Goal: Task Accomplishment & Management: Manage account settings

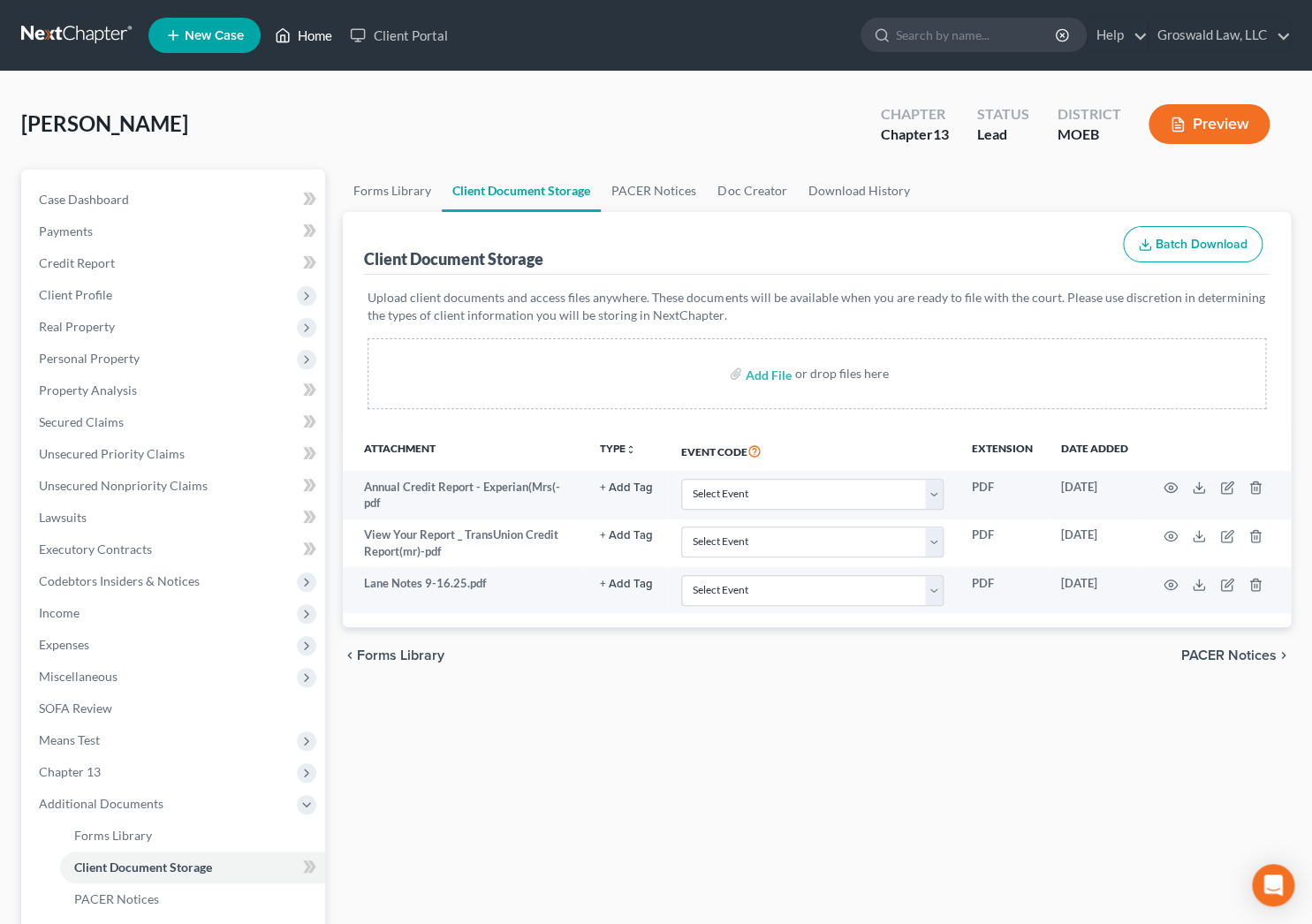
click at [301, 32] on link "Home" at bounding box center [303, 35] width 75 height 32
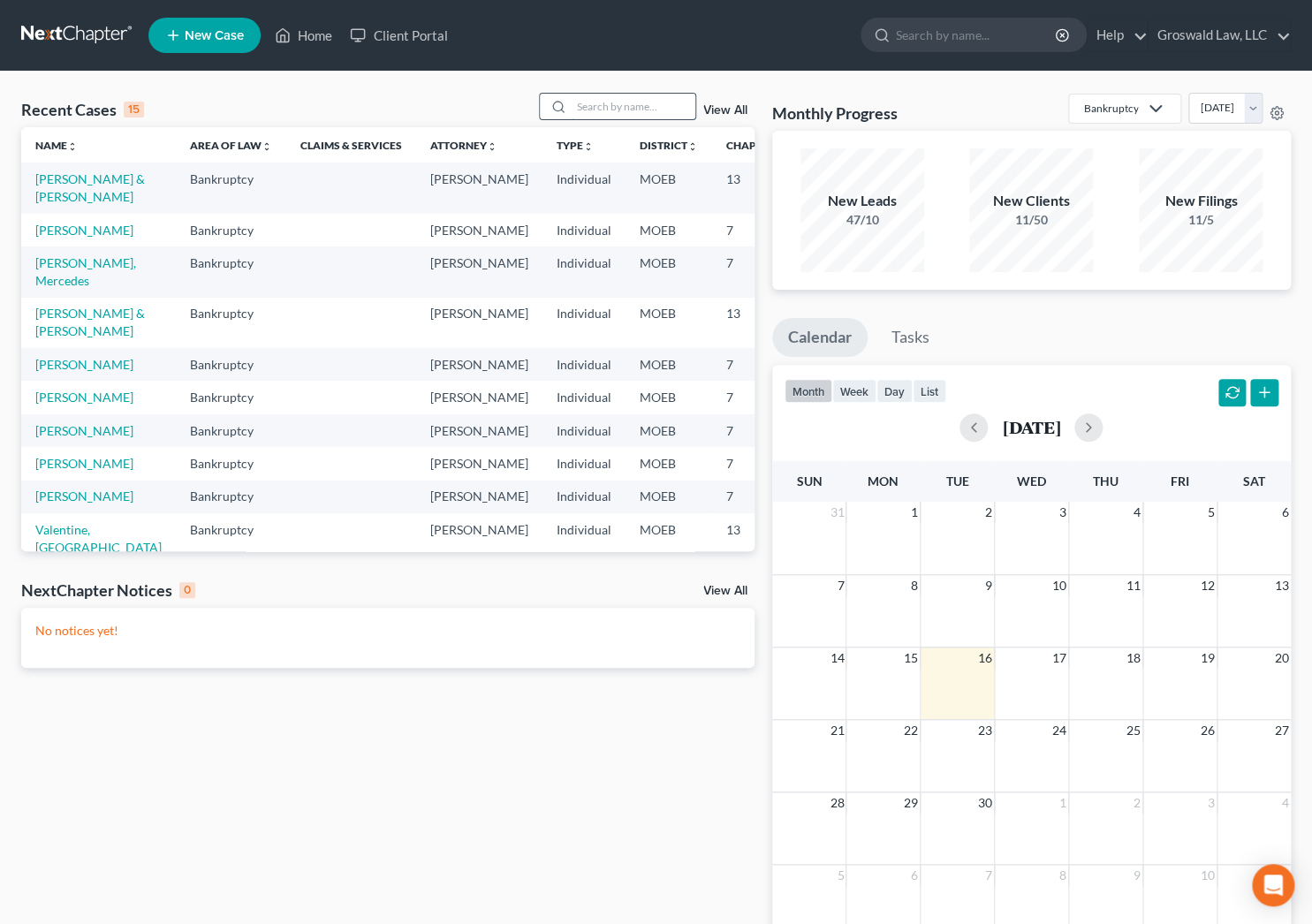
click at [673, 99] on input "search" at bounding box center [633, 106] width 124 height 25
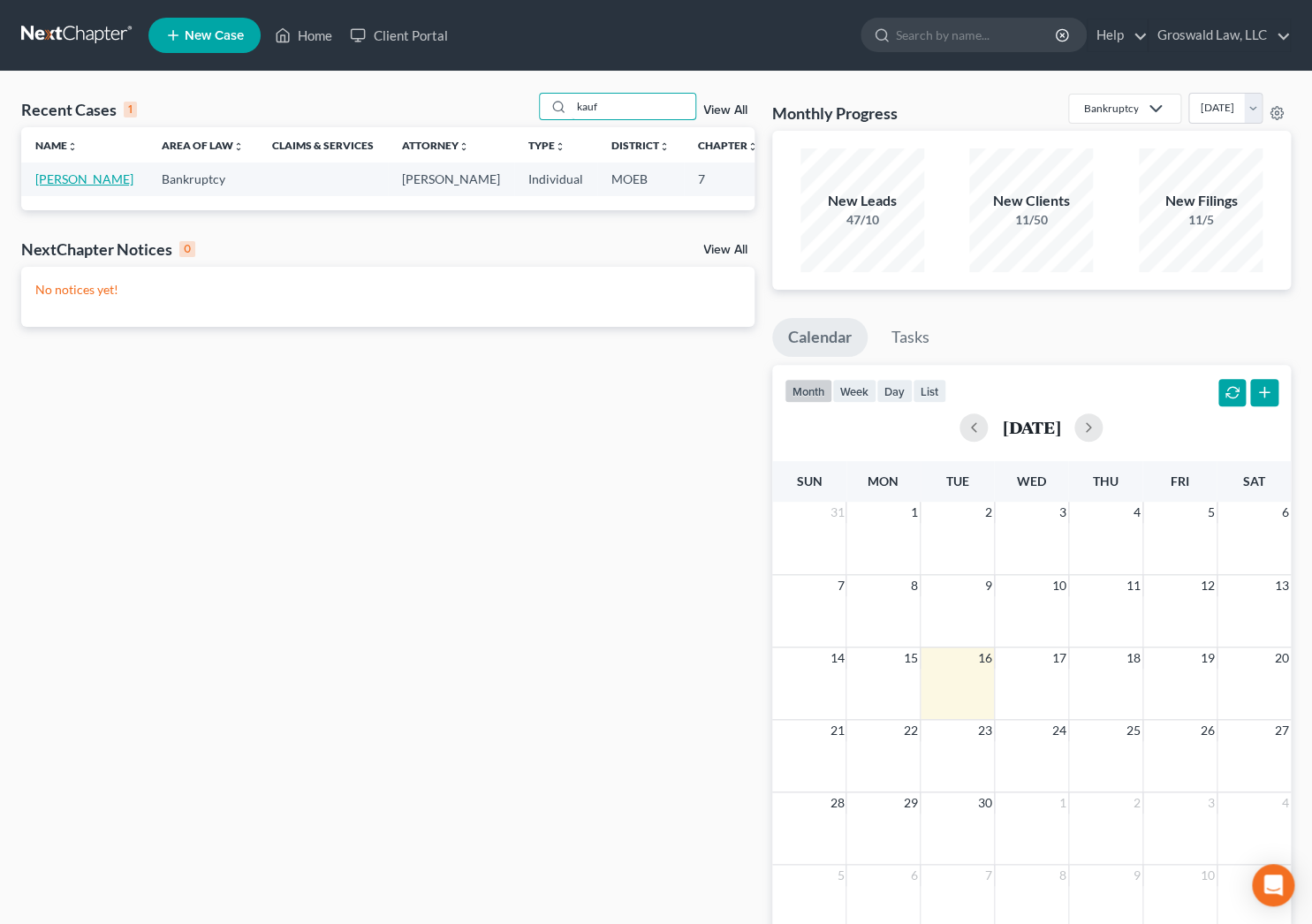
type input "kauf"
click at [55, 184] on link "[PERSON_NAME]" at bounding box center [84, 179] width 98 height 15
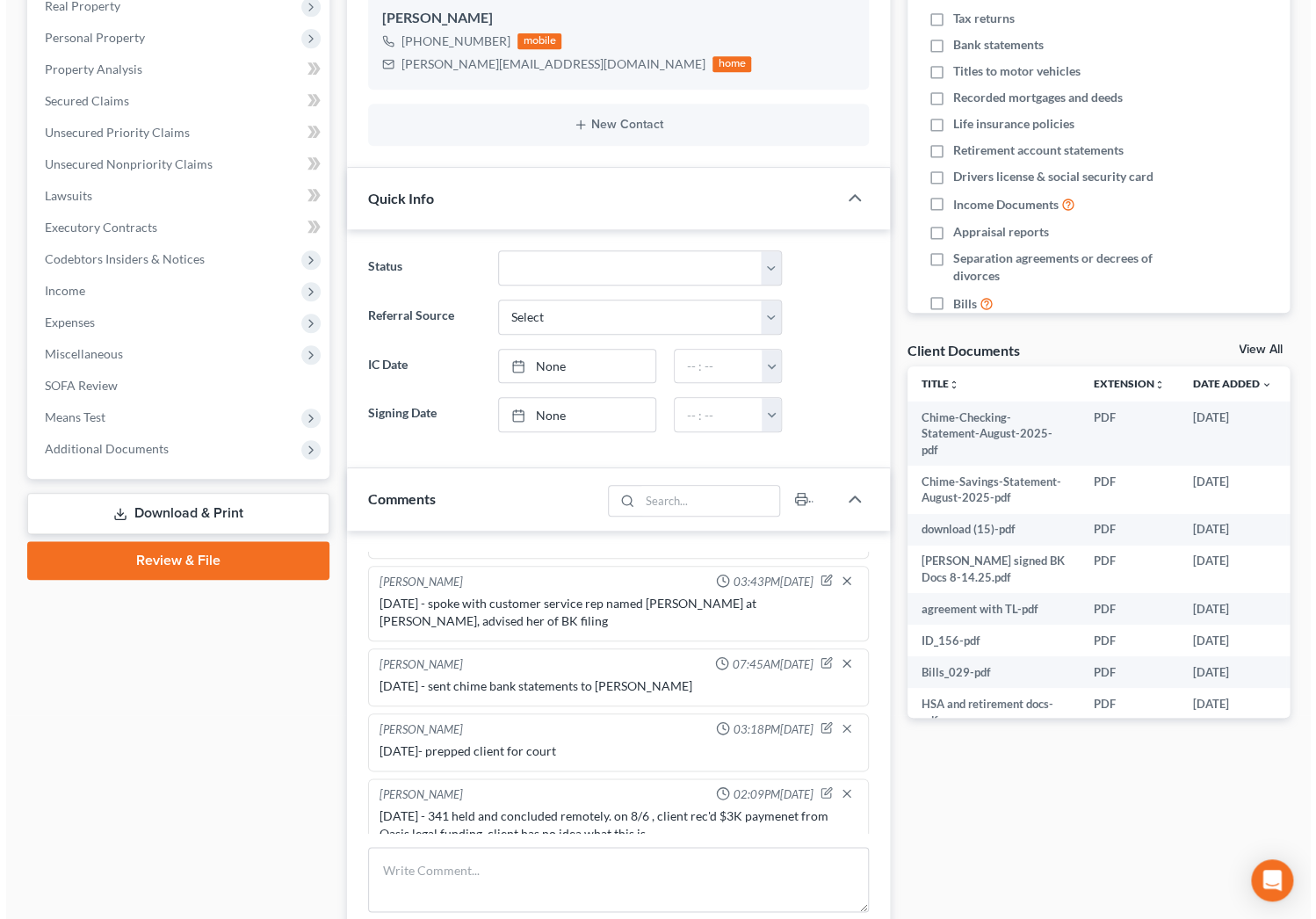
scroll to position [0, 47]
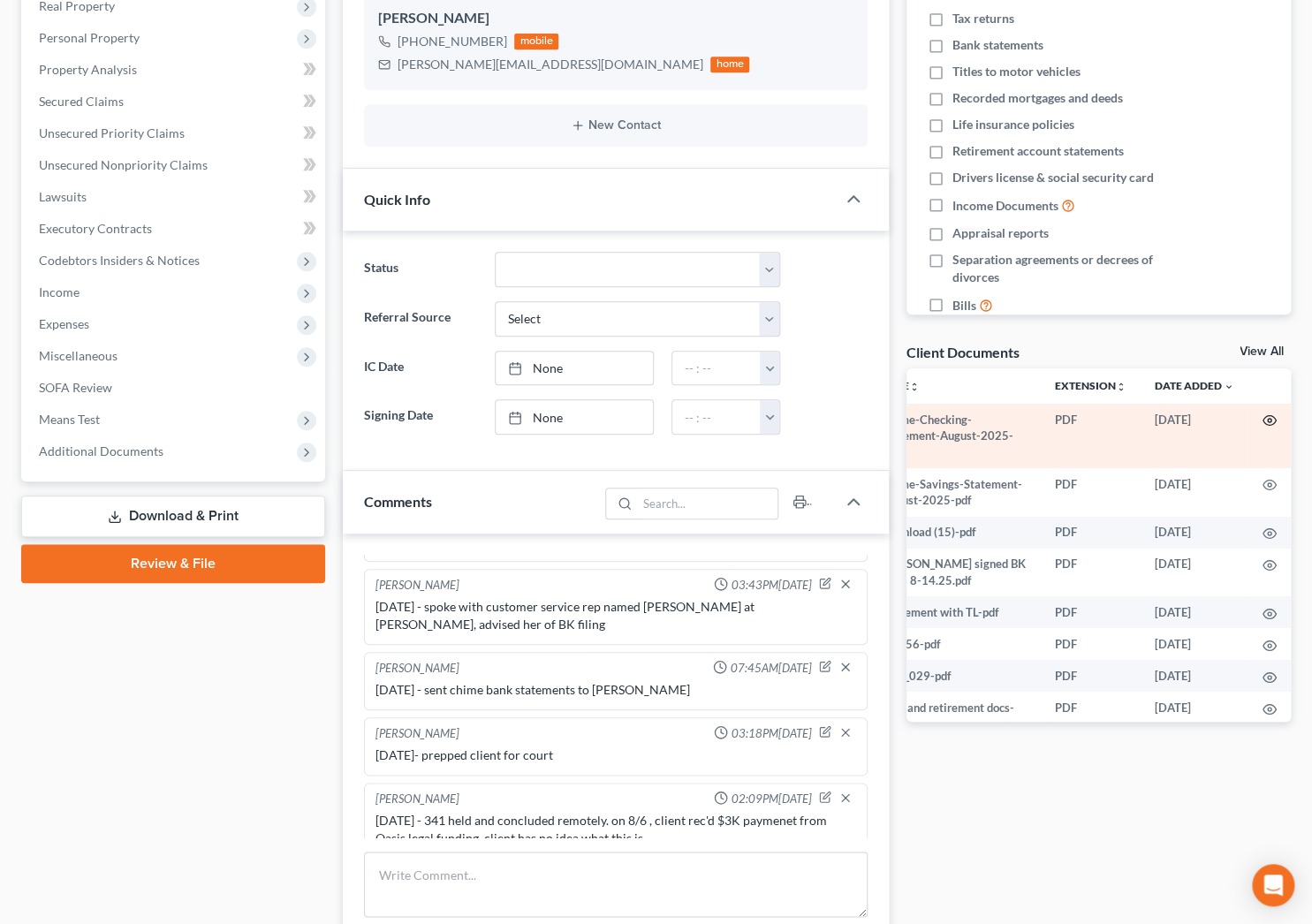
click at [1262, 417] on icon "button" at bounding box center [1269, 421] width 15 height 15
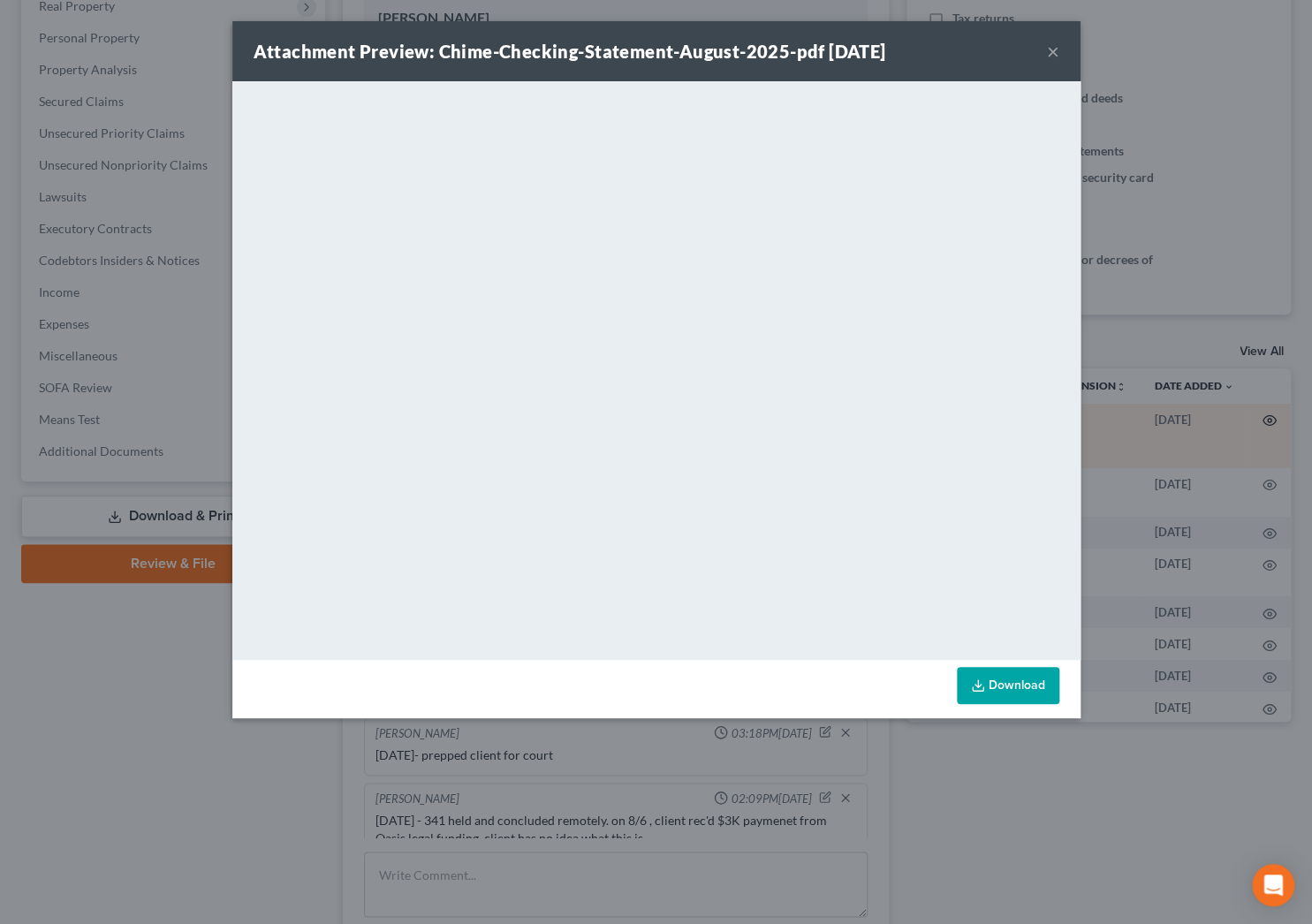
scroll to position [0, 45]
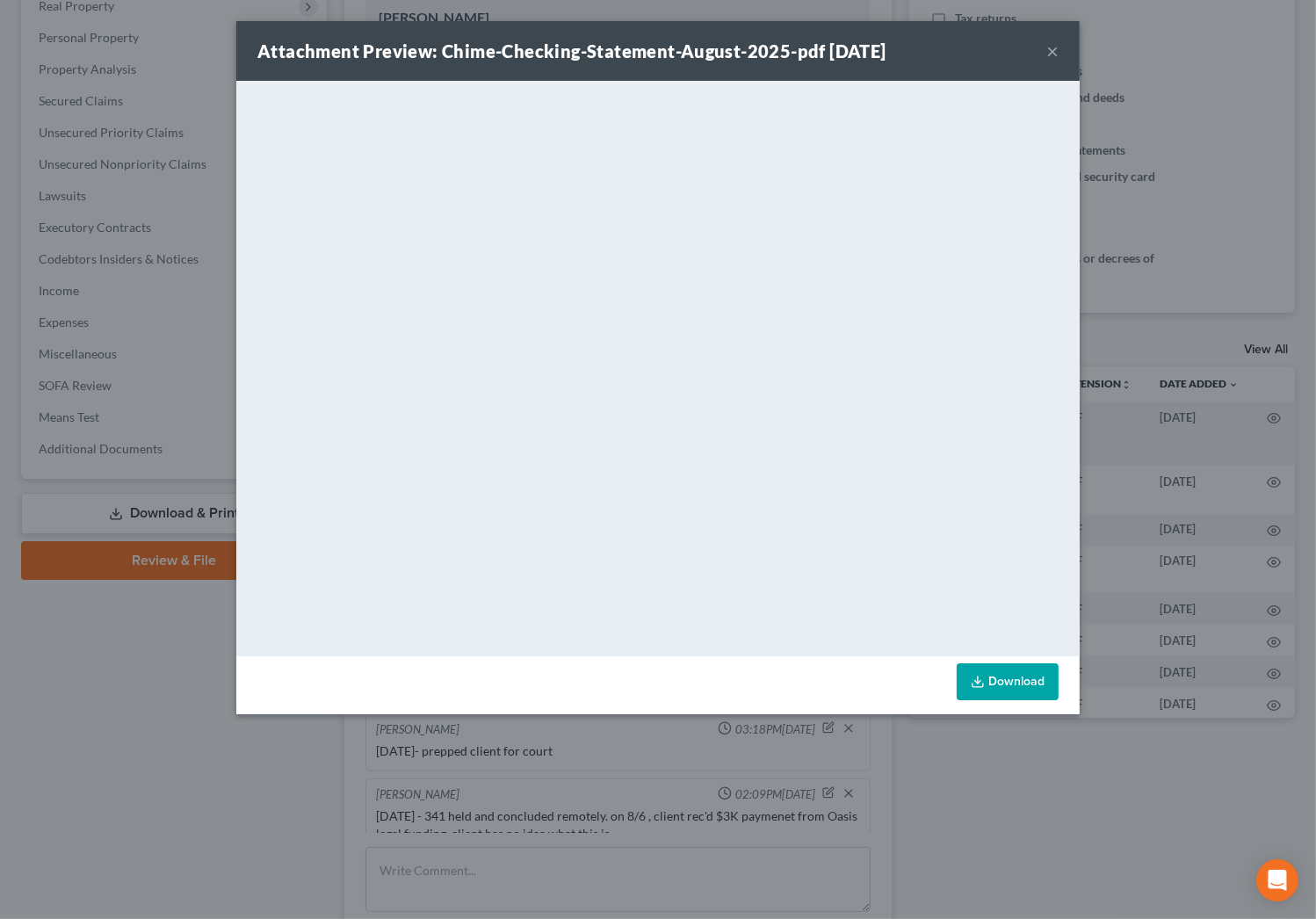
click at [1052, 48] on button "×" at bounding box center [1052, 51] width 13 height 21
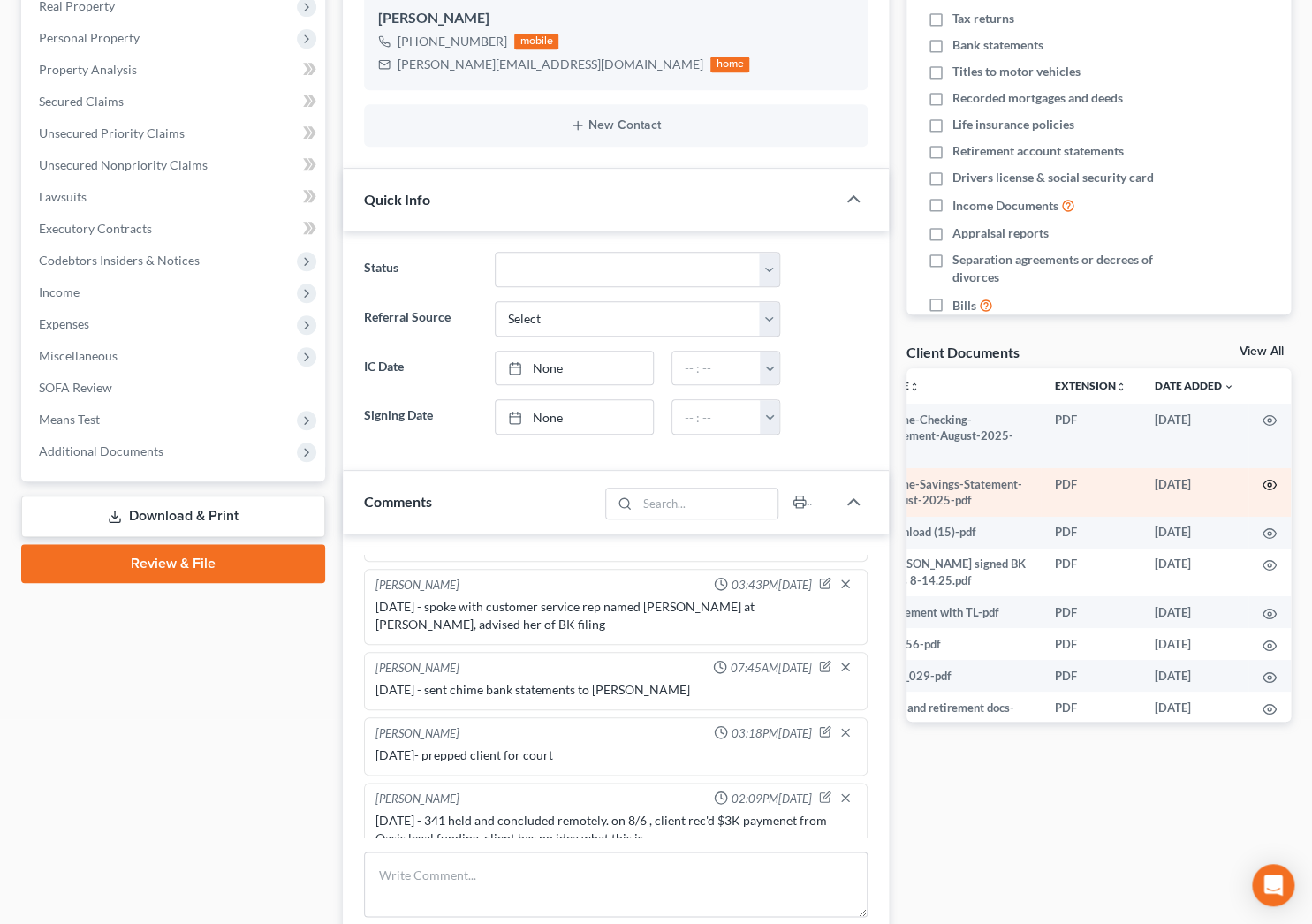
click at [1267, 485] on circle "button" at bounding box center [1269, 485] width 4 height 4
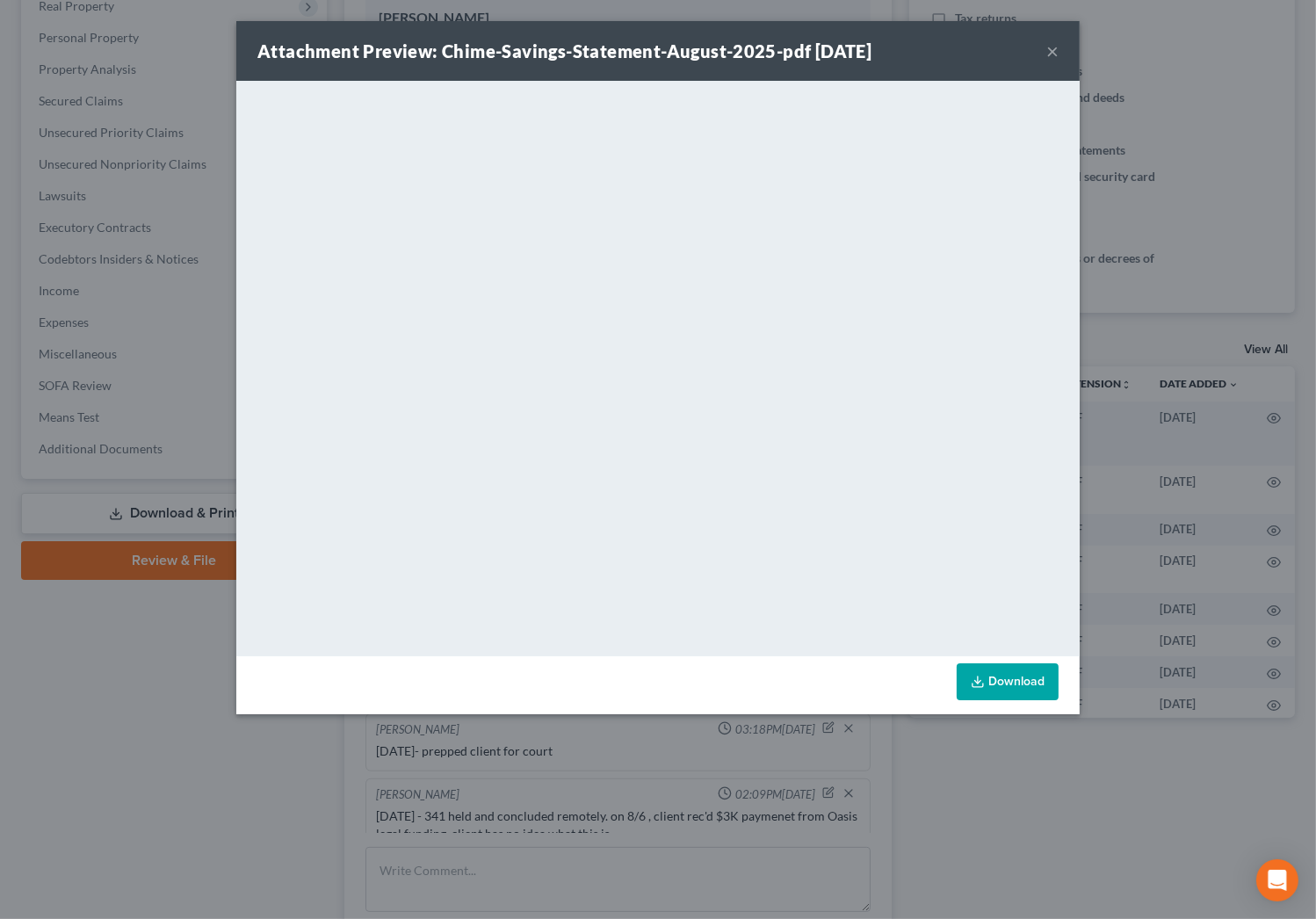
drag, startPoint x: 1057, startPoint y: 52, endPoint x: 1044, endPoint y: 84, distance: 34.5
click at [1055, 52] on button "×" at bounding box center [1052, 51] width 13 height 21
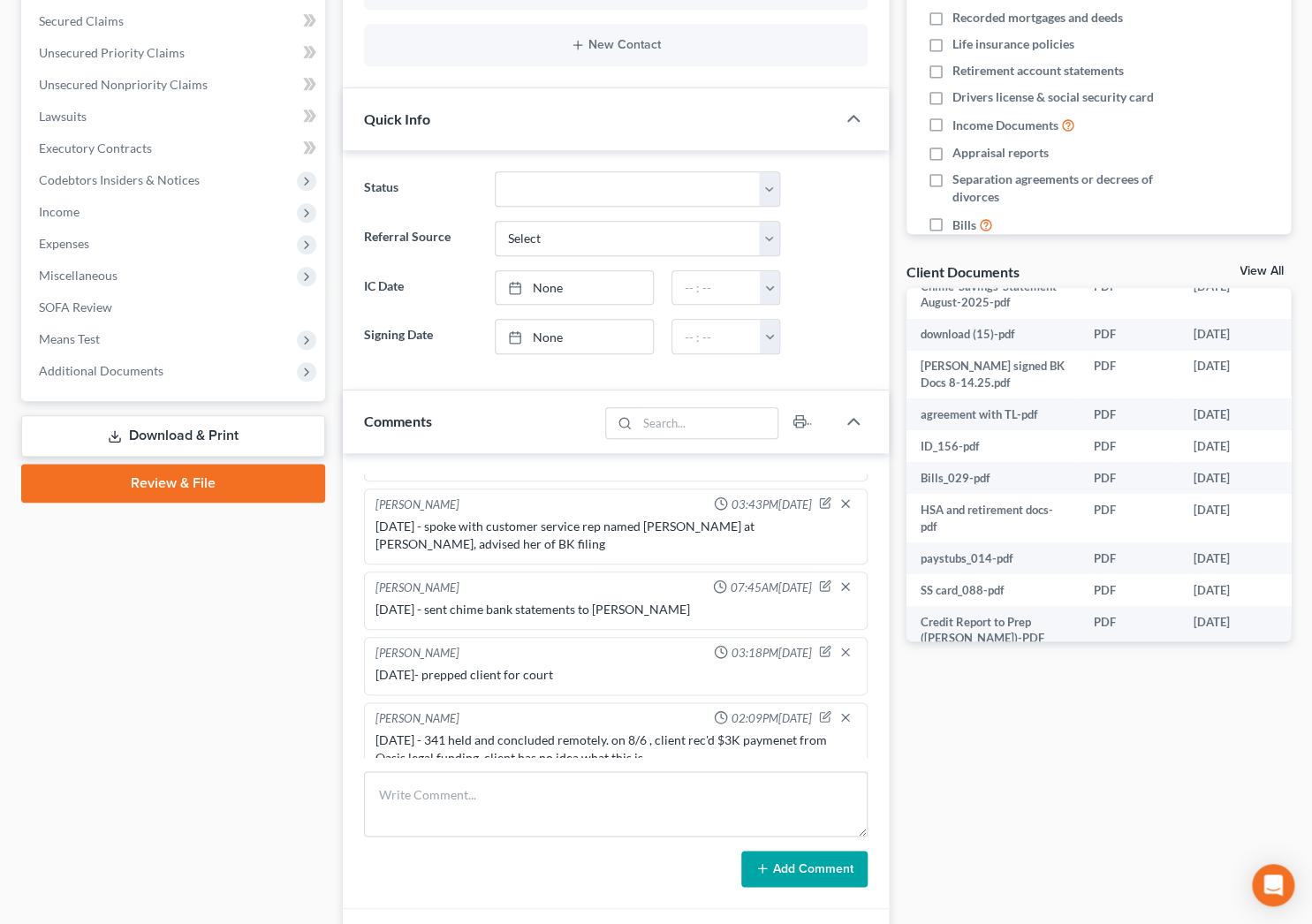
scroll to position [0, 0]
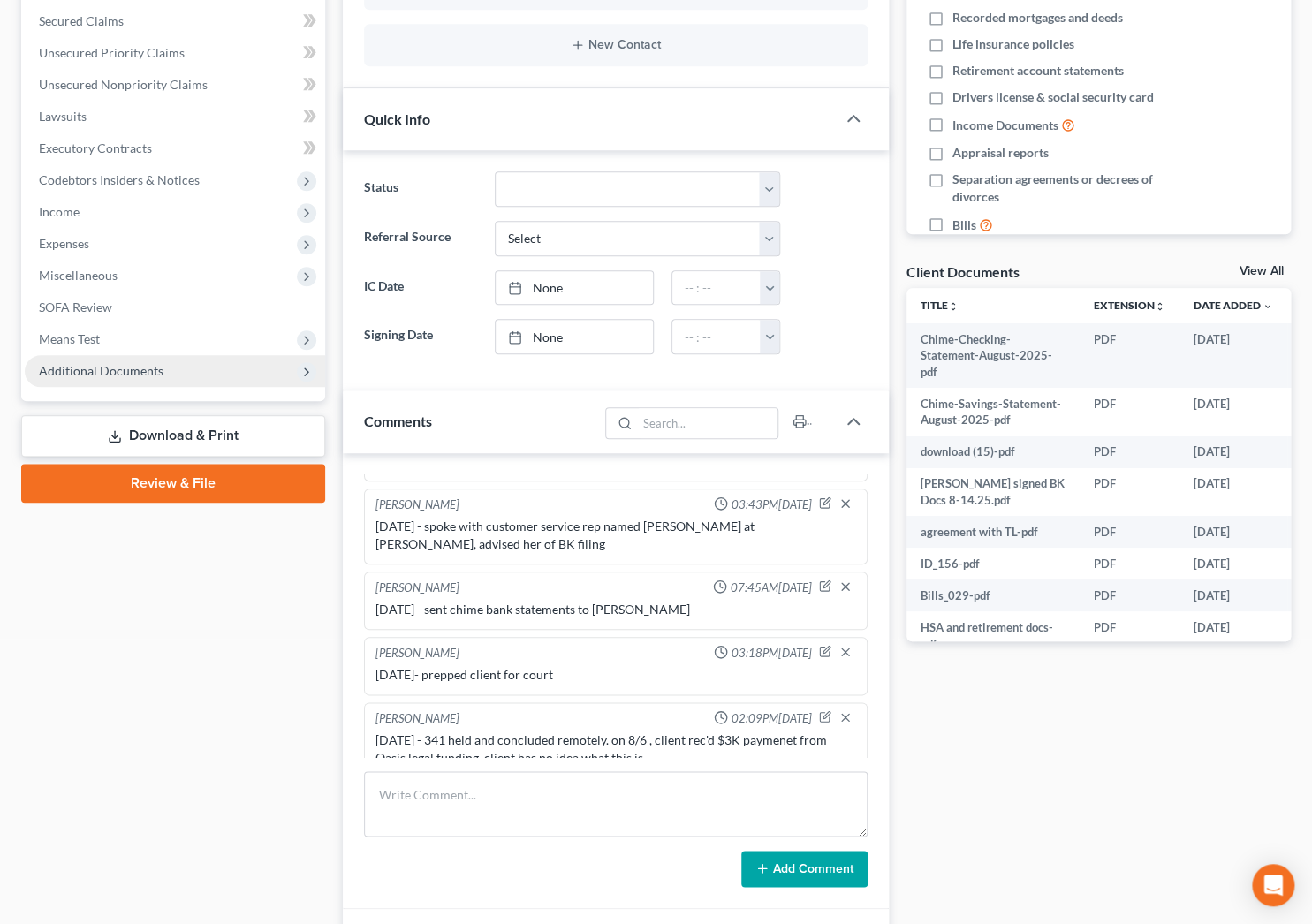
click at [266, 363] on span "Additional Documents" at bounding box center [174, 371] width 301 height 32
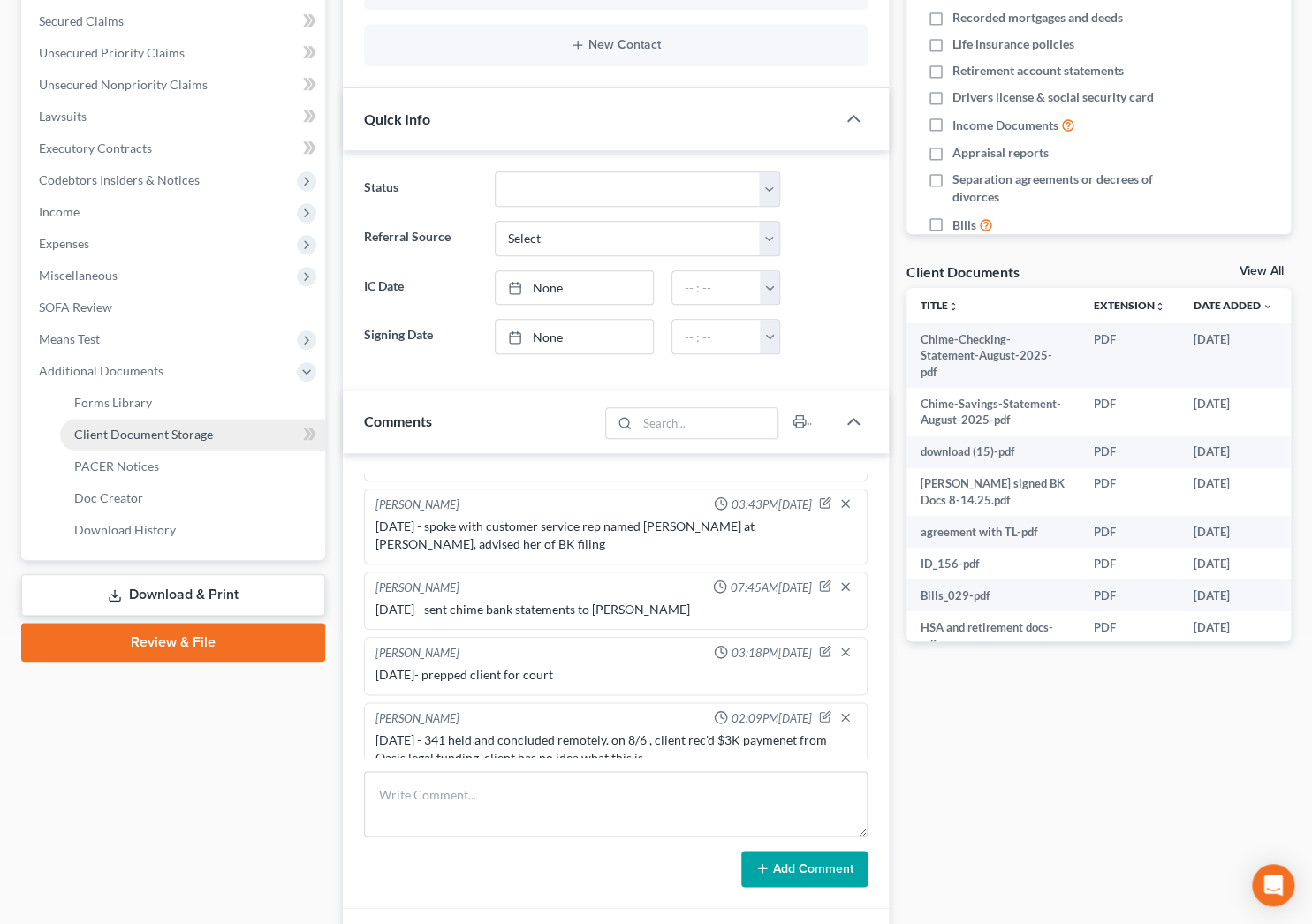
drag, startPoint x: 164, startPoint y: 428, endPoint x: 201, endPoint y: 432, distance: 37.2
click at [164, 428] on span "Client Document Storage" at bounding box center [144, 434] width 139 height 15
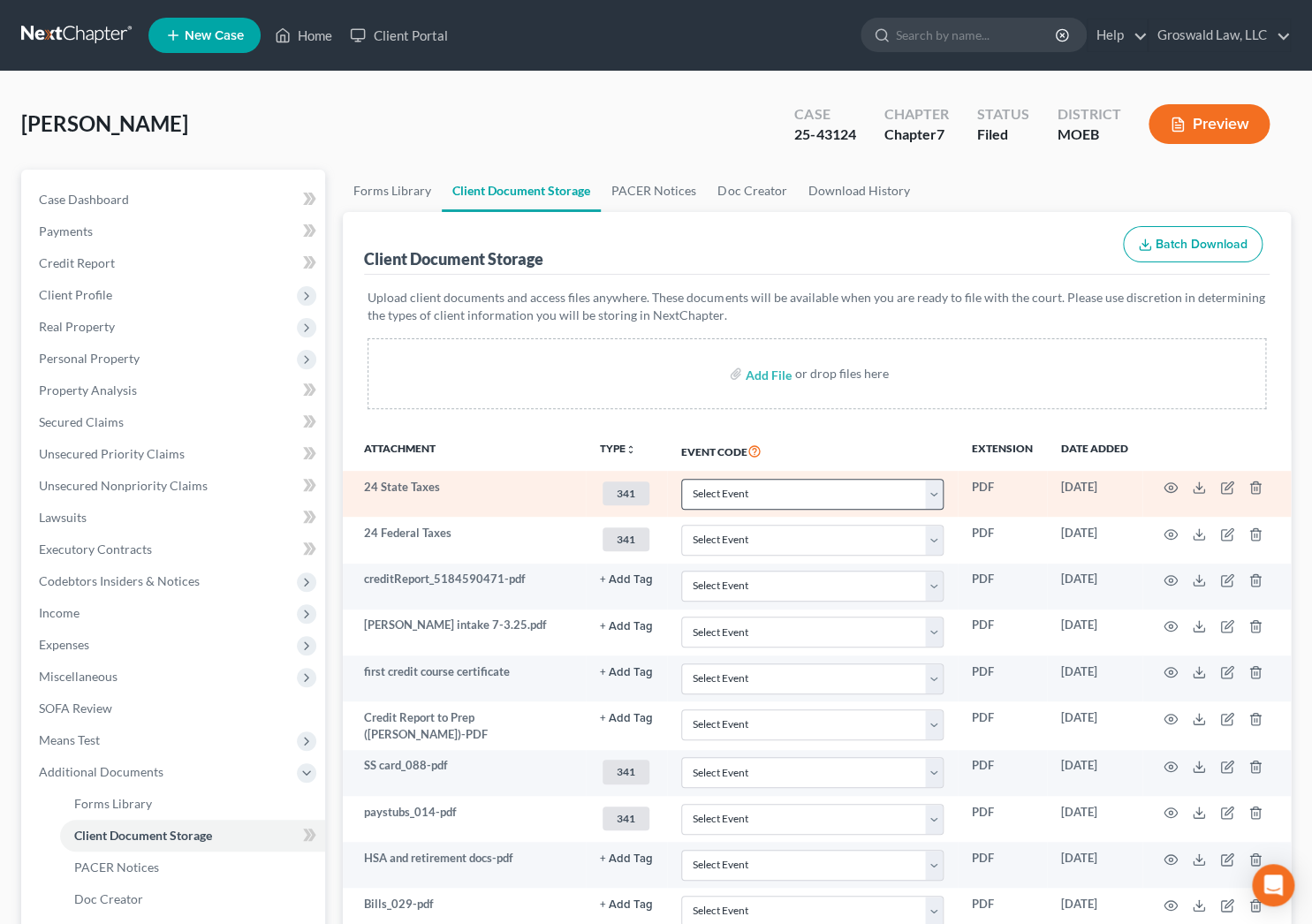
scroll to position [321, 0]
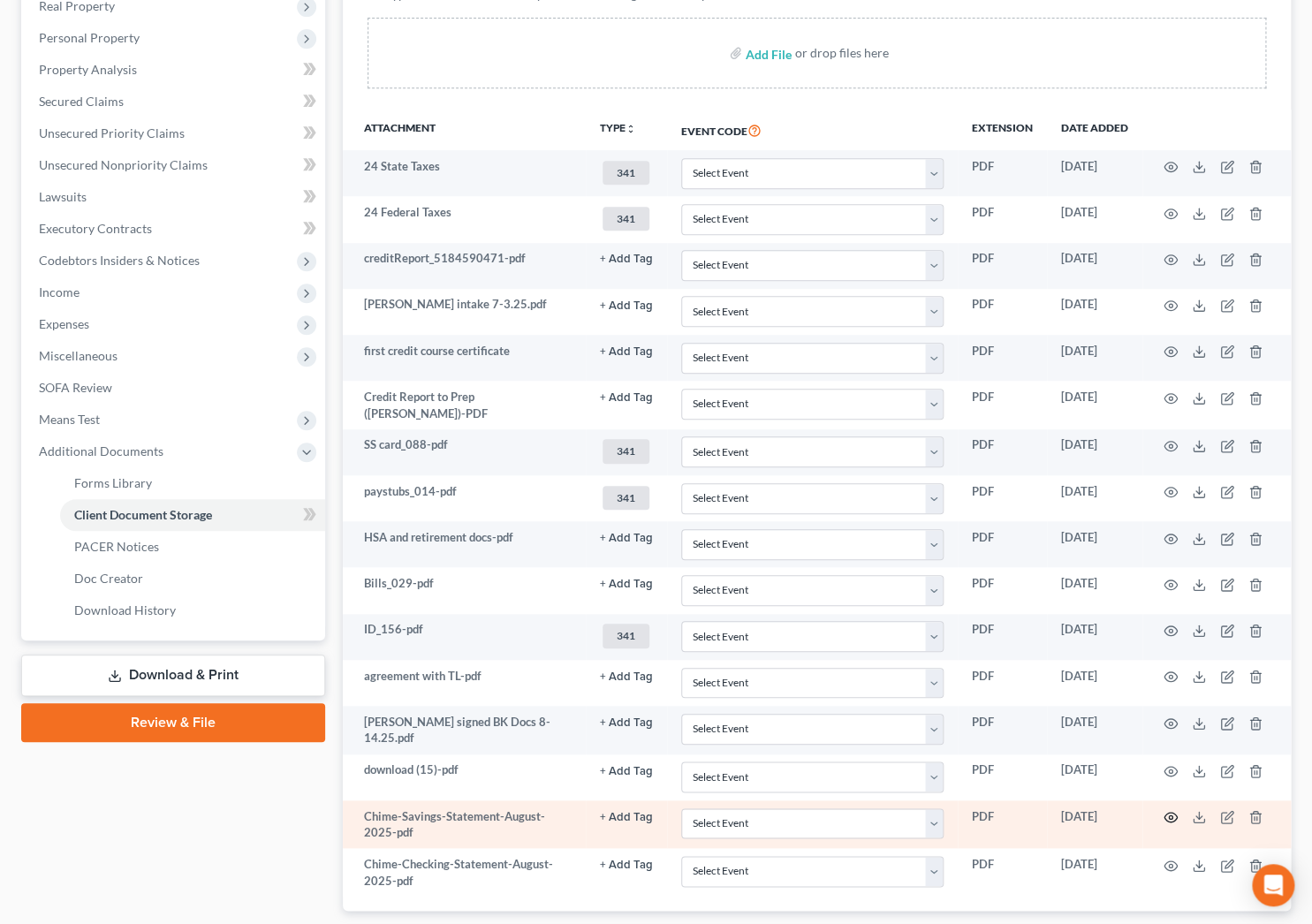
click at [1167, 812] on icon "button" at bounding box center [1171, 818] width 15 height 15
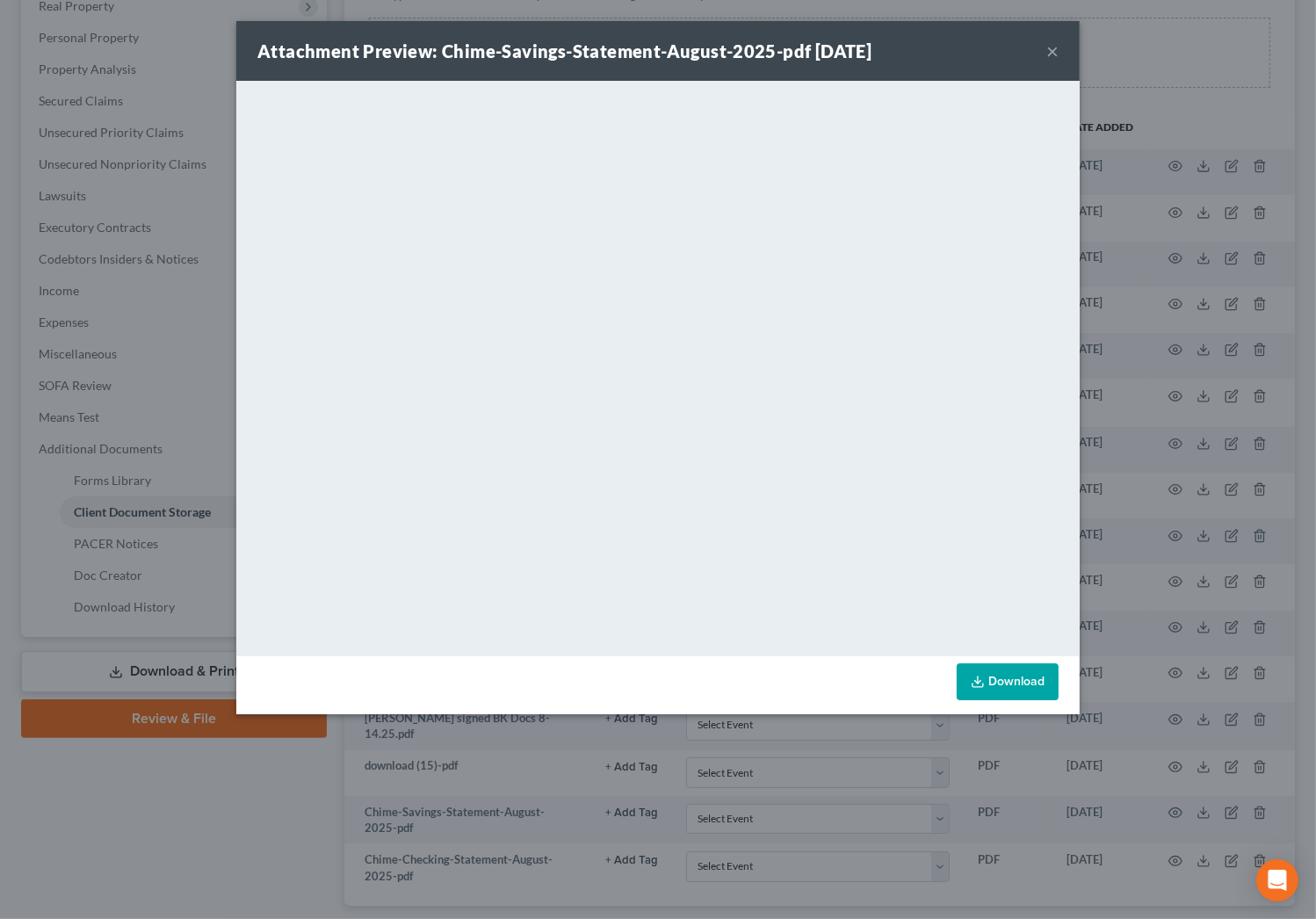
drag, startPoint x: 1048, startPoint y: 48, endPoint x: 1050, endPoint y: 88, distance: 40.0
click at [1048, 49] on button "×" at bounding box center [1052, 51] width 13 height 21
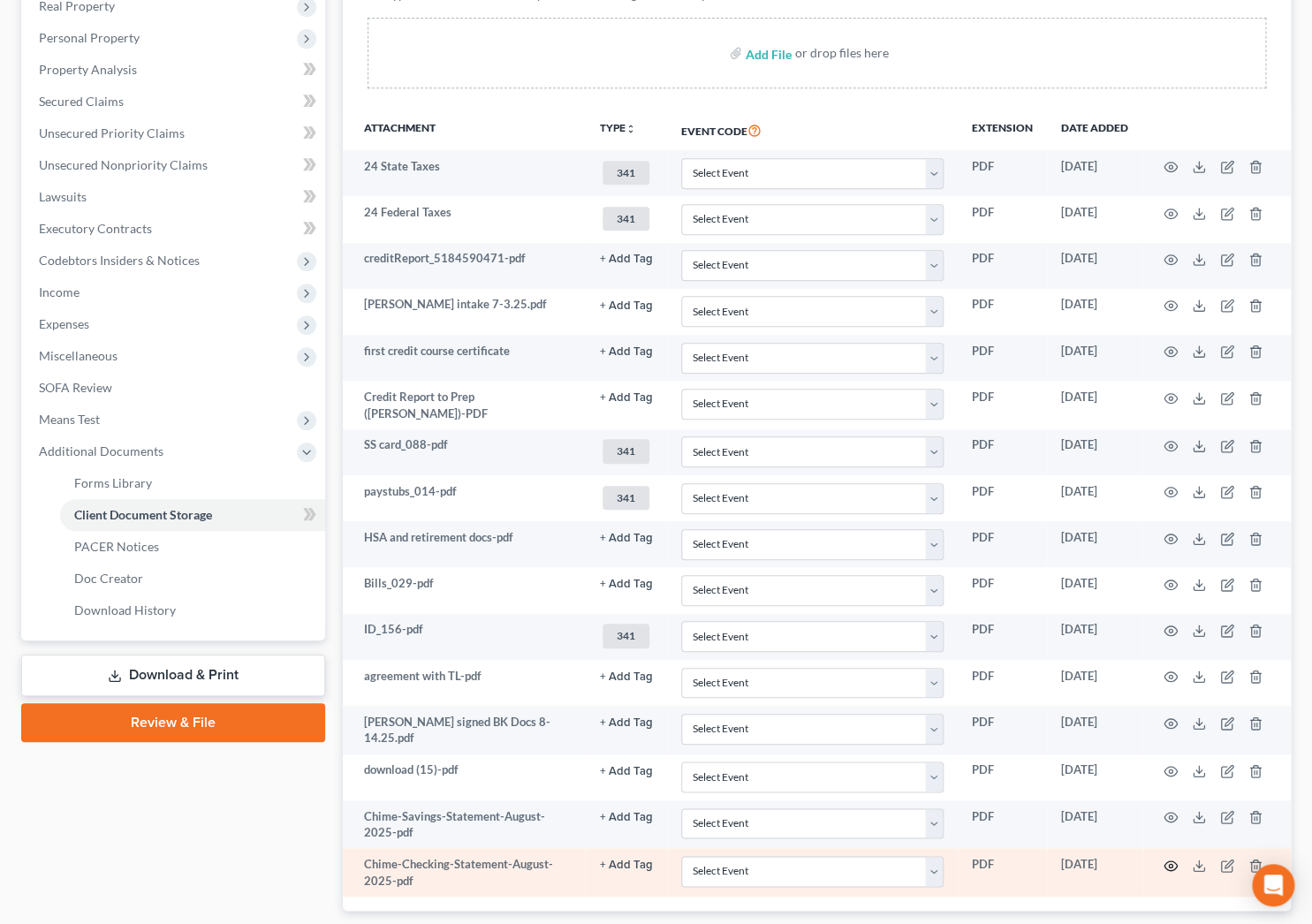
click at [1167, 859] on icon "button" at bounding box center [1171, 866] width 15 height 15
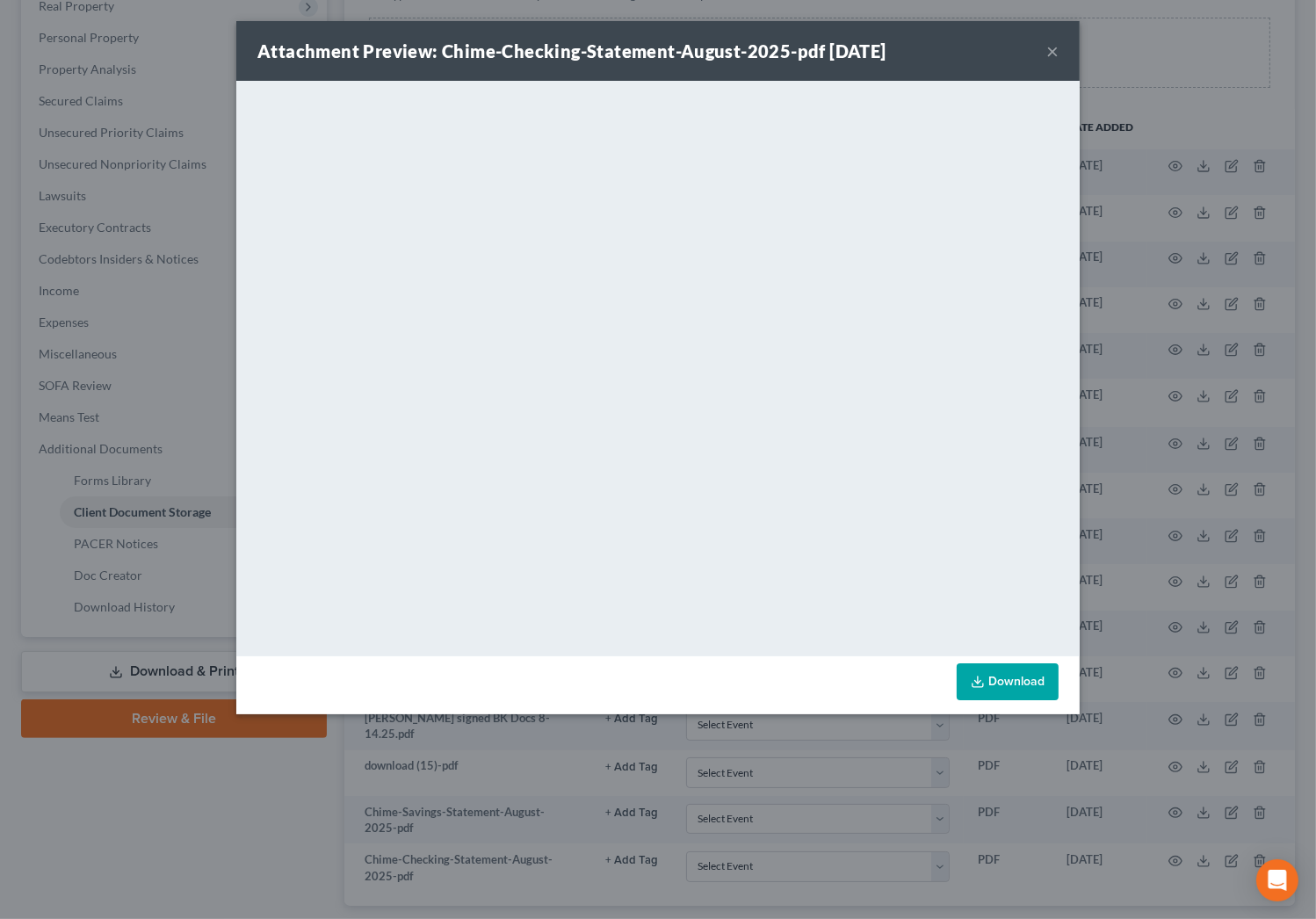
click at [1051, 47] on button "×" at bounding box center [1052, 51] width 13 height 21
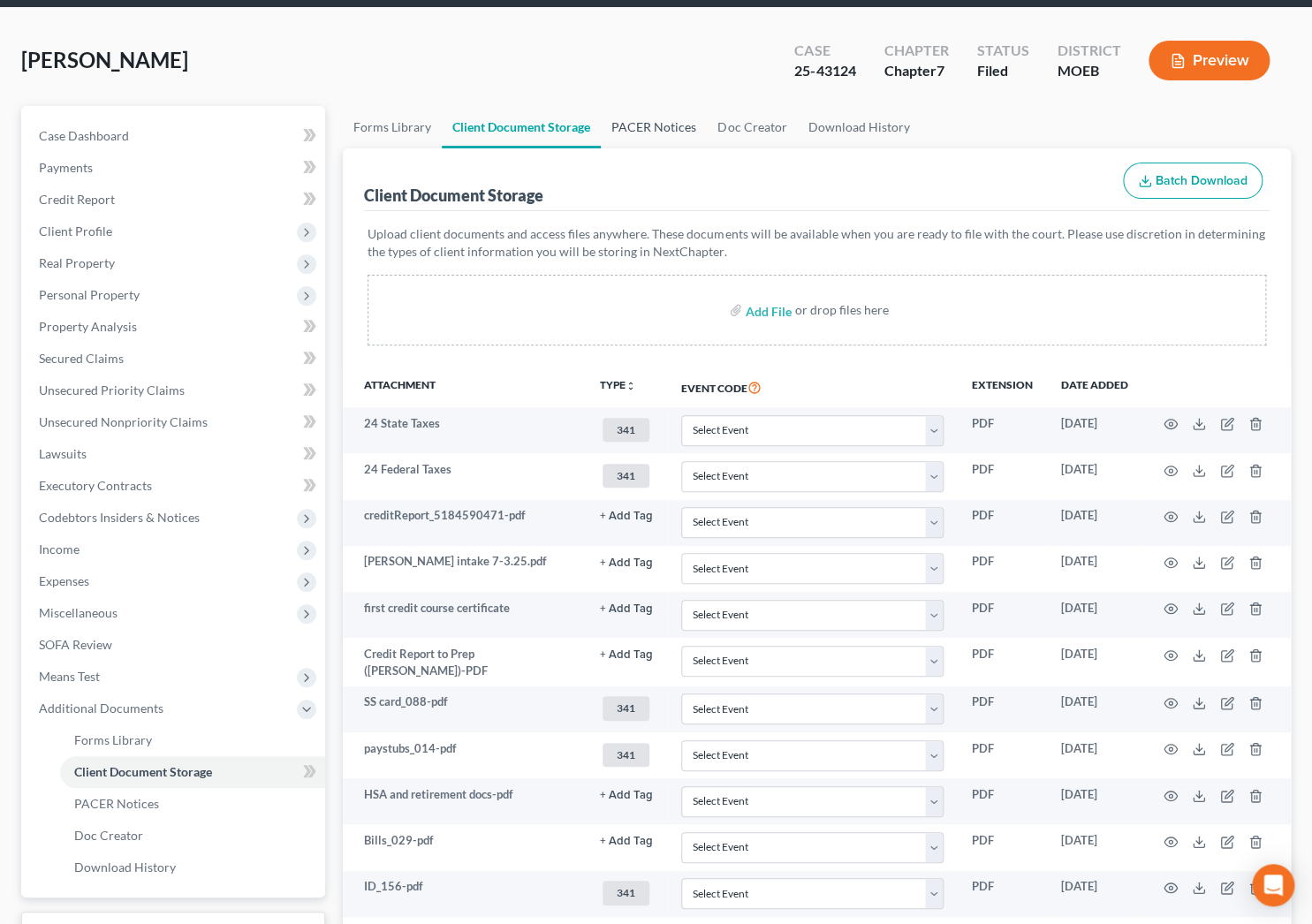
scroll to position [0, 0]
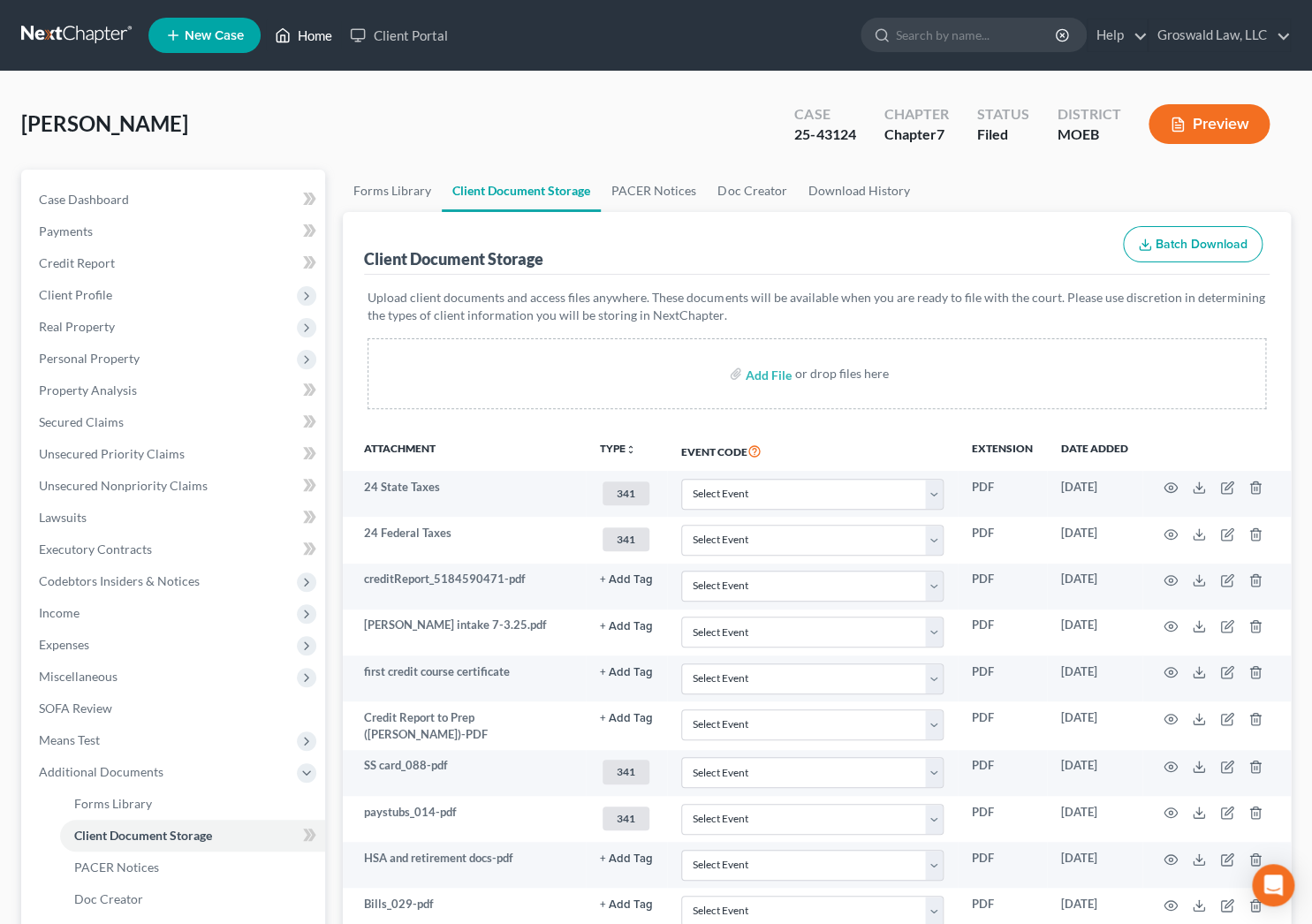
drag, startPoint x: 309, startPoint y: 31, endPoint x: 303, endPoint y: 23, distance: 10.0
click at [309, 30] on link "Home" at bounding box center [303, 35] width 75 height 32
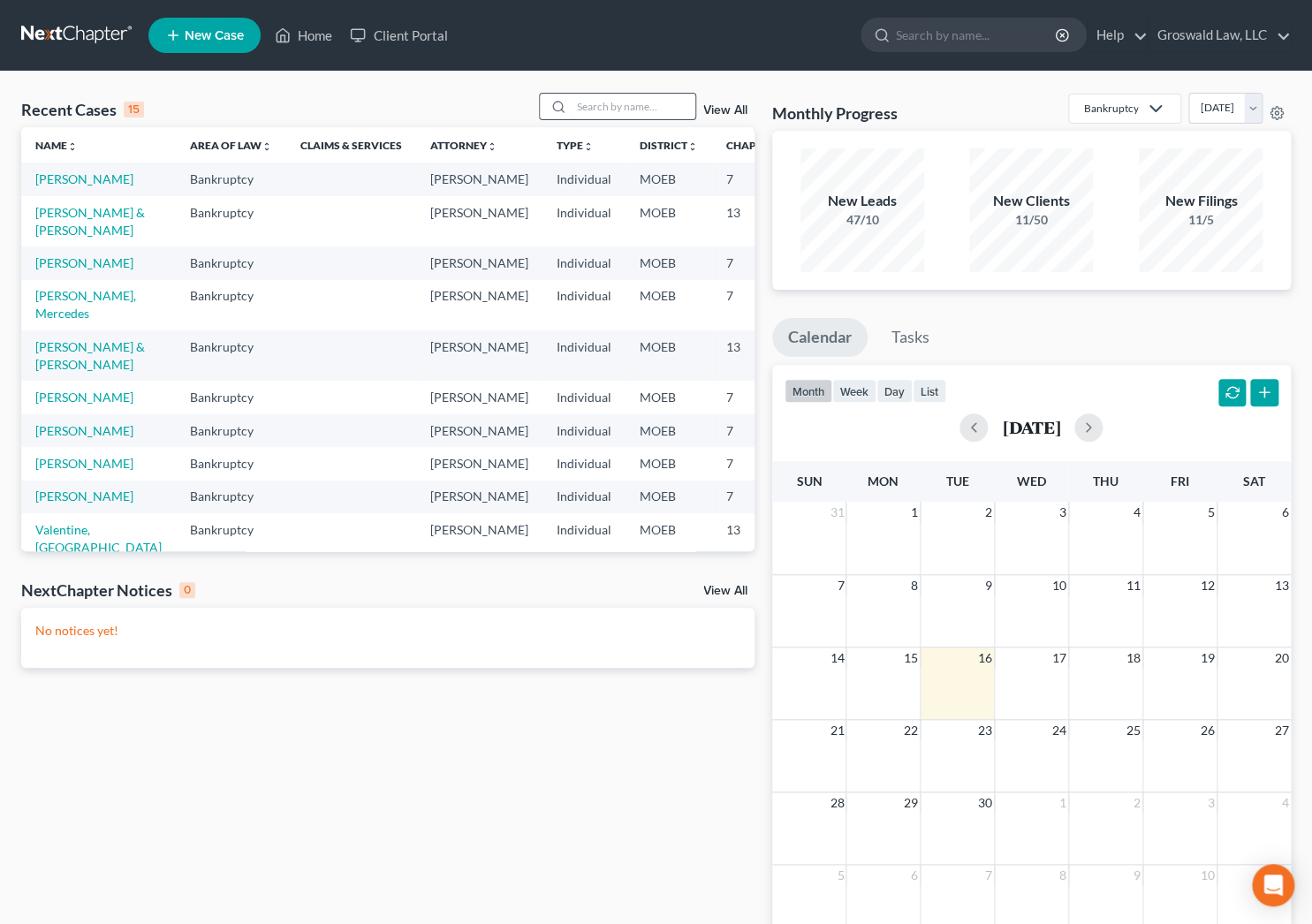
click at [609, 102] on input "search" at bounding box center [633, 106] width 124 height 25
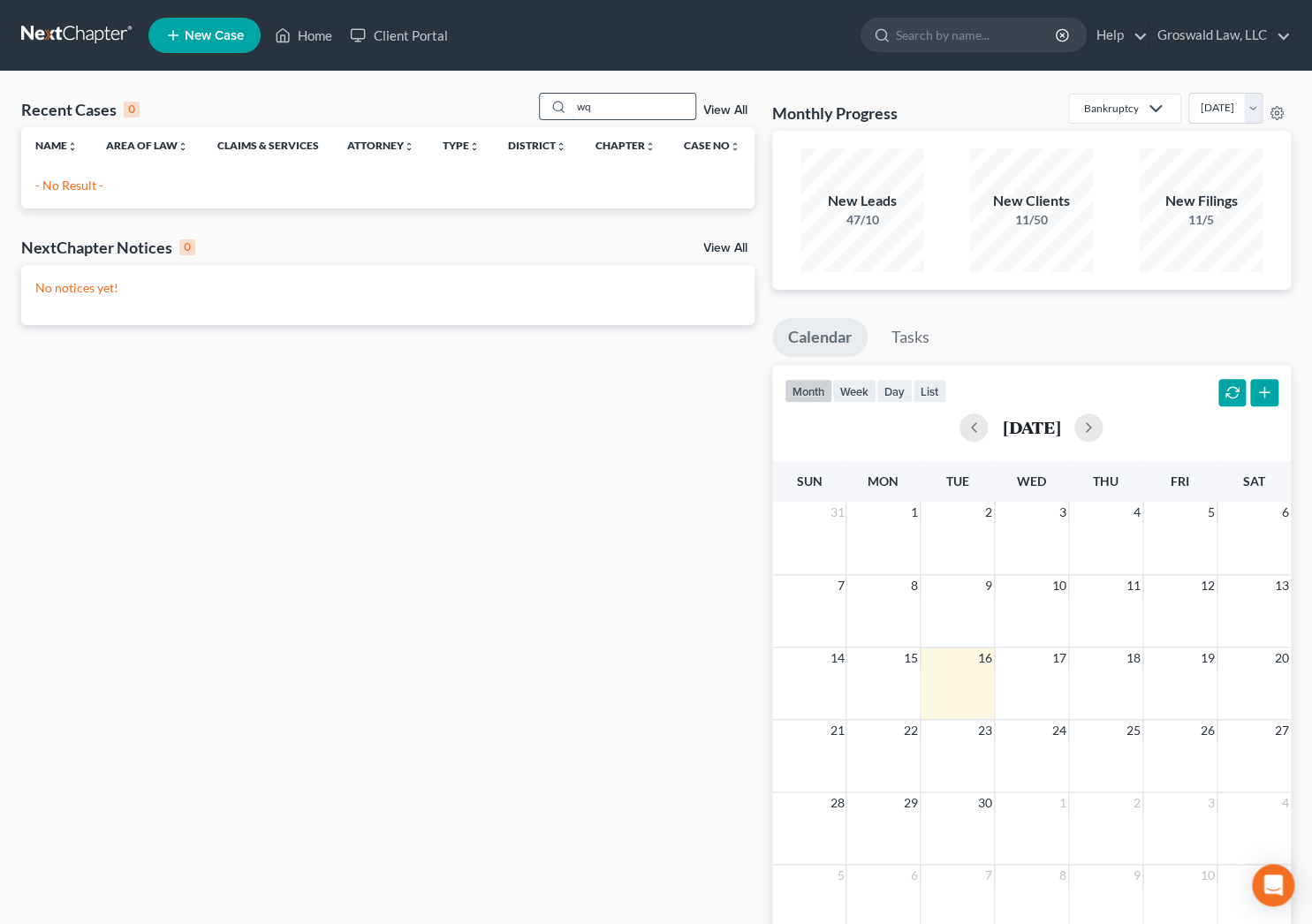
type input "w"
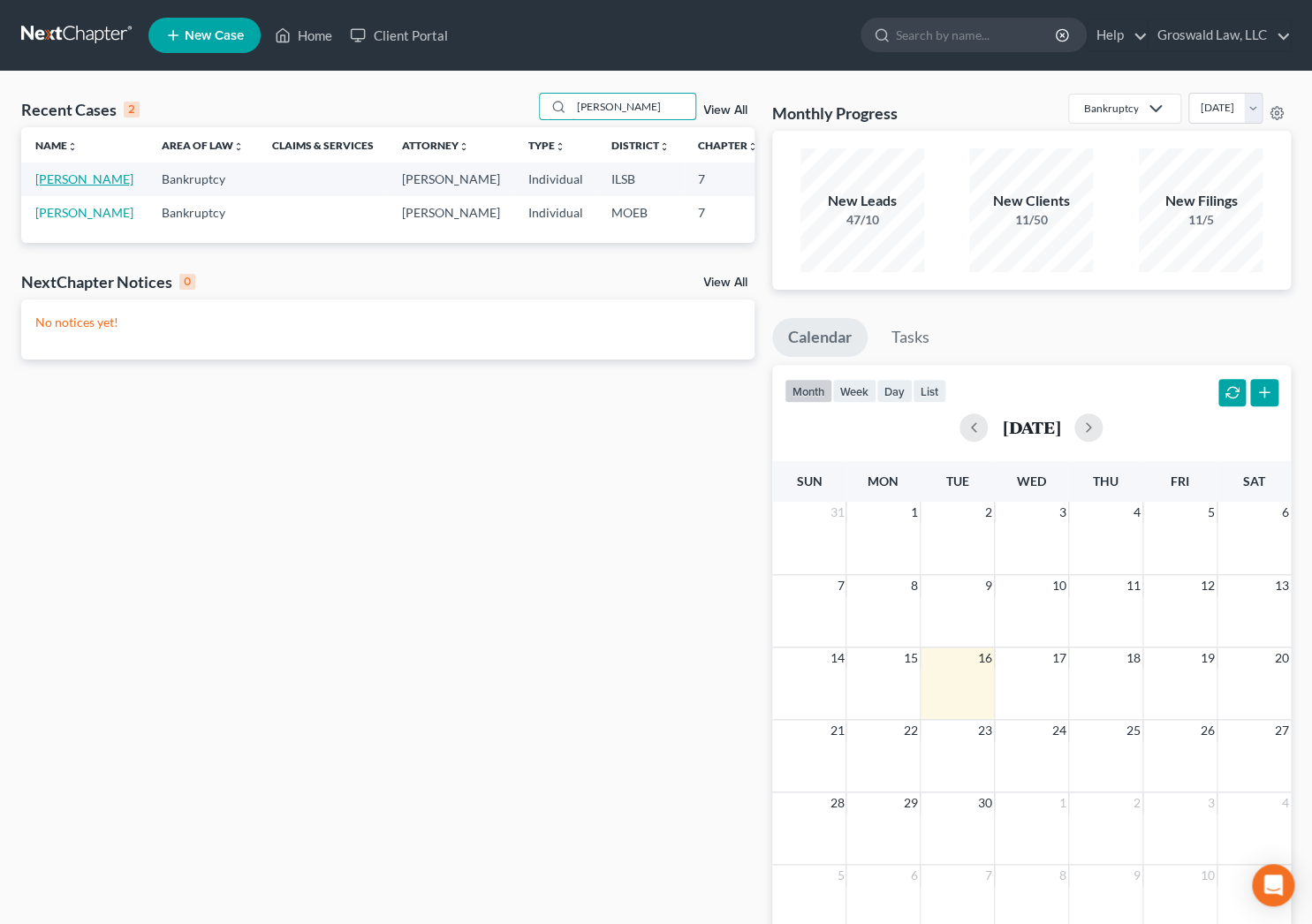
type input "[PERSON_NAME]"
click at [48, 186] on link "[PERSON_NAME]" at bounding box center [84, 179] width 98 height 15
select select "6"
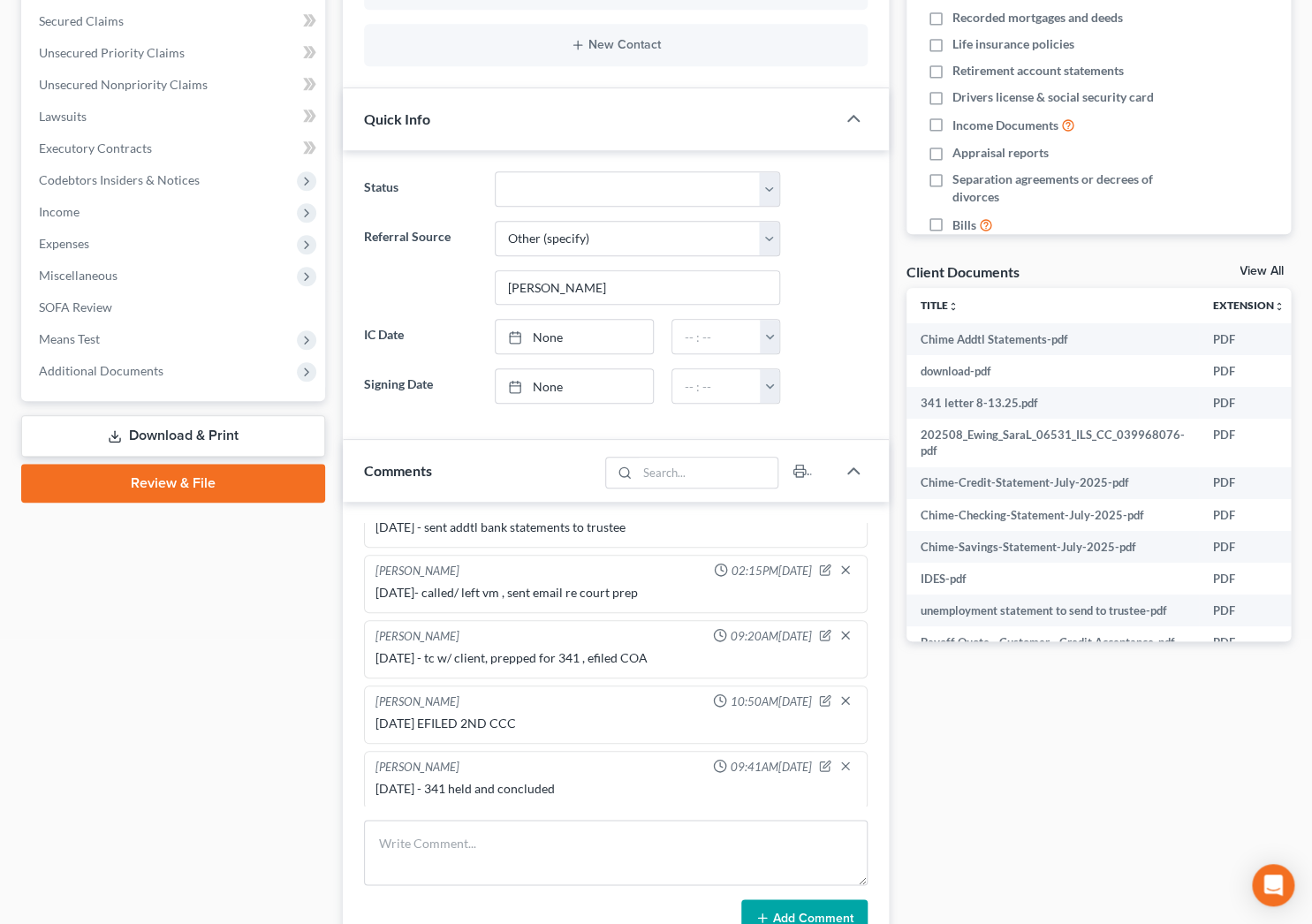
scroll to position [0, 161]
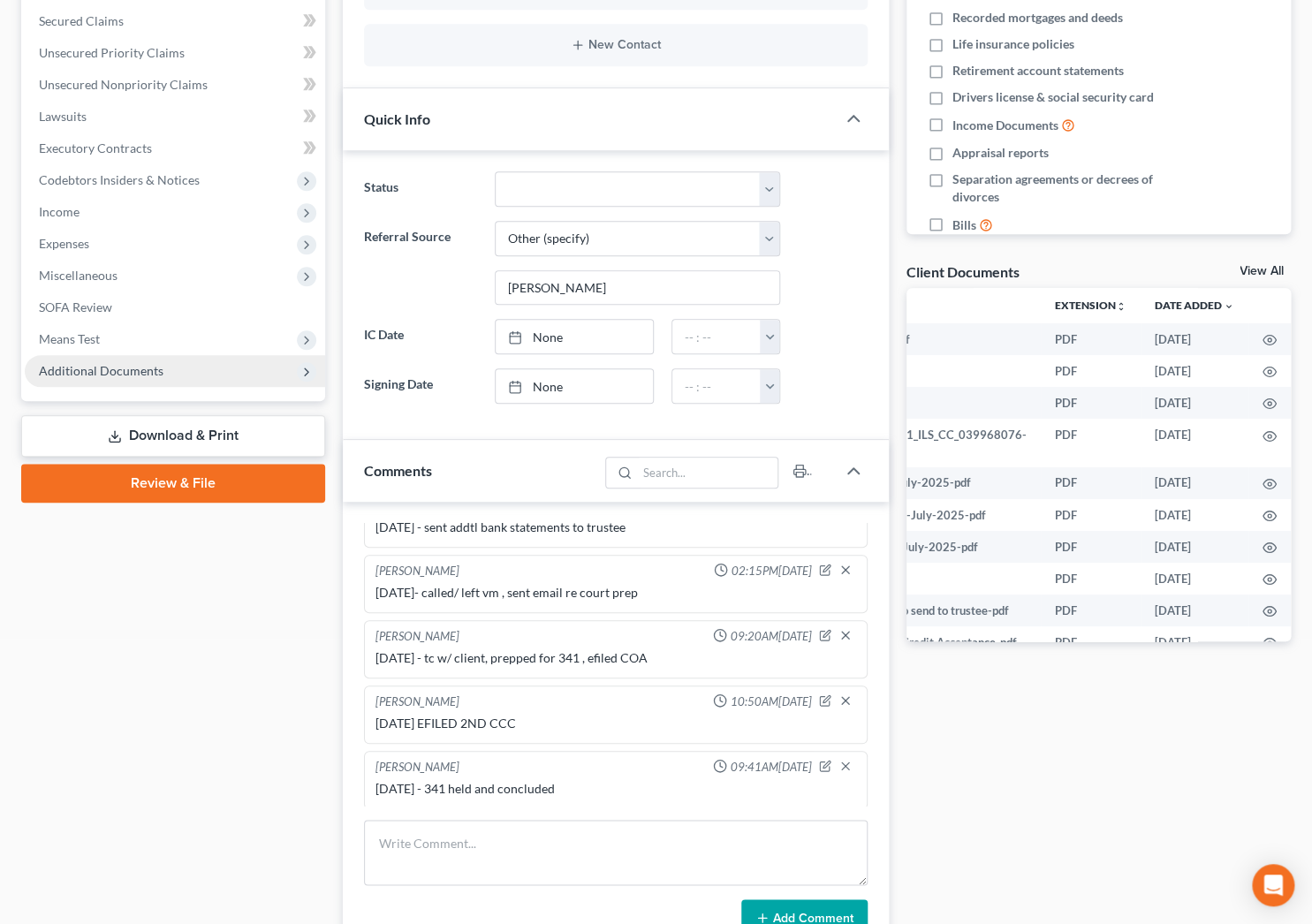
click at [188, 379] on span "Additional Documents" at bounding box center [174, 371] width 301 height 32
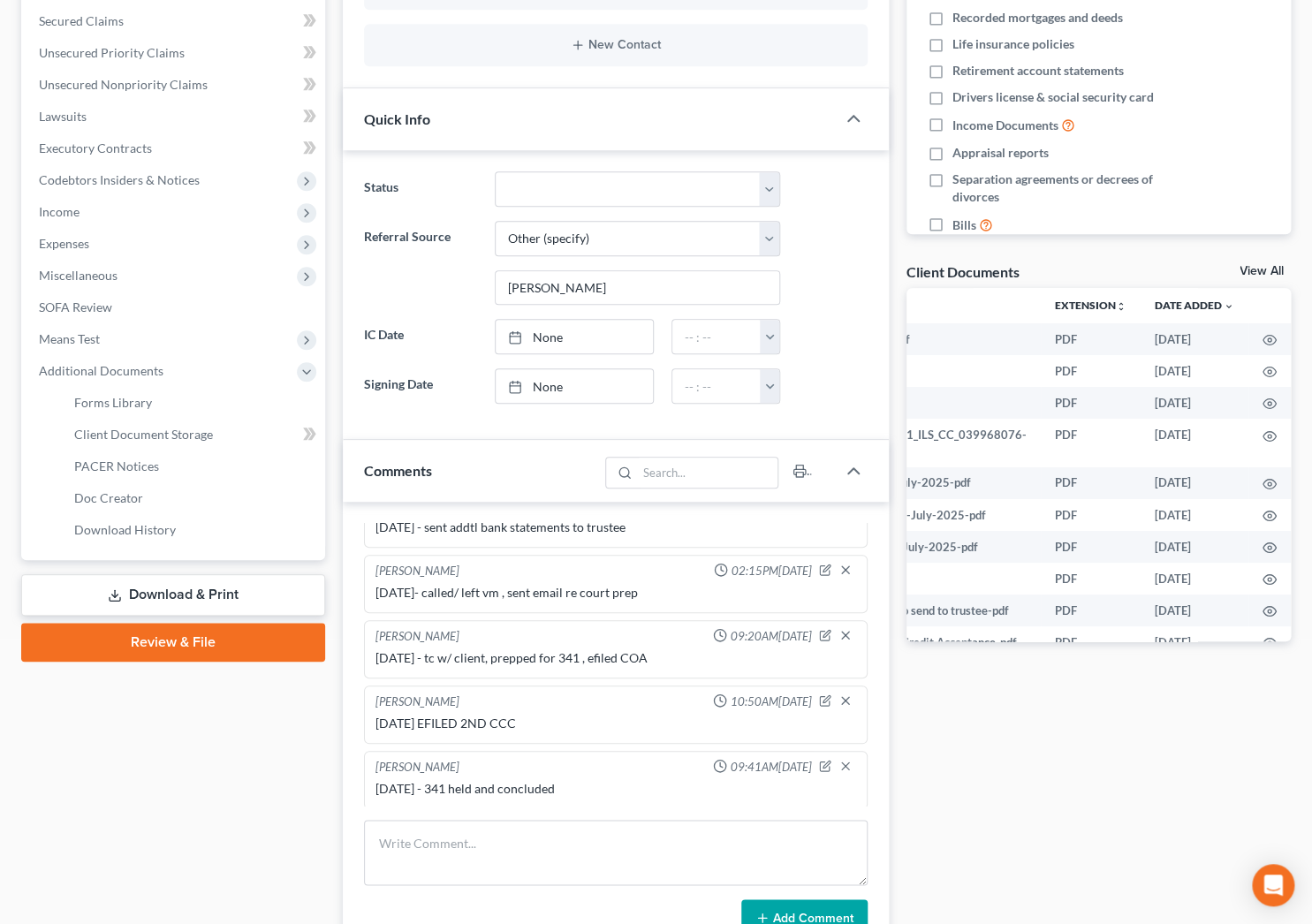
scroll to position [0, 0]
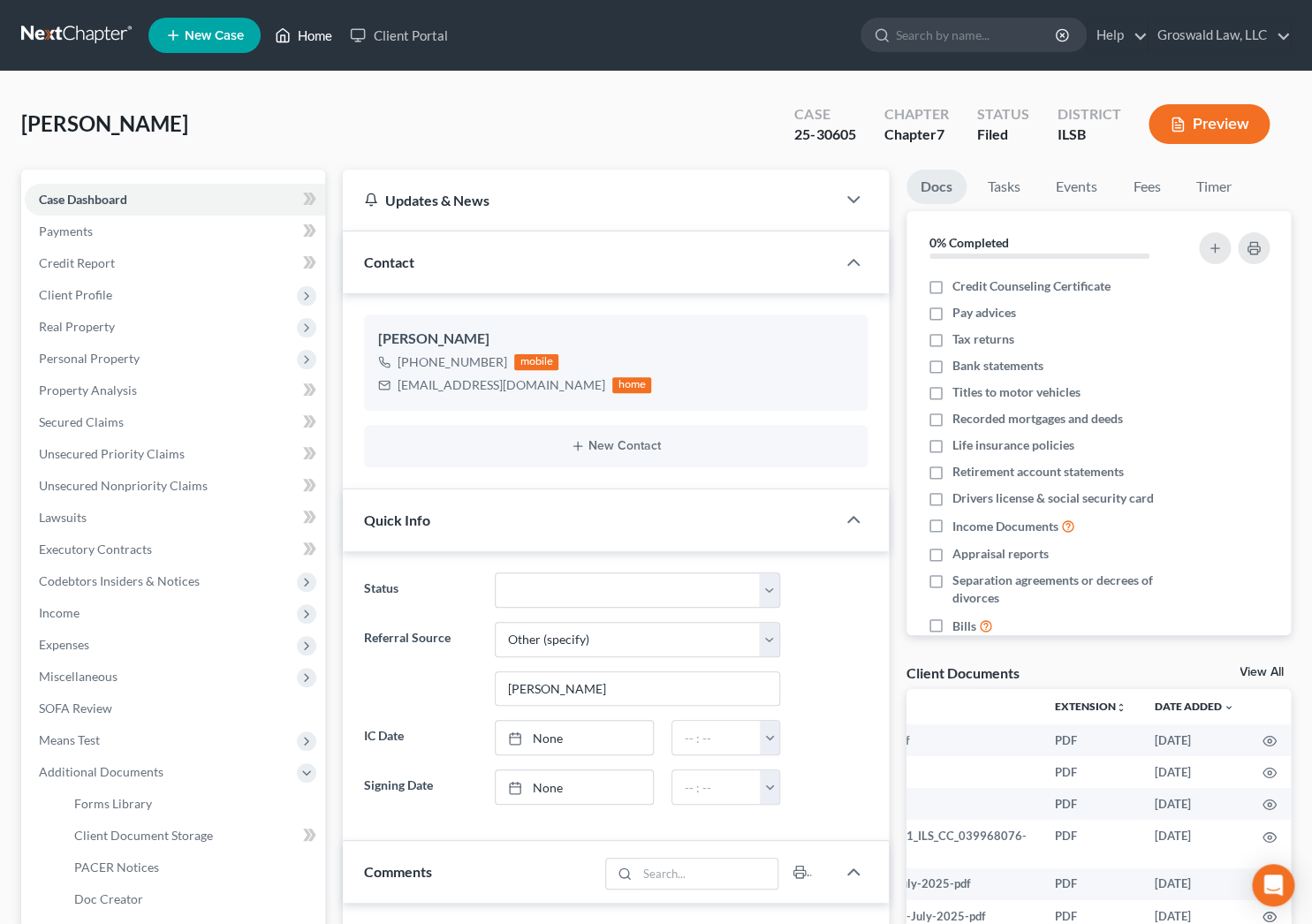
click at [300, 39] on link "Home" at bounding box center [303, 35] width 75 height 32
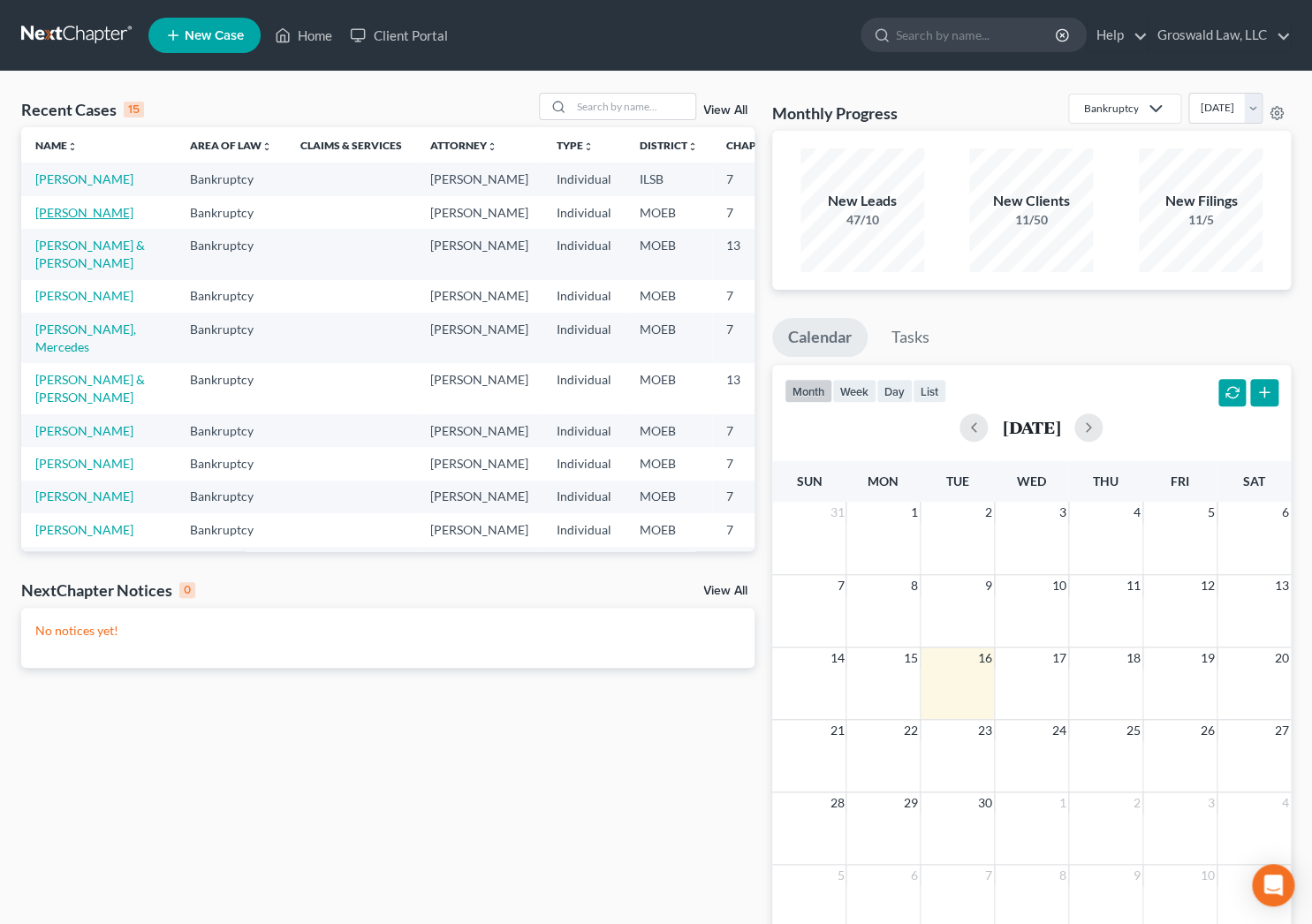
click at [80, 220] on link "[PERSON_NAME]" at bounding box center [84, 213] width 98 height 15
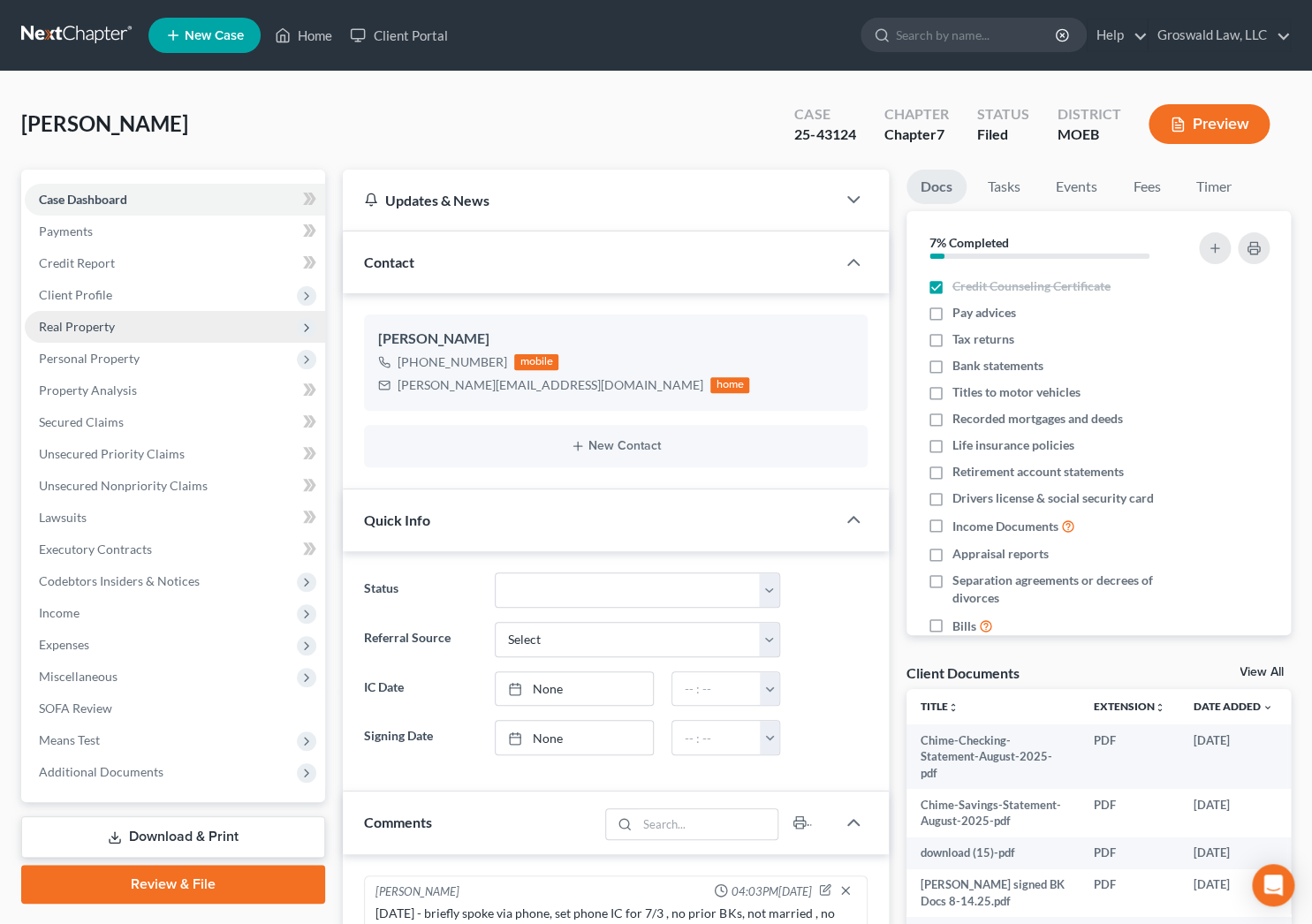
scroll to position [879, 0]
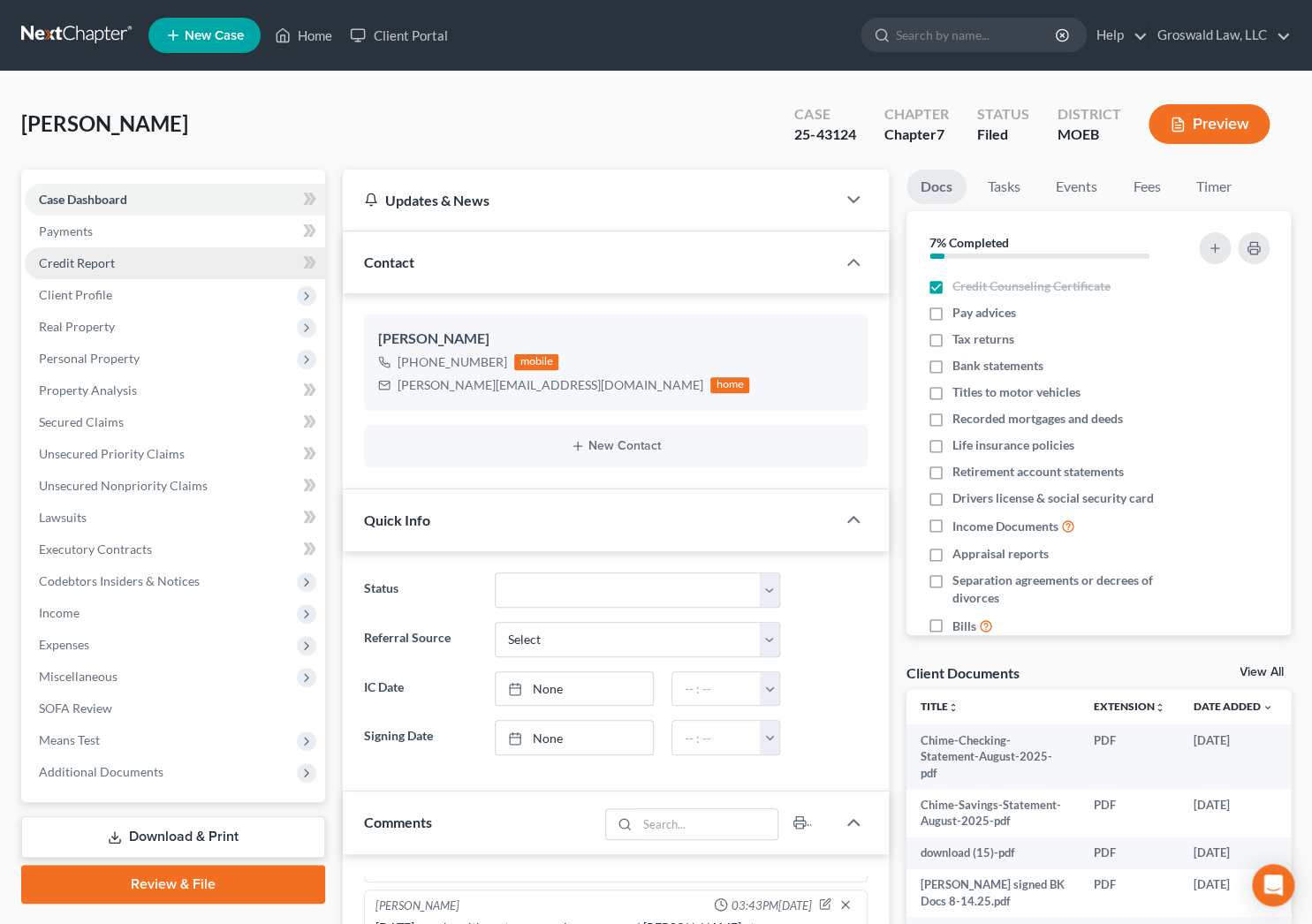
click at [96, 265] on span "Credit Report" at bounding box center [77, 263] width 76 height 15
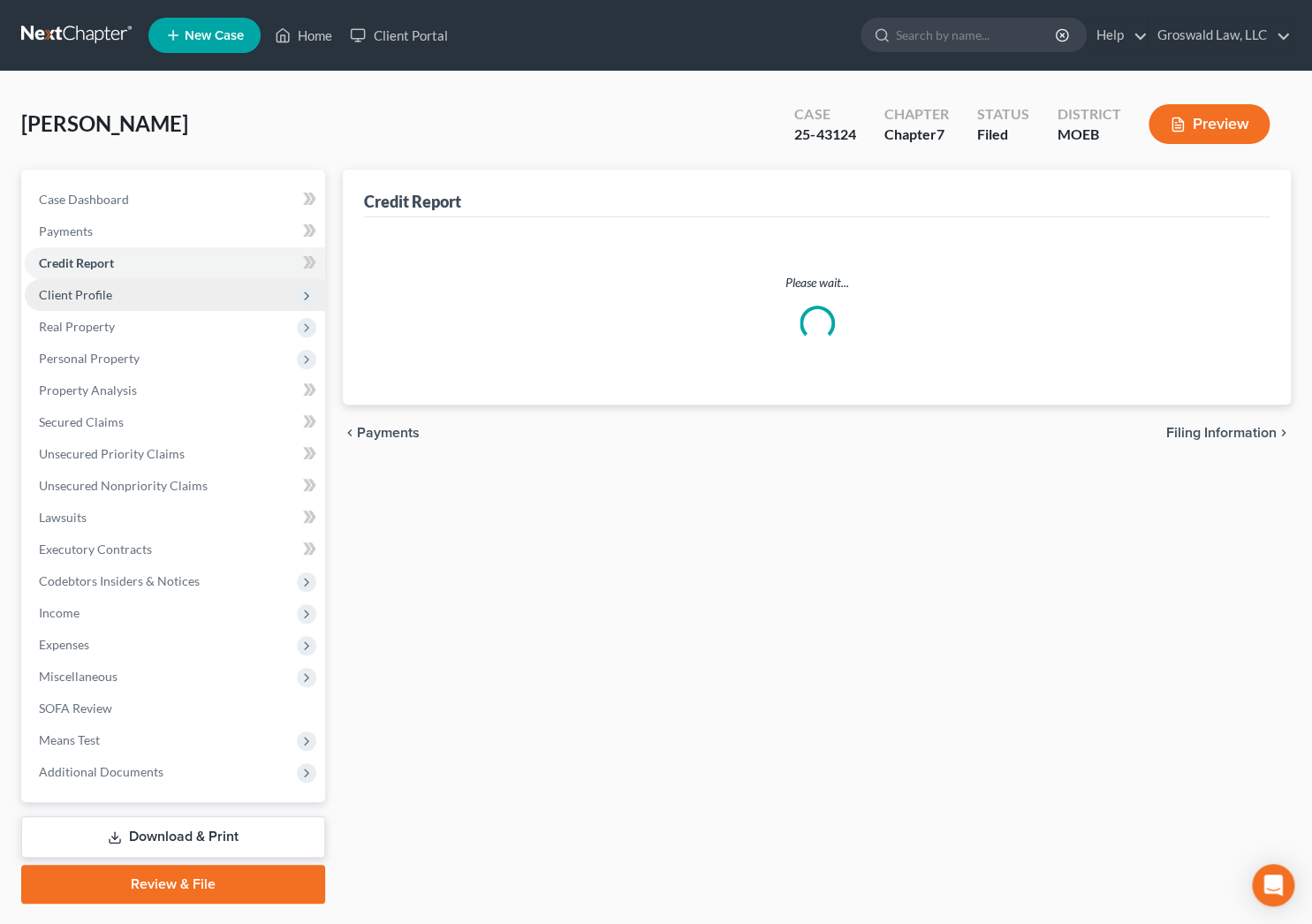
click at [99, 290] on span "Client Profile" at bounding box center [75, 294] width 74 height 15
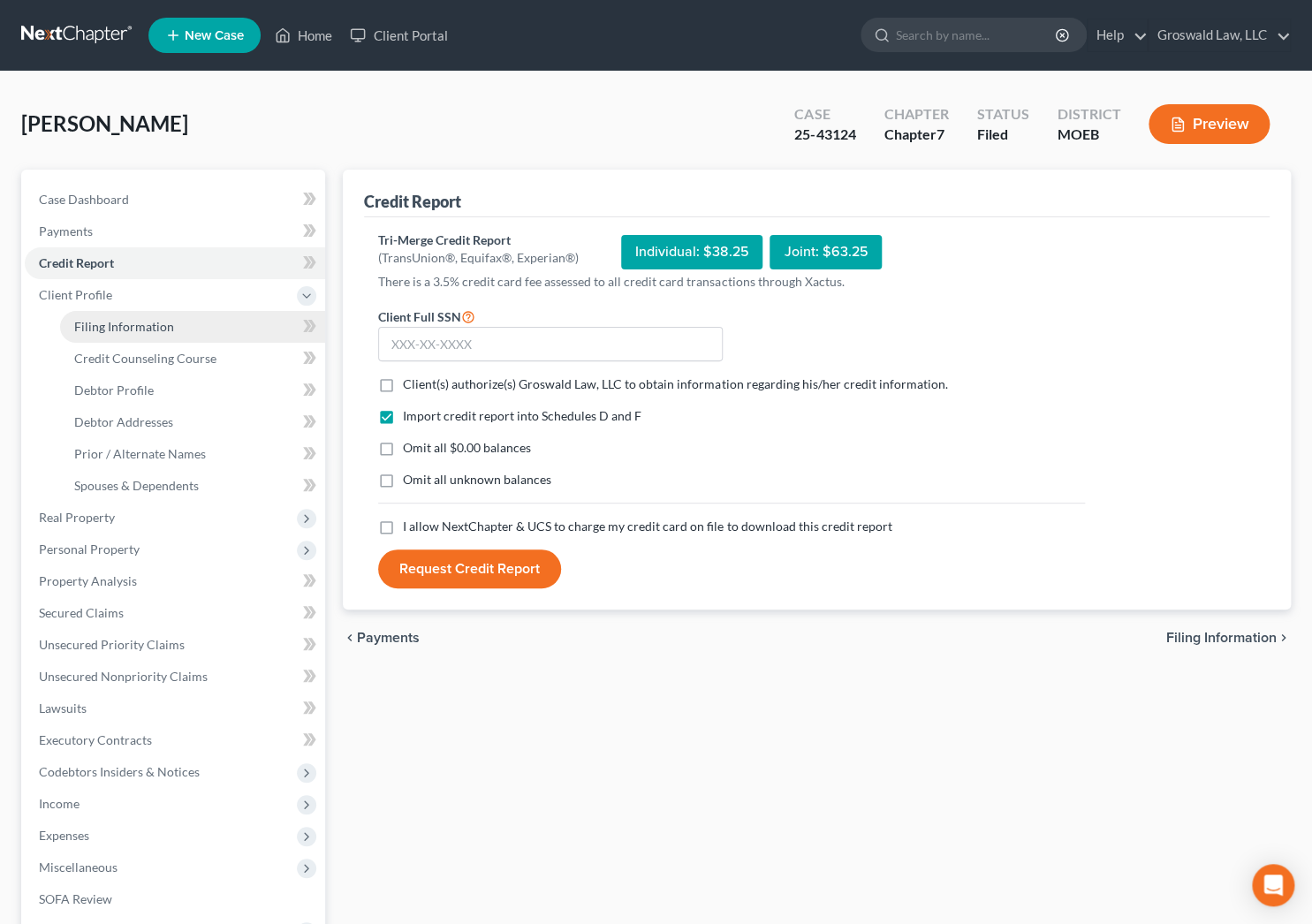
click at [146, 326] on span "Filing Information" at bounding box center [124, 326] width 100 height 15
select select "1"
select select "0"
select select "45"
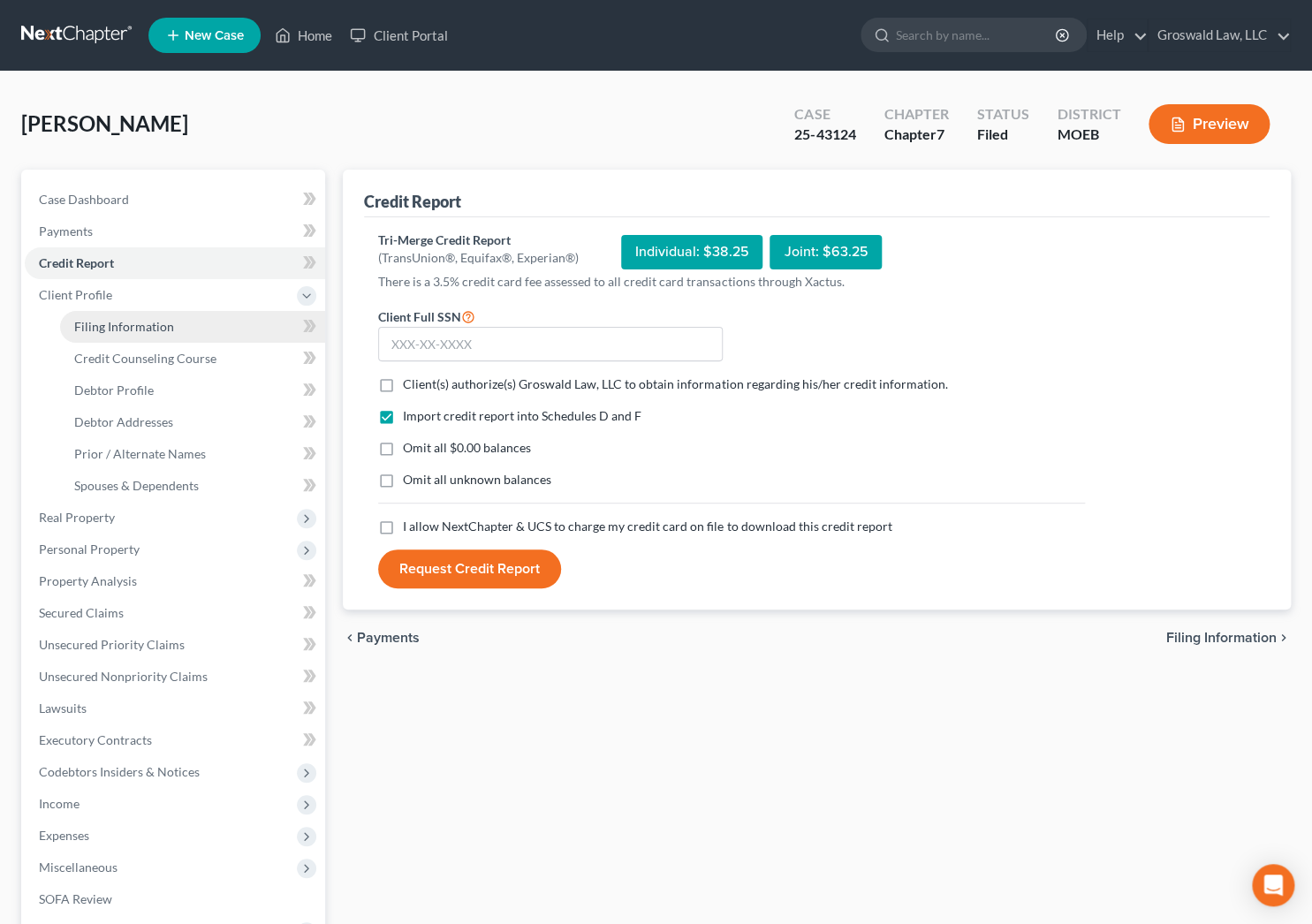
select select "0"
select select "26"
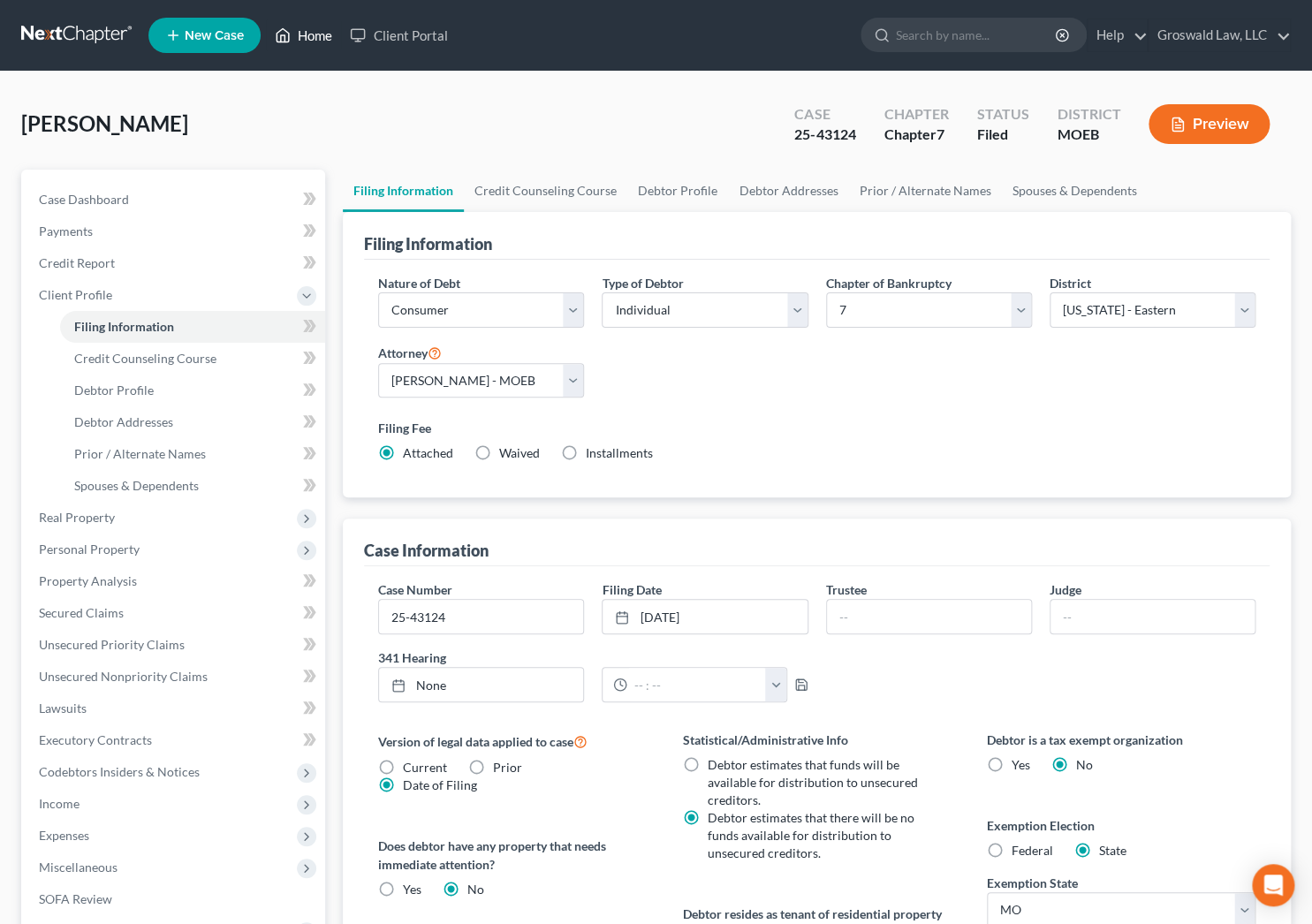
click at [287, 33] on icon at bounding box center [283, 35] width 16 height 21
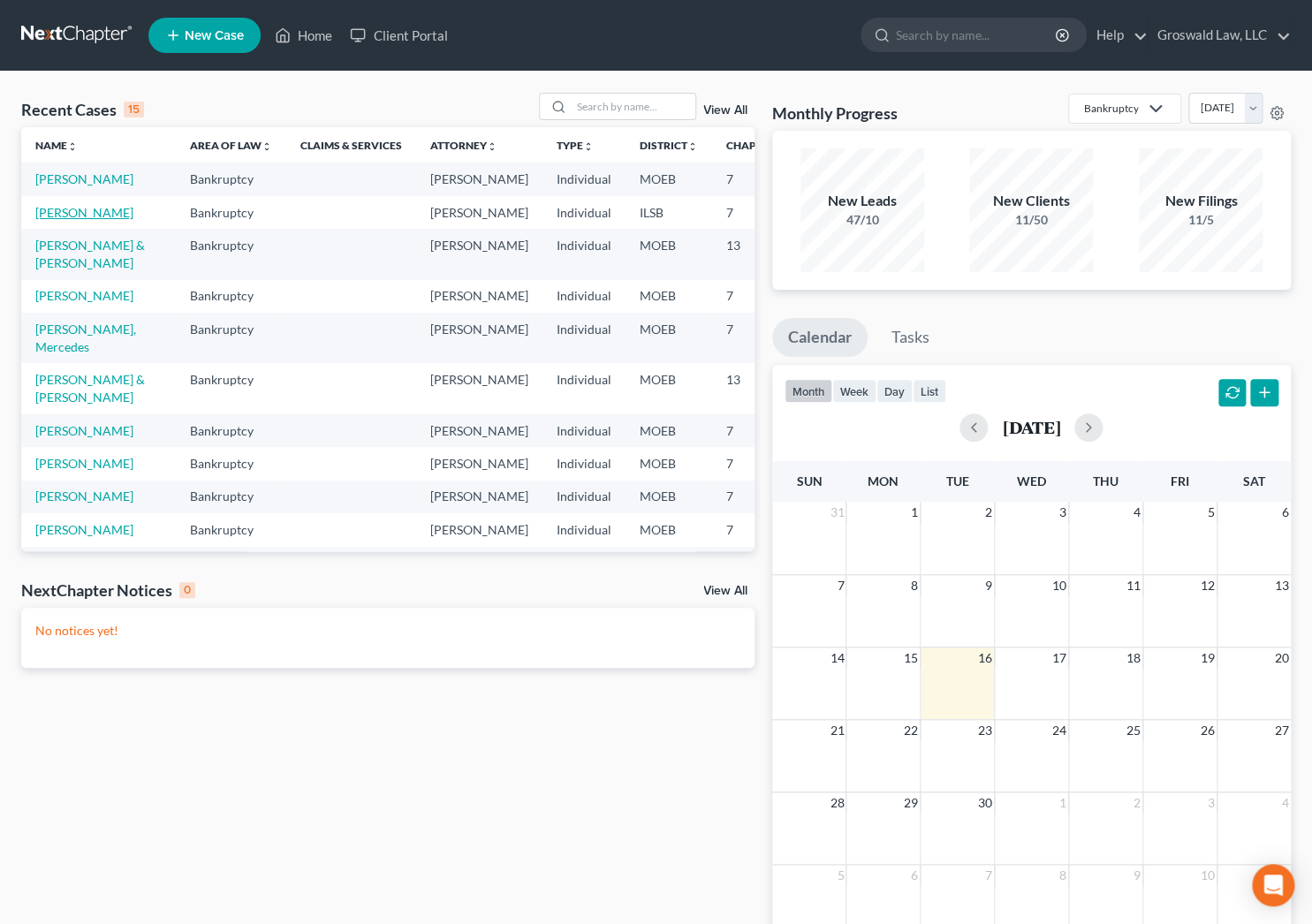
click at [53, 220] on link "[PERSON_NAME]" at bounding box center [84, 213] width 98 height 15
select select "6"
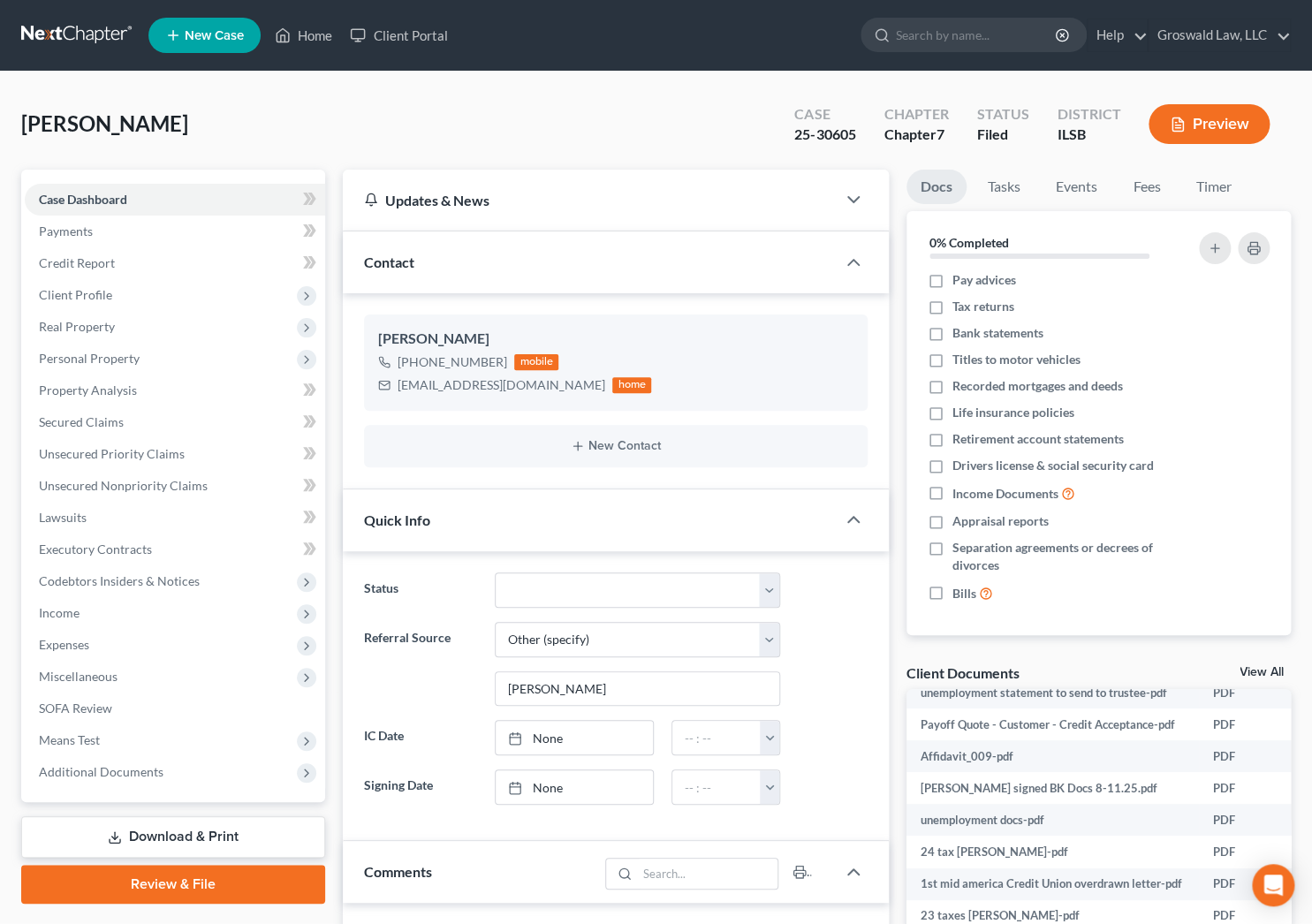
scroll to position [321, 0]
click at [238, 770] on span "Additional Documents" at bounding box center [174, 771] width 301 height 32
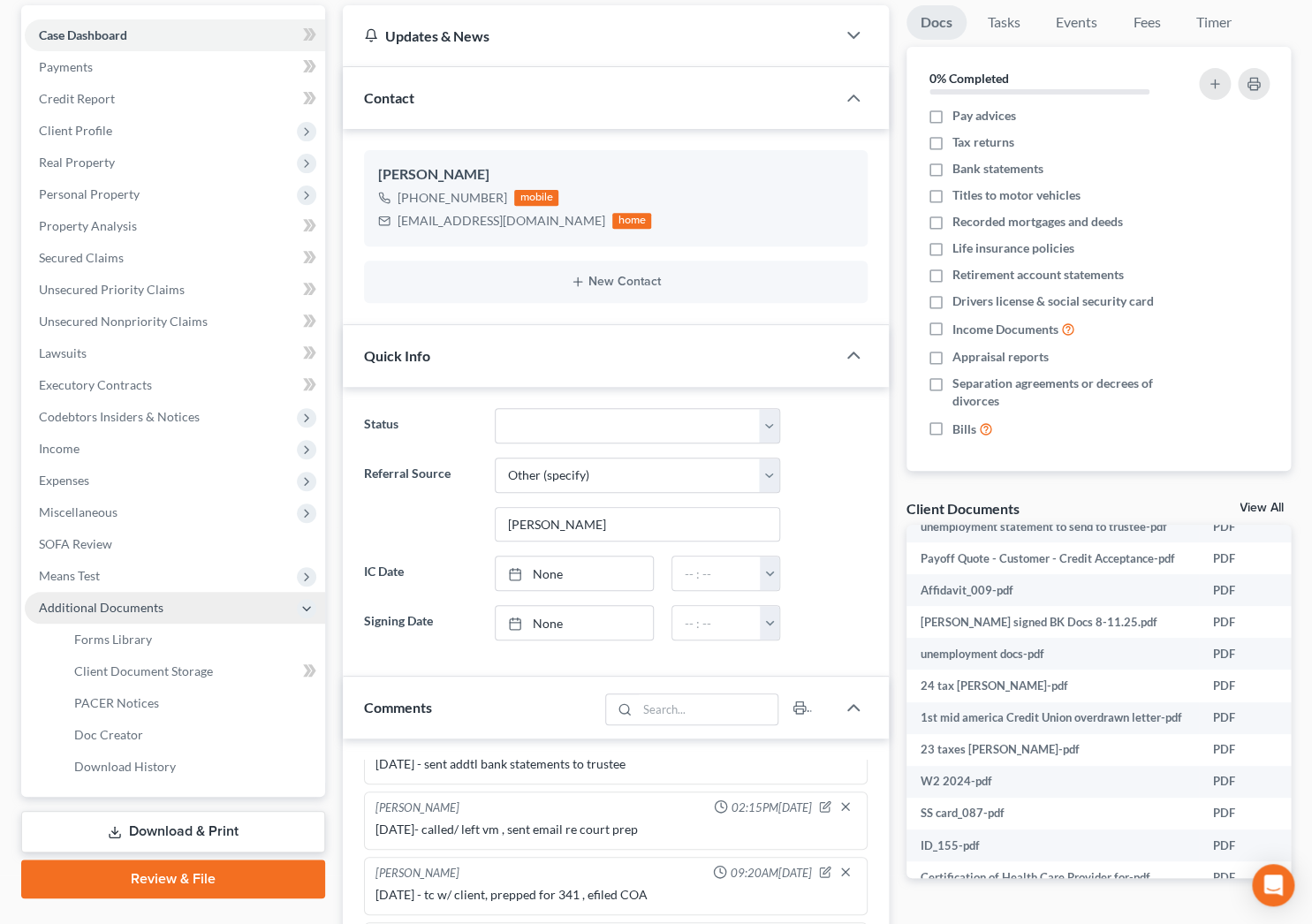
scroll to position [401, 0]
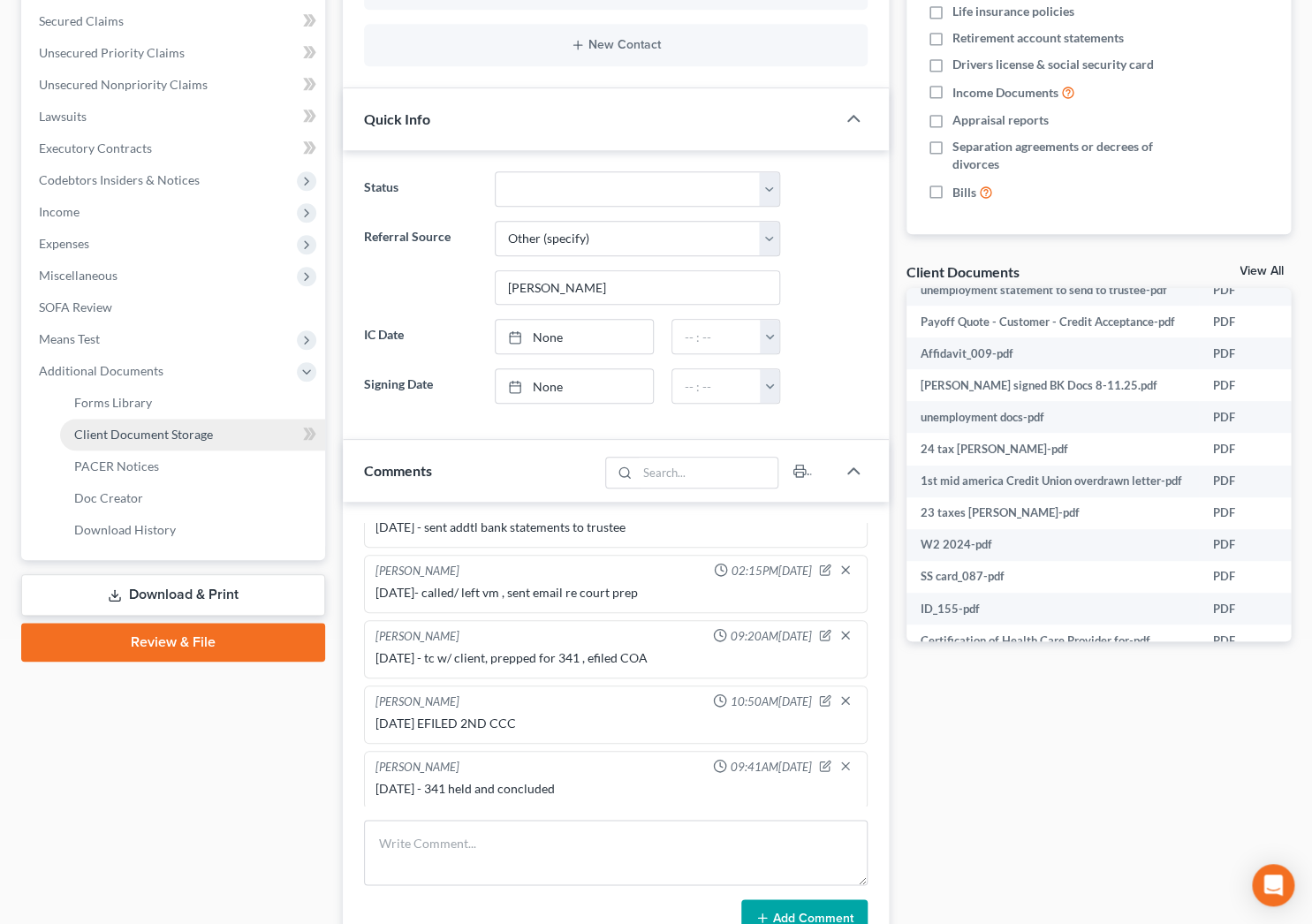
click at [194, 433] on span "Client Document Storage" at bounding box center [144, 434] width 139 height 15
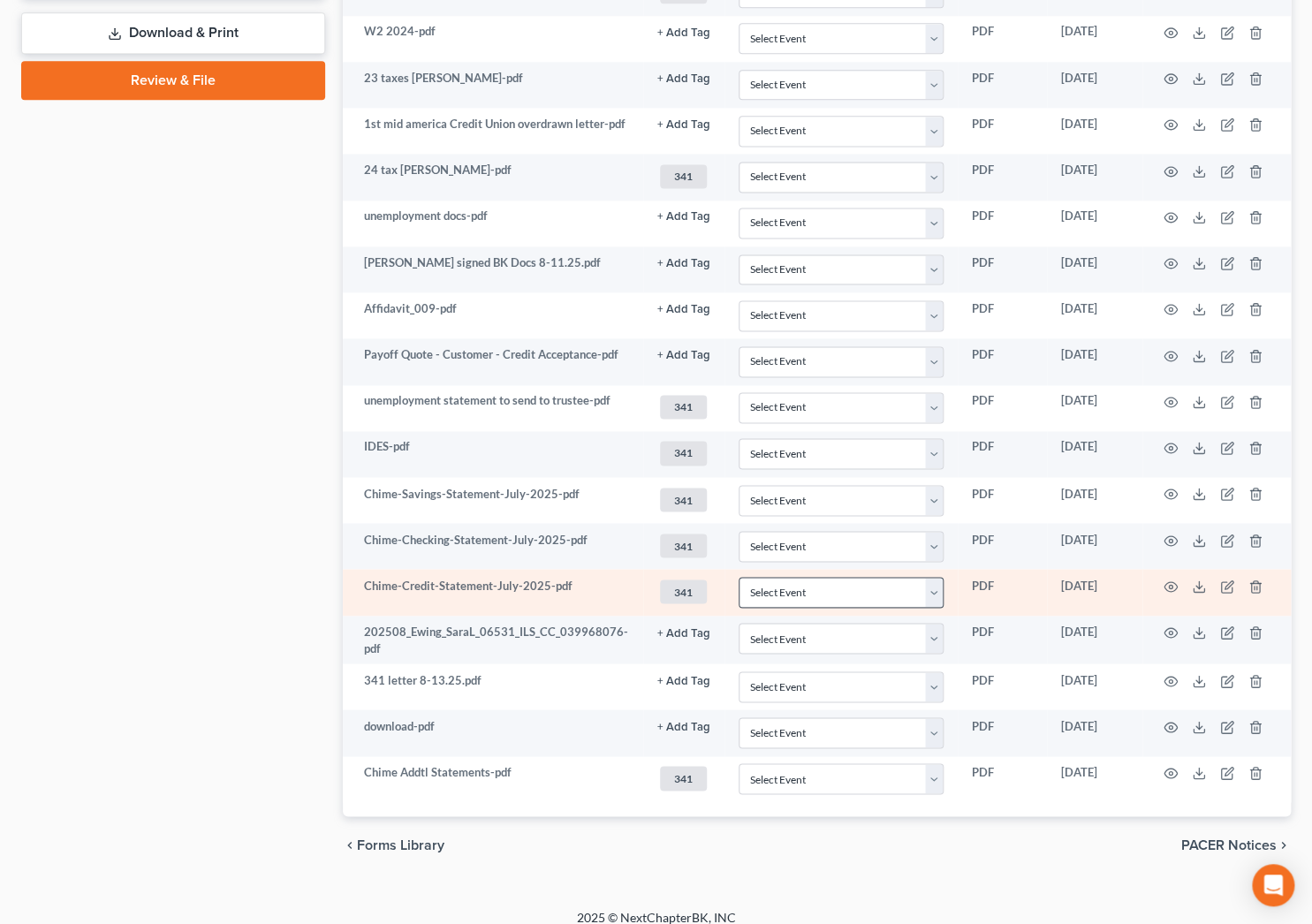
scroll to position [963, 0]
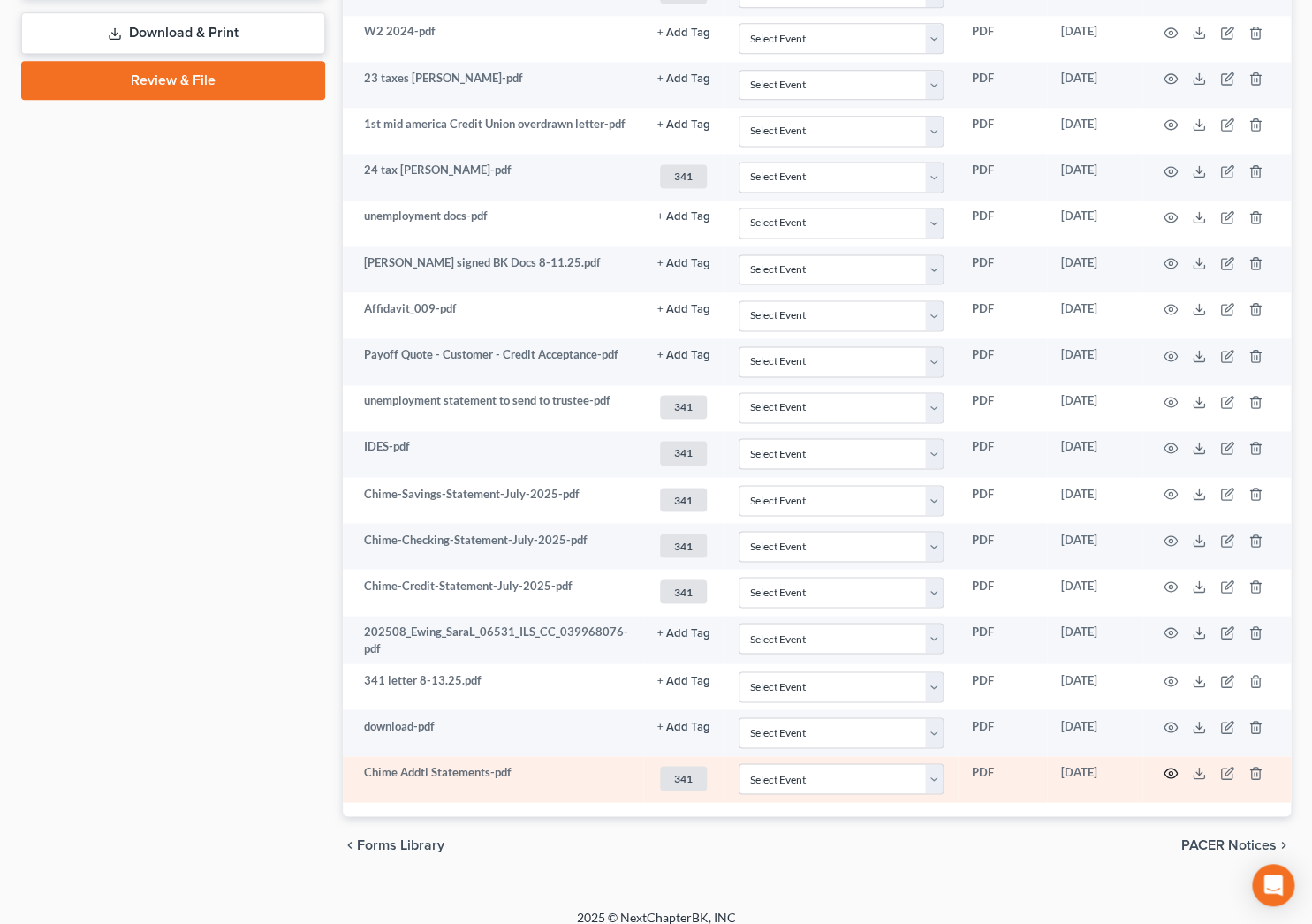
click at [1175, 769] on icon "button" at bounding box center [1171, 773] width 14 height 10
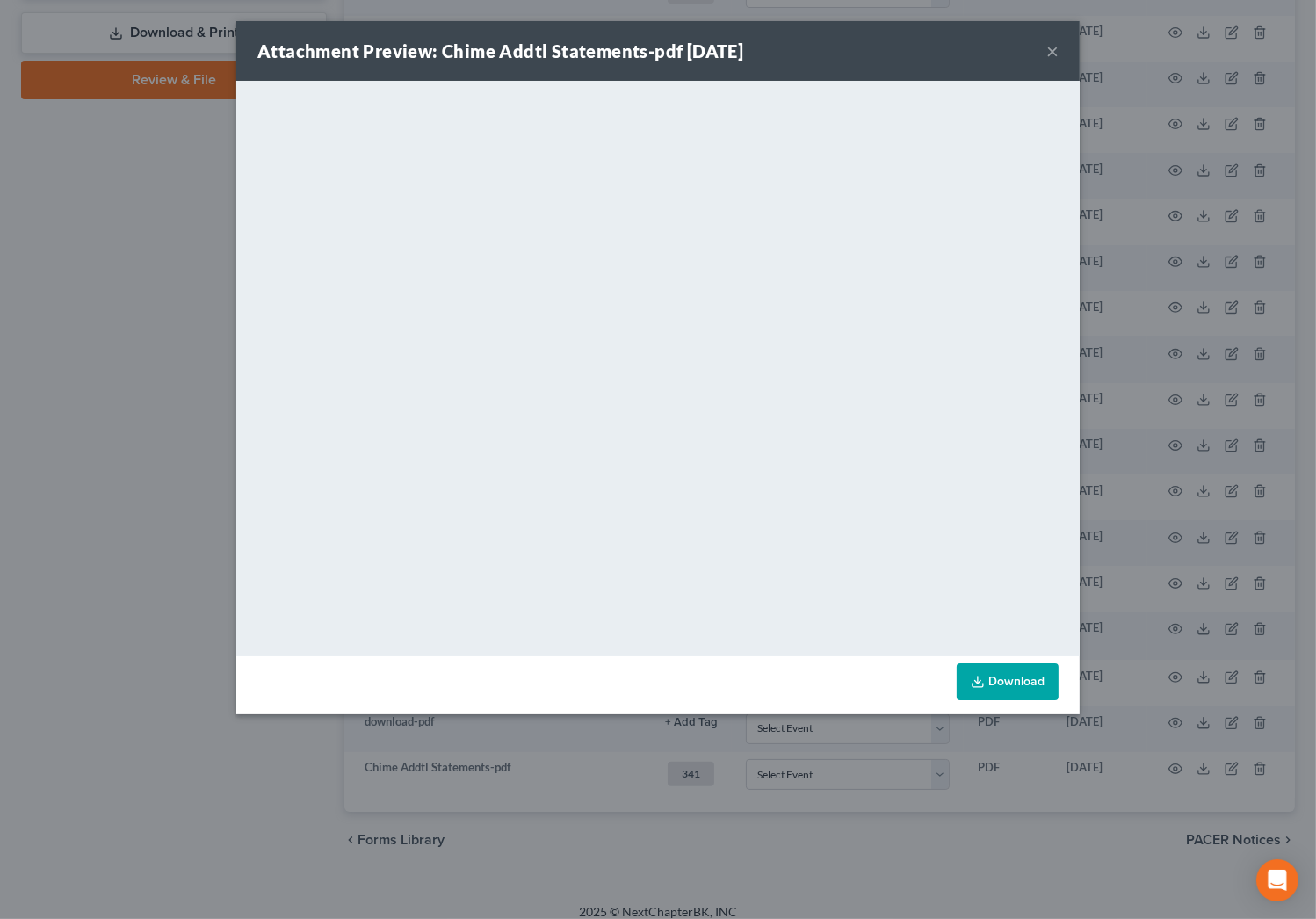
click at [1058, 47] on button "×" at bounding box center [1052, 51] width 13 height 21
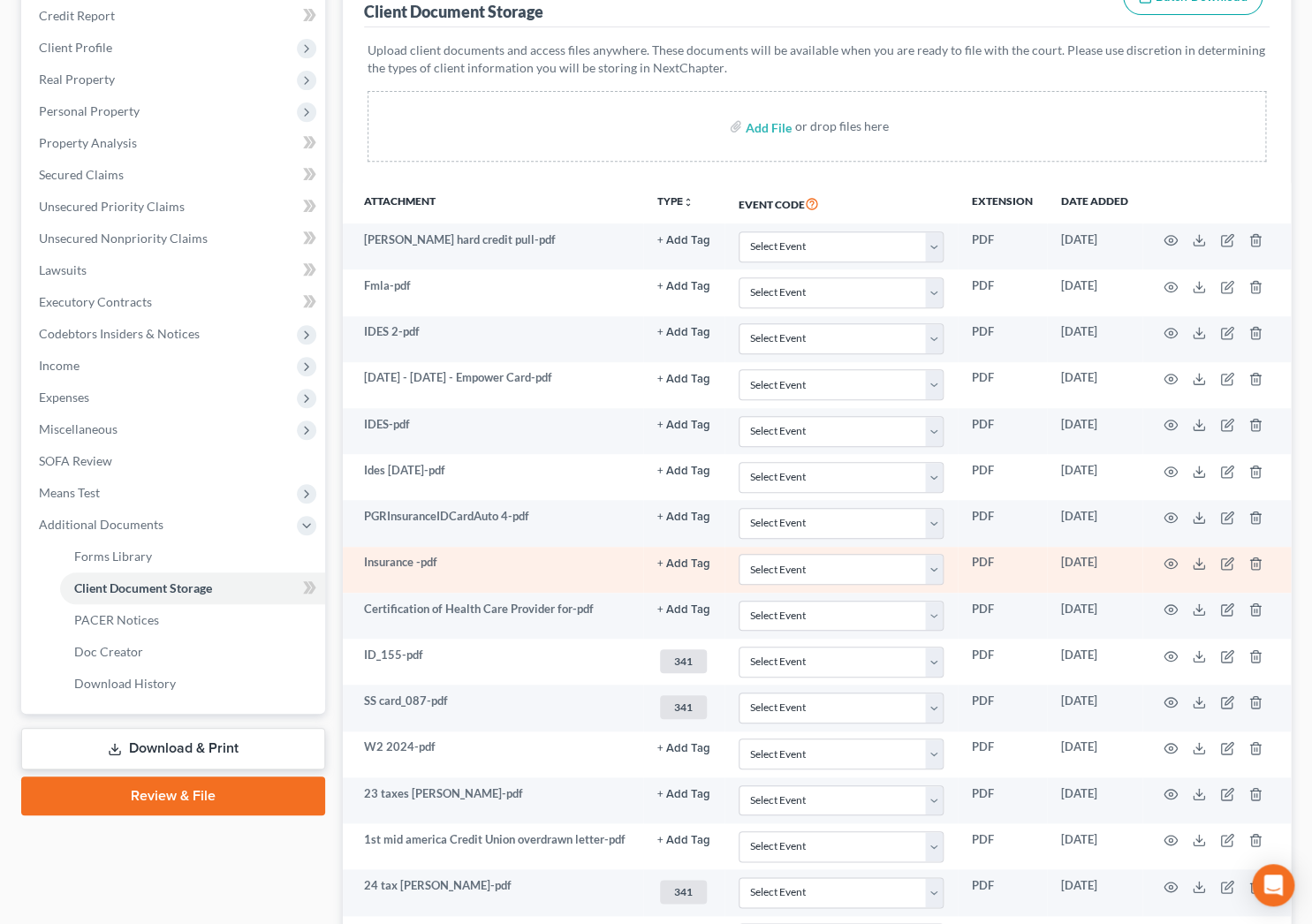
scroll to position [240, 0]
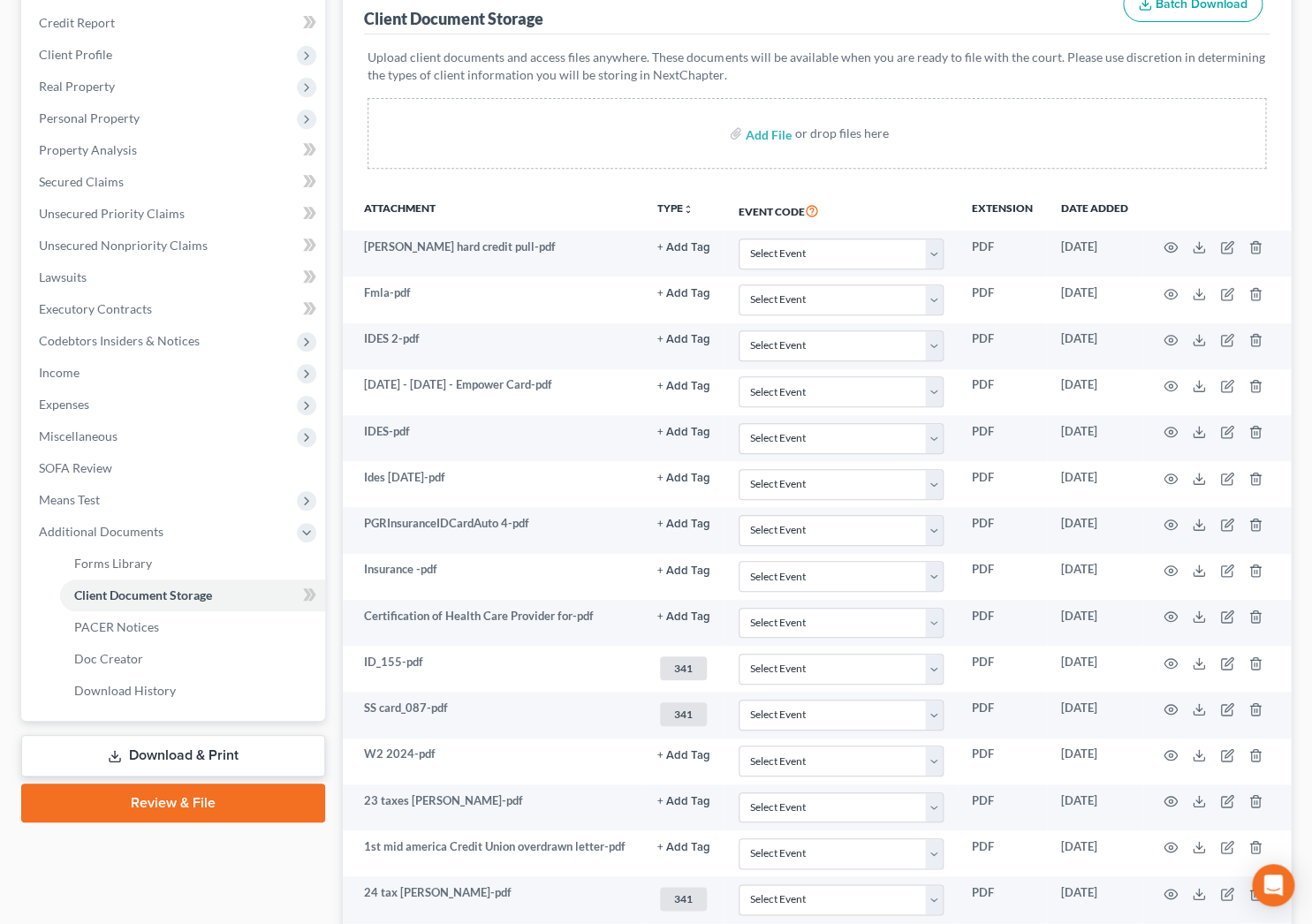
drag, startPoint x: 1177, startPoint y: 179, endPoint x: 369, endPoint y: 200, distance: 808.3
click at [1171, 179] on div "Upload client documents and access files anywhere. These documents will be avai…" at bounding box center [817, 112] width 906 height 155
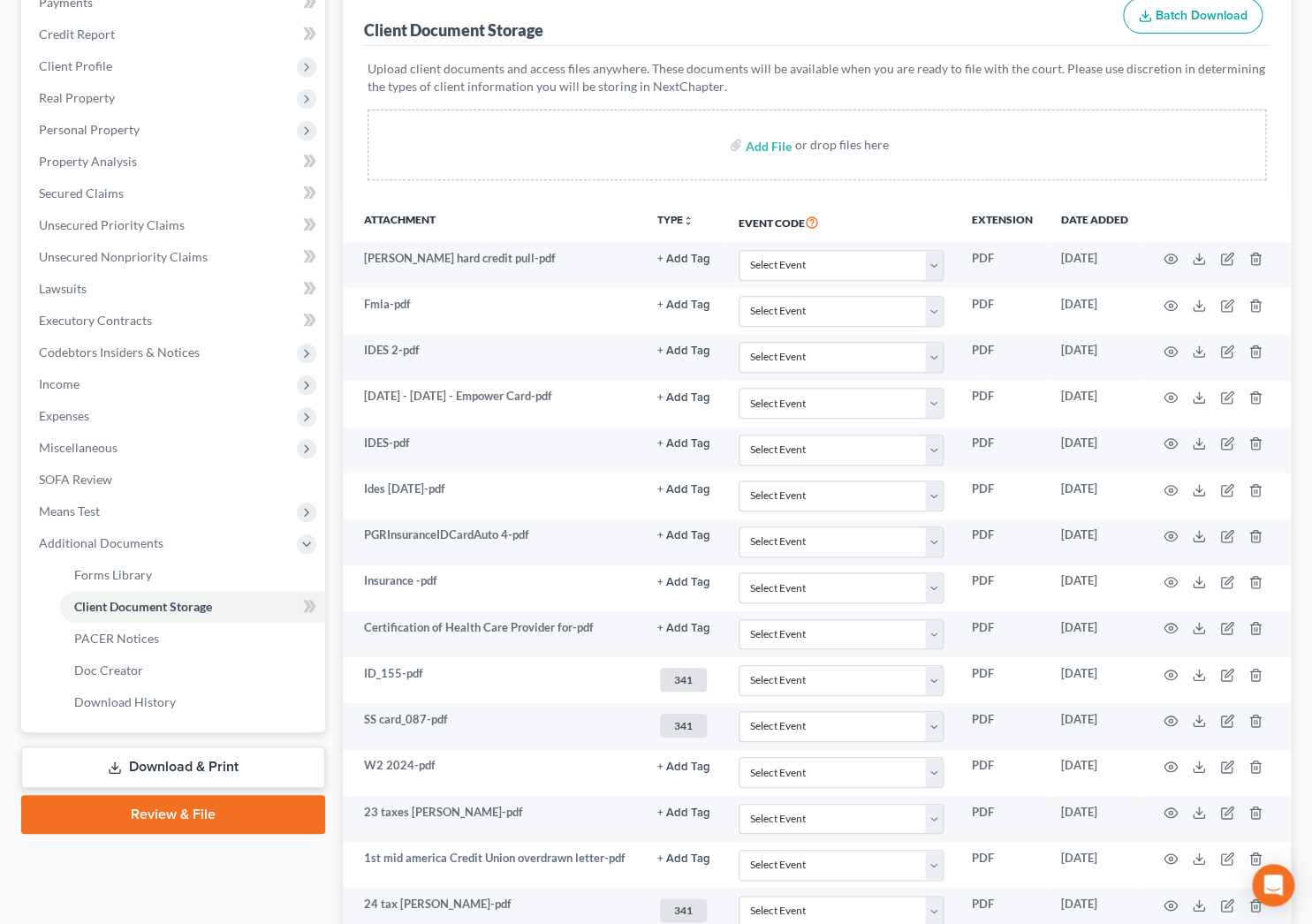
scroll to position [0, 0]
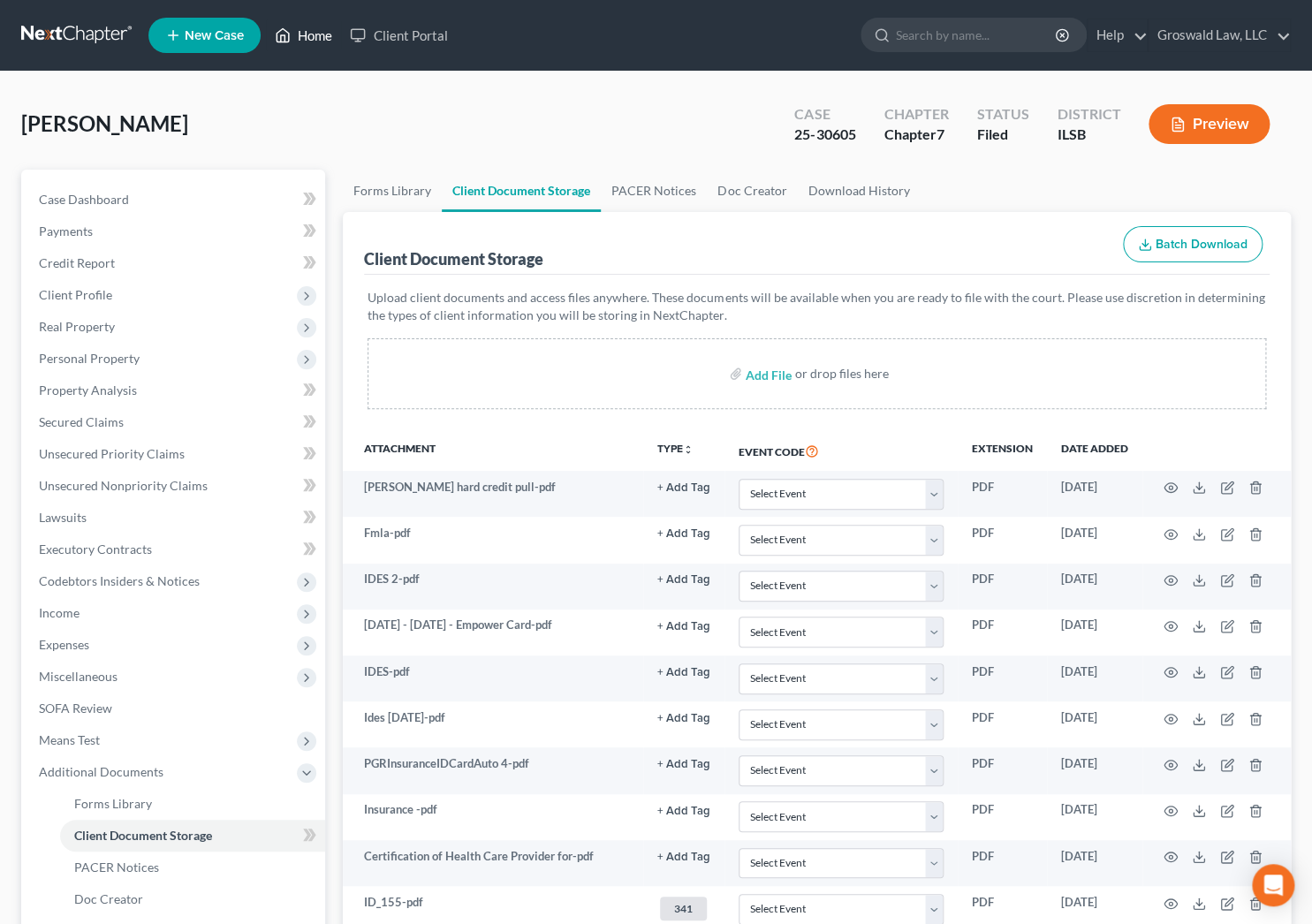
click at [278, 37] on icon at bounding box center [283, 35] width 16 height 21
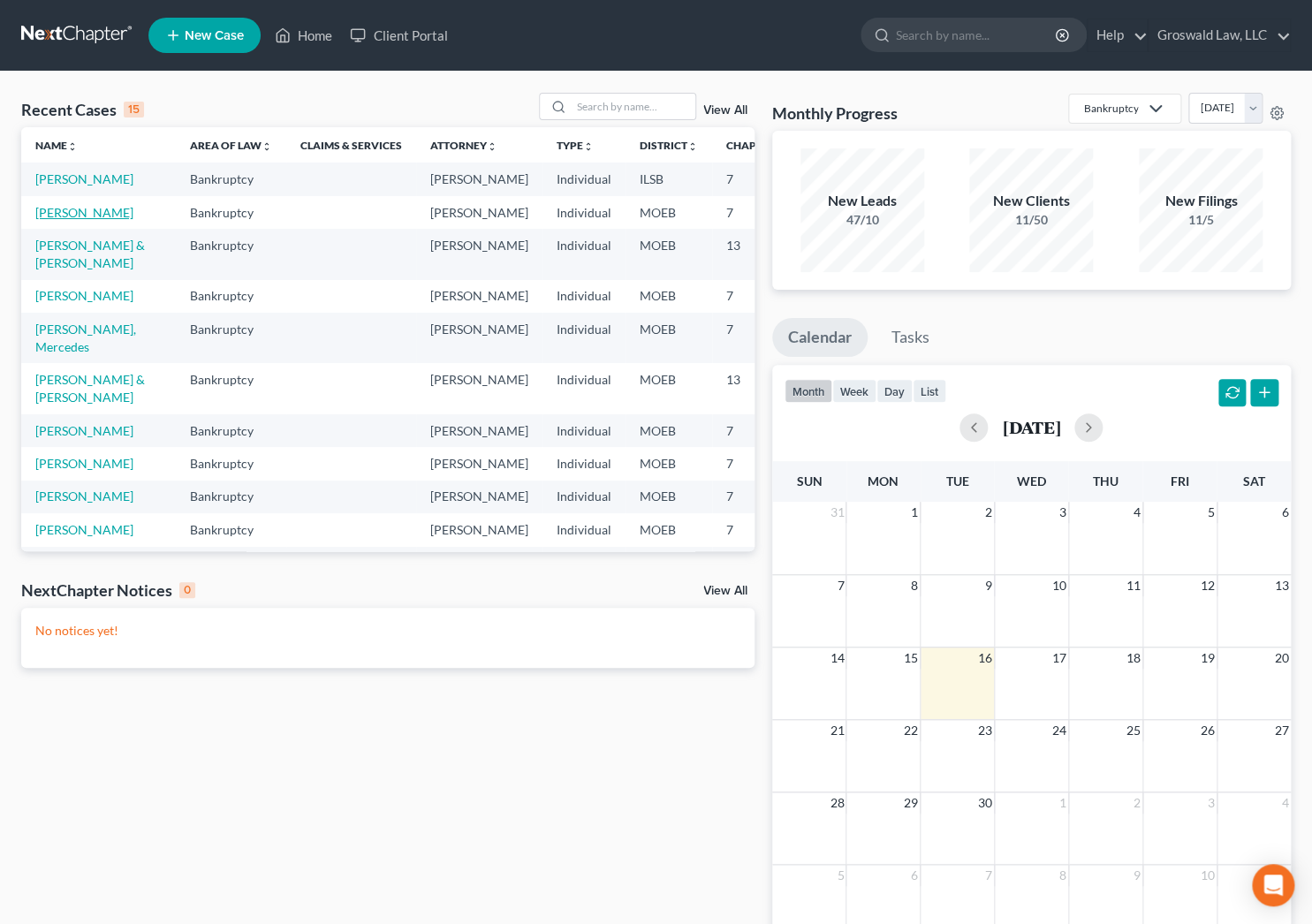
click at [73, 220] on link "[PERSON_NAME]" at bounding box center [84, 213] width 98 height 15
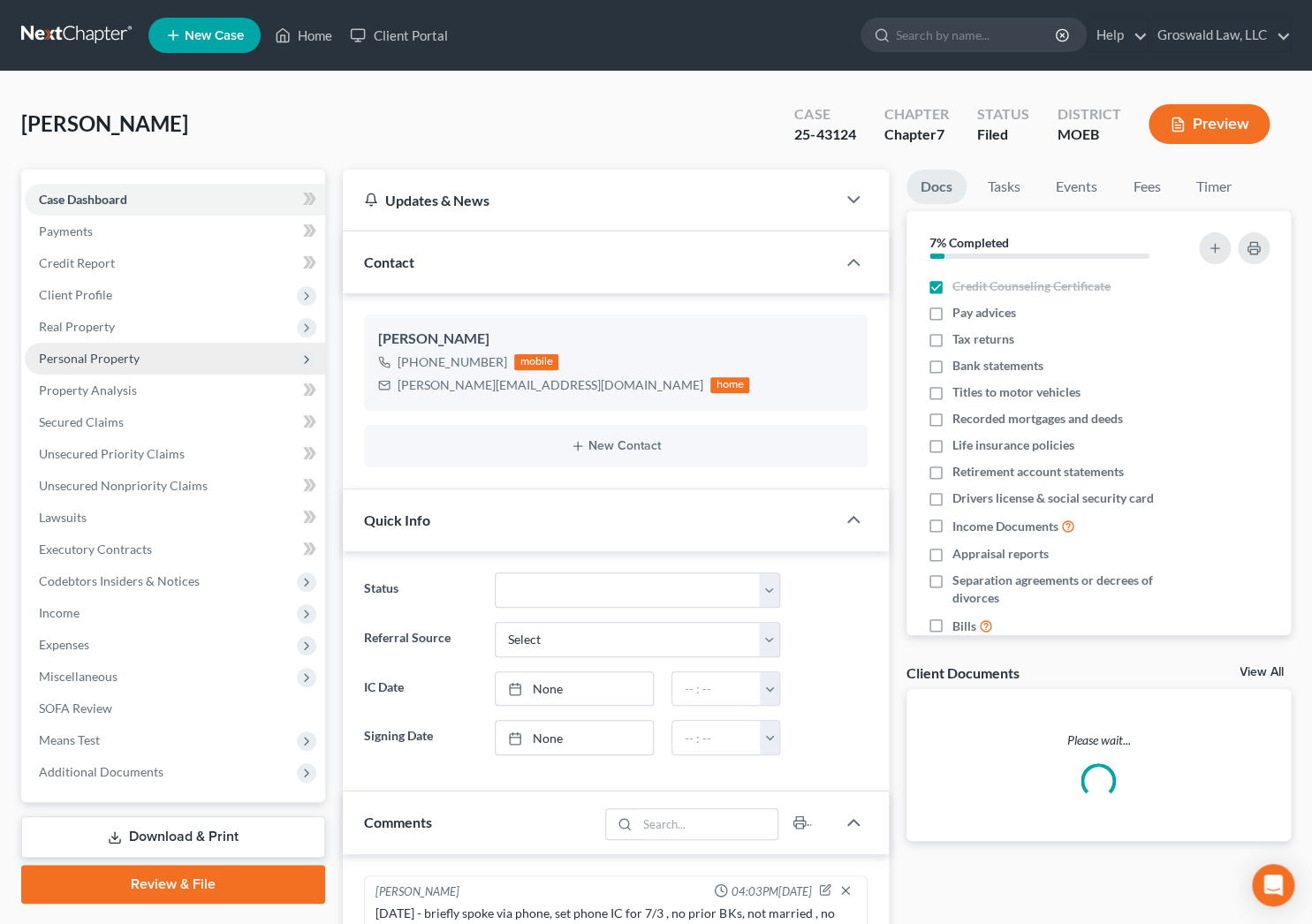
scroll to position [879, 0]
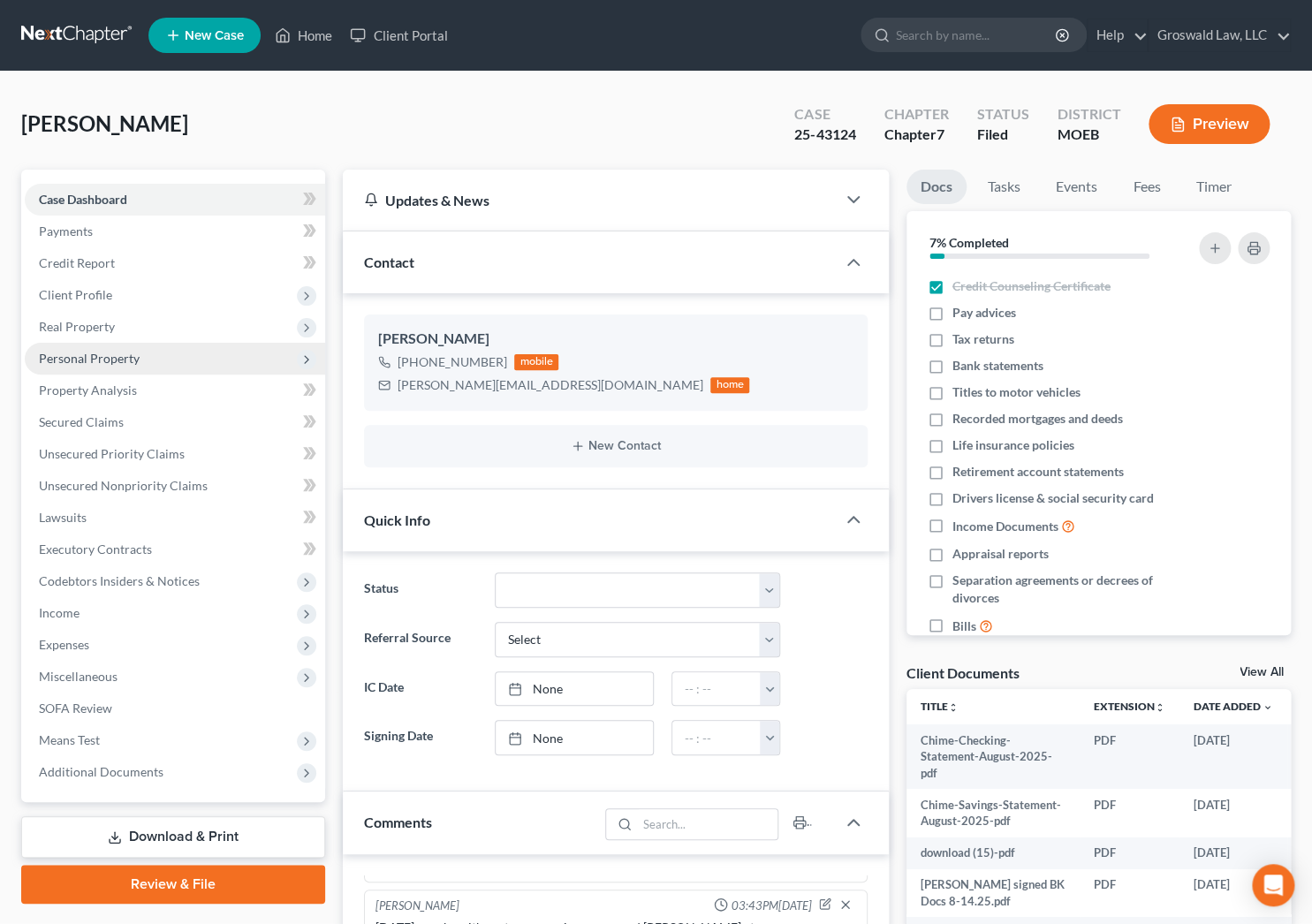
click at [80, 351] on span "Personal Property" at bounding box center [89, 358] width 101 height 15
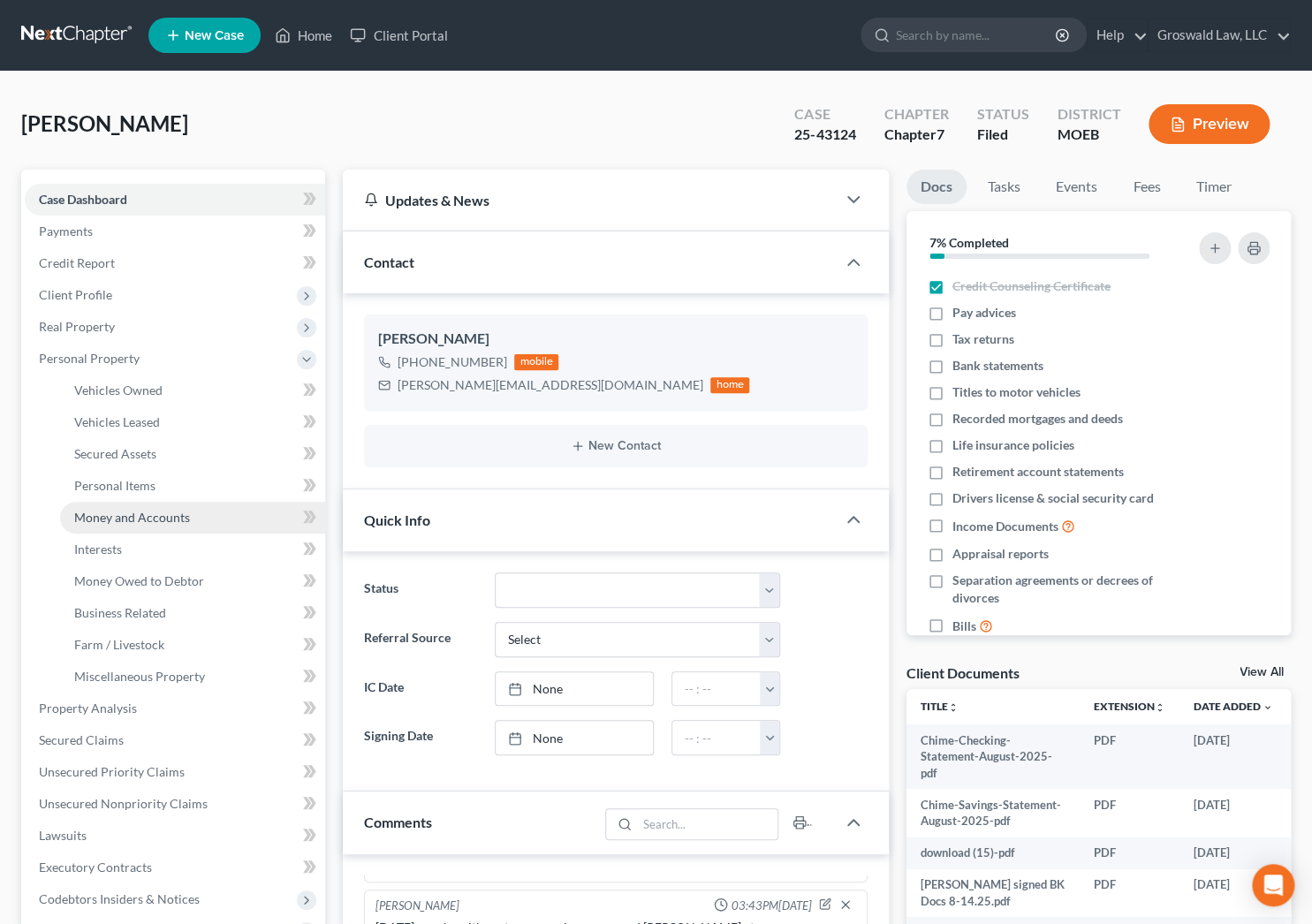
click at [129, 523] on link "Money and Accounts" at bounding box center [193, 517] width 265 height 32
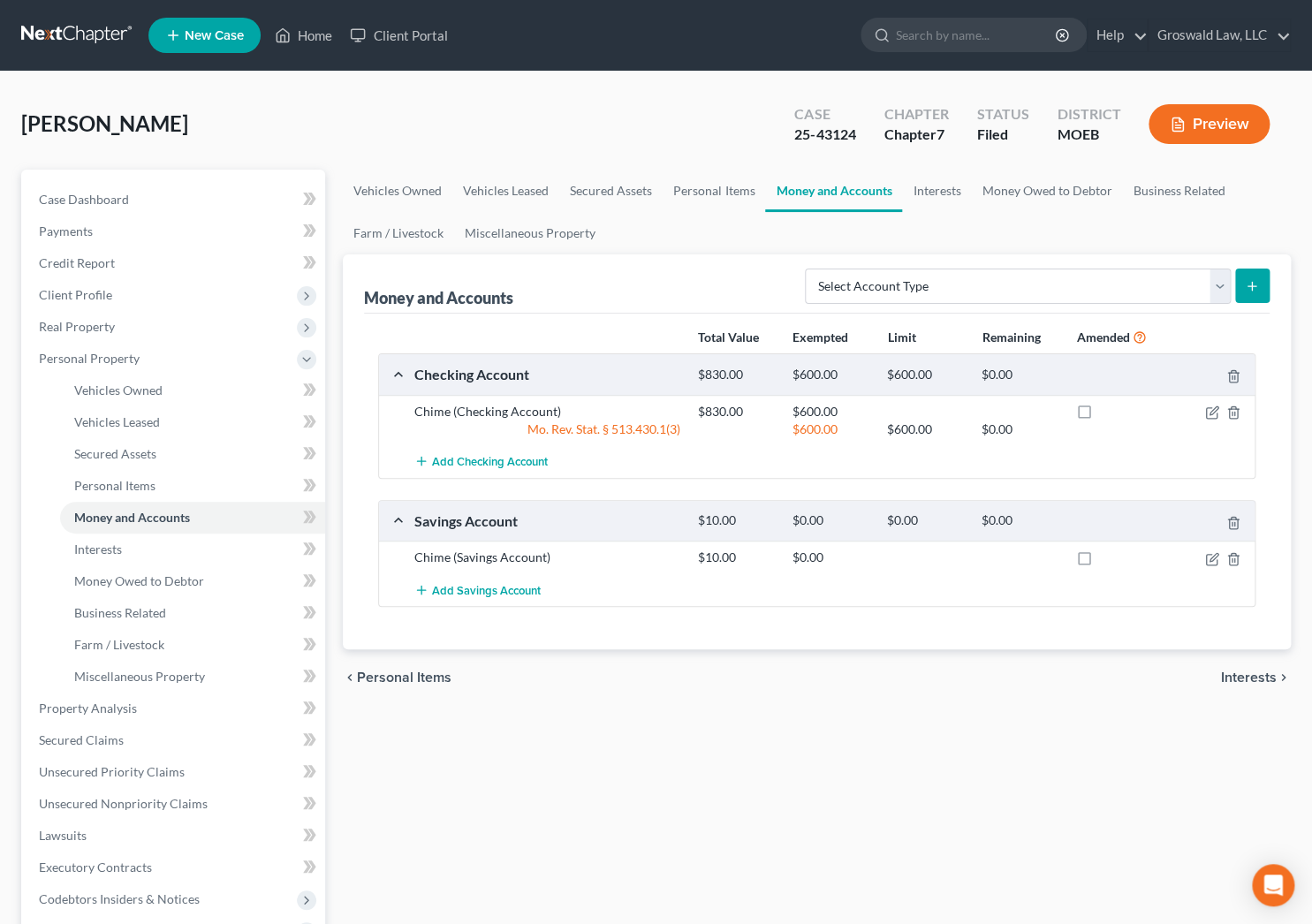
drag, startPoint x: 711, startPoint y: 147, endPoint x: 650, endPoint y: 135, distance: 62.2
click at [711, 147] on div "[PERSON_NAME] Upgraded Case 25-43124 Chapter Chapter 7 Status Filed District MO…" at bounding box center [655, 131] width 1269 height 77
click at [332, 32] on link "Home" at bounding box center [303, 35] width 75 height 32
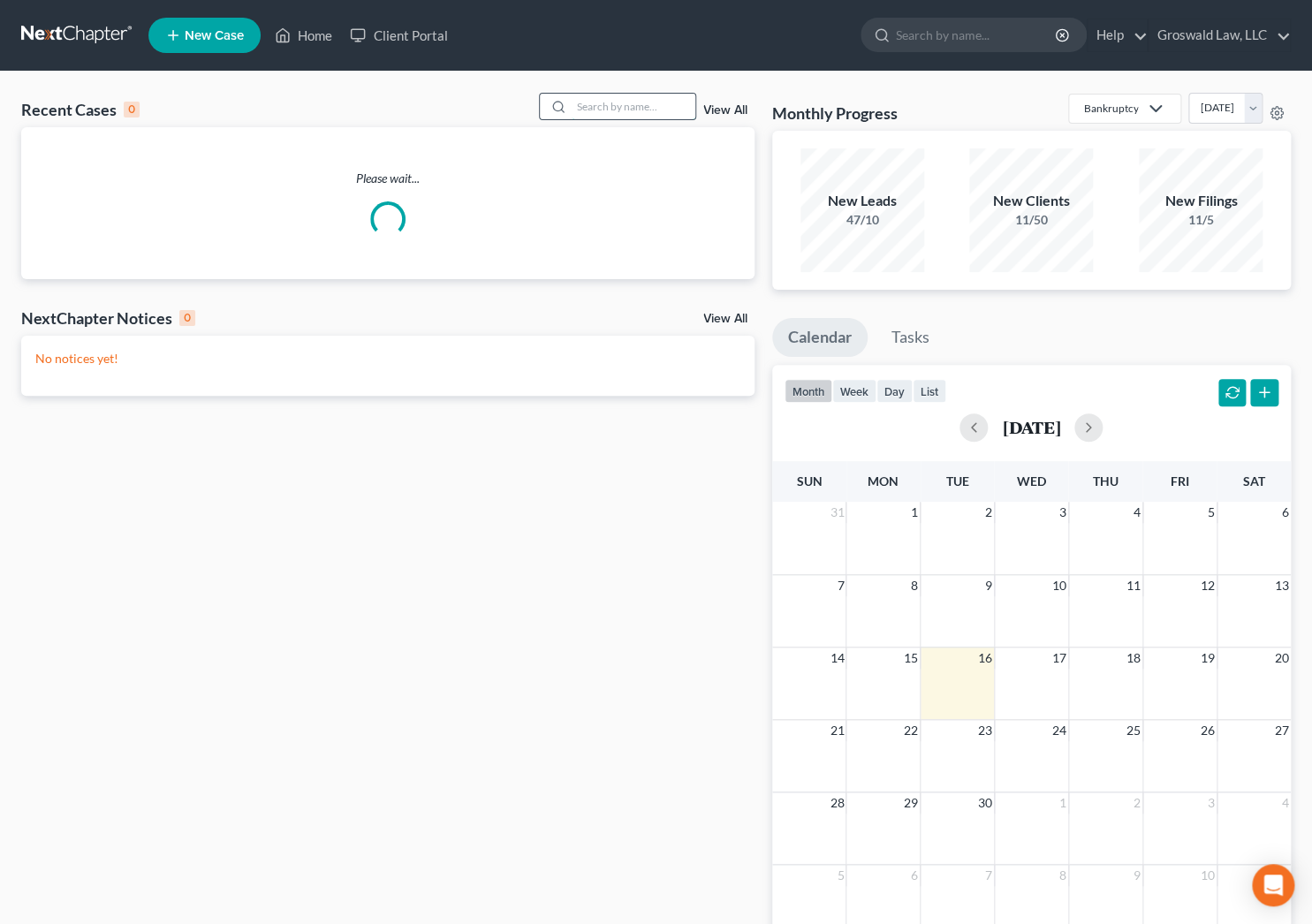
click at [623, 99] on input "search" at bounding box center [633, 106] width 124 height 25
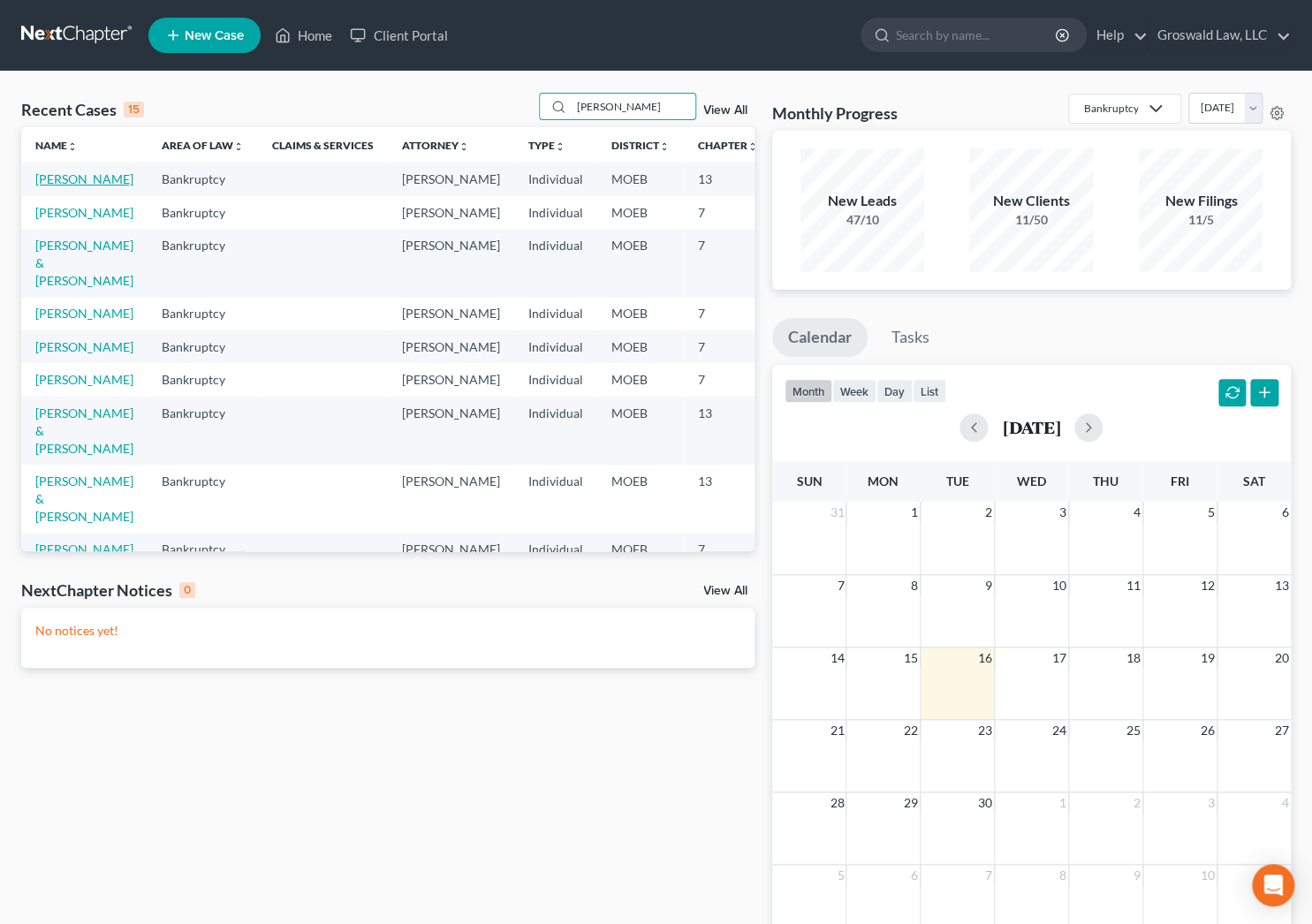
type input "[PERSON_NAME]"
click at [41, 186] on link "[PERSON_NAME]" at bounding box center [84, 179] width 98 height 15
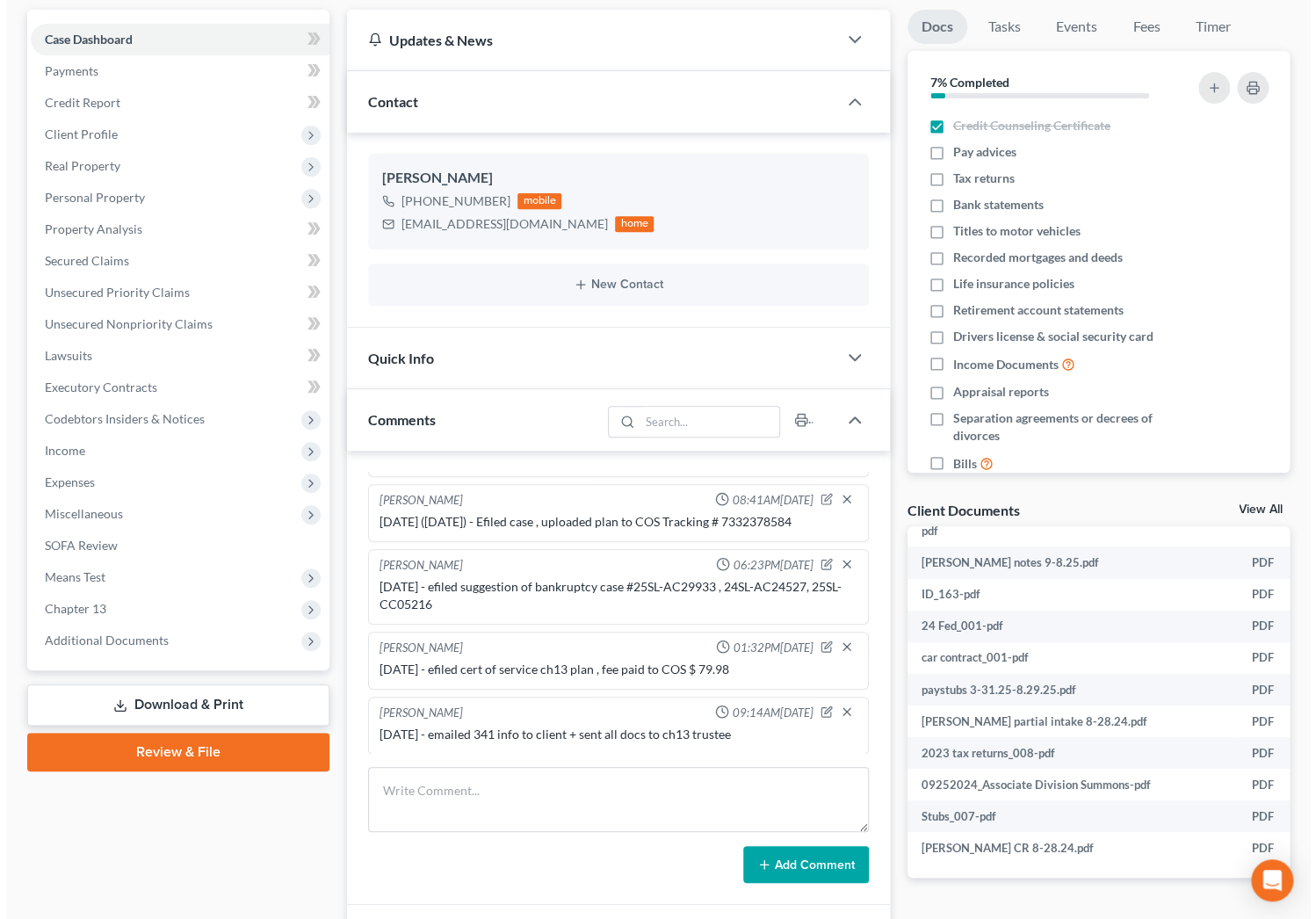
scroll to position [311, 200]
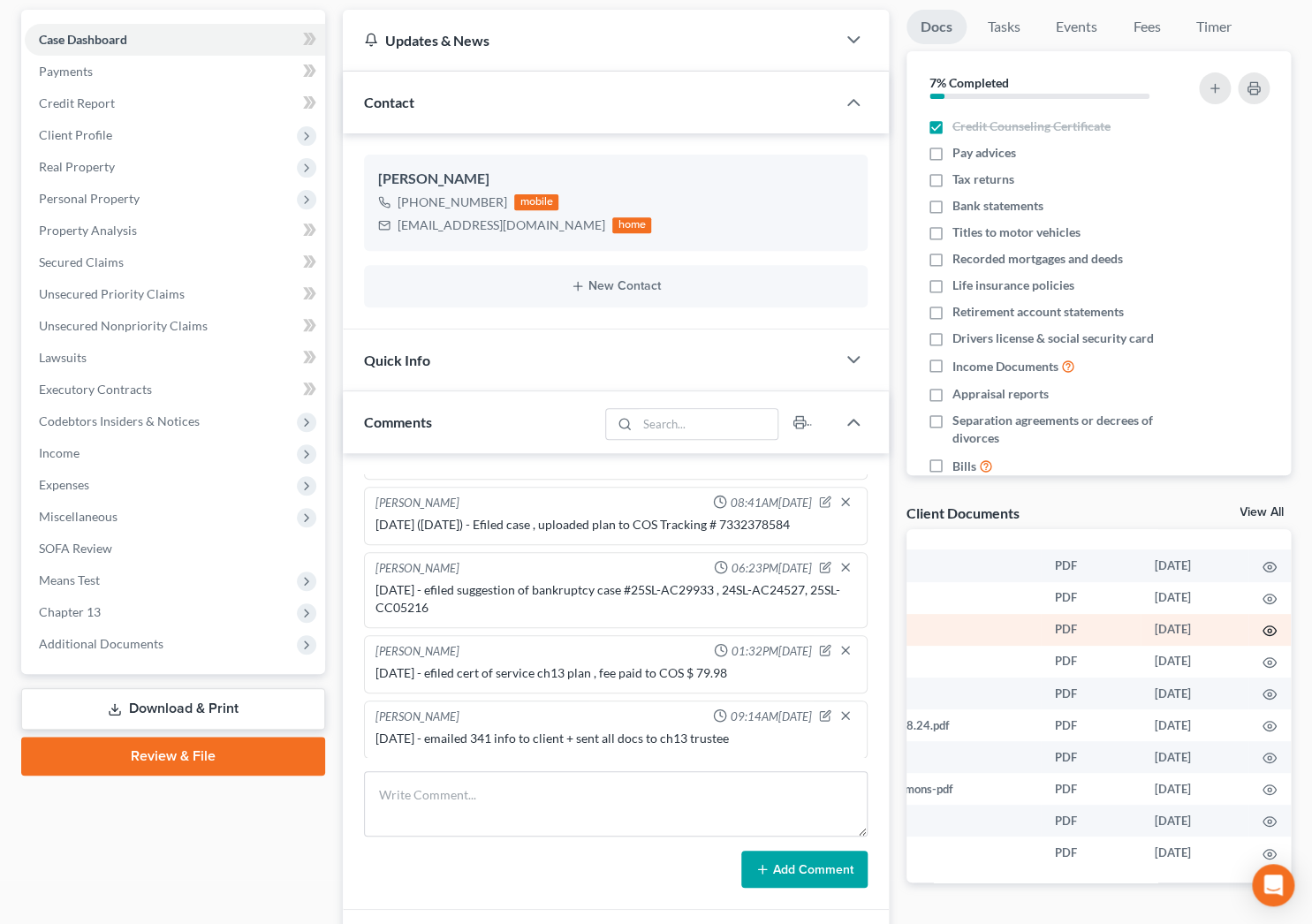
click at [1262, 623] on icon "button" at bounding box center [1269, 631] width 15 height 15
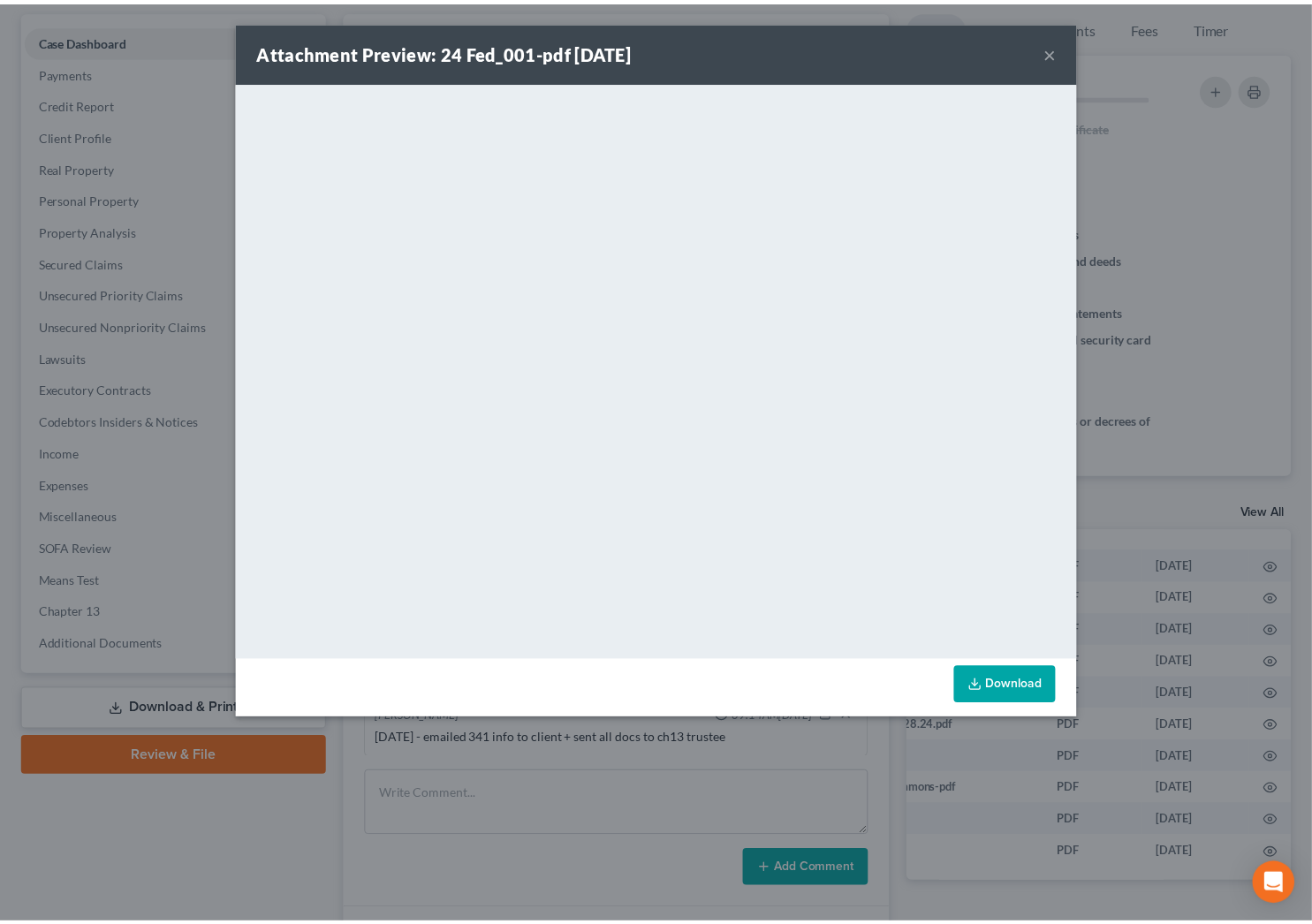
scroll to position [313, 197]
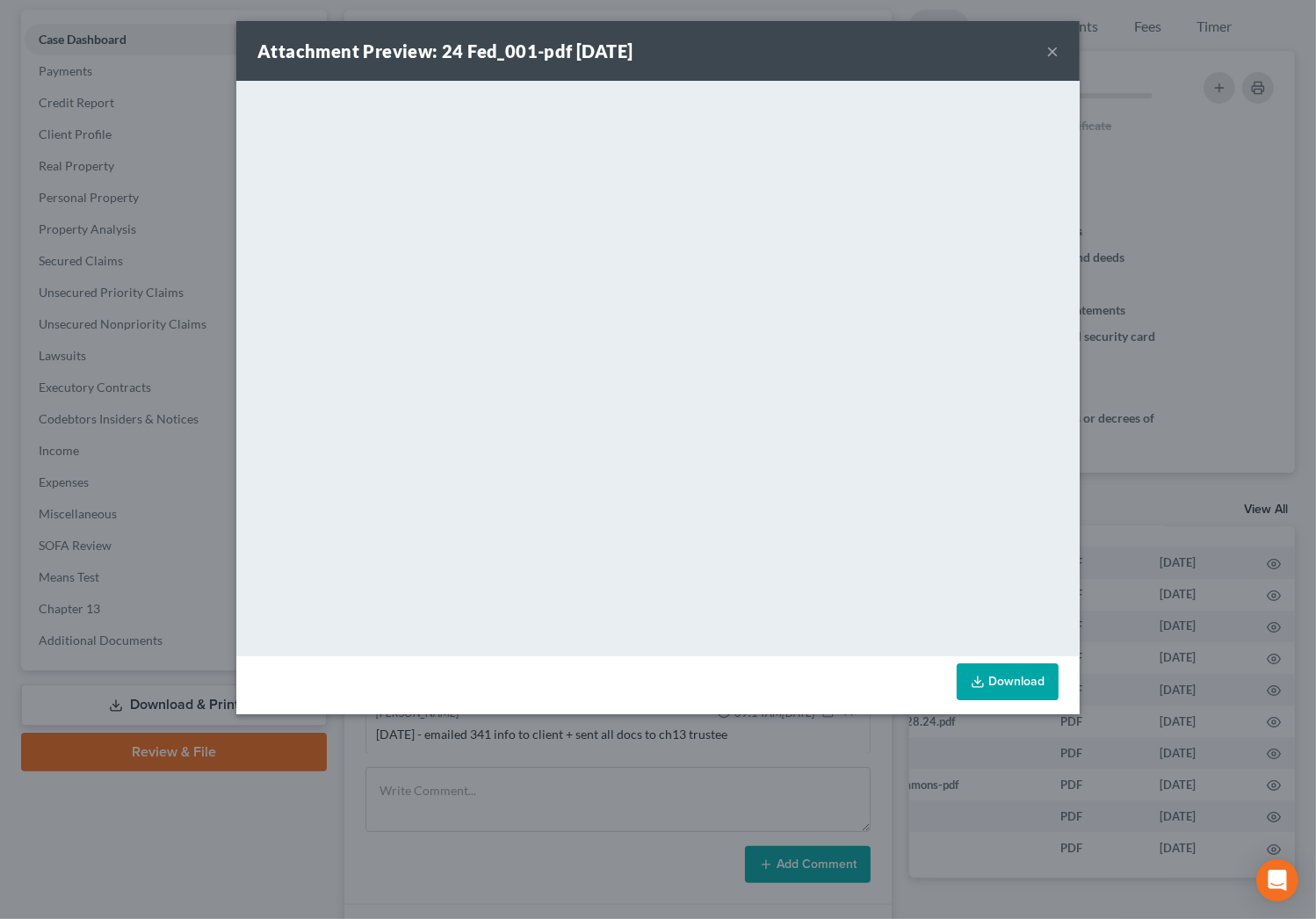
drag, startPoint x: 1053, startPoint y: 52, endPoint x: 971, endPoint y: 67, distance: 83.4
click at [1053, 52] on button "×" at bounding box center [1052, 51] width 13 height 21
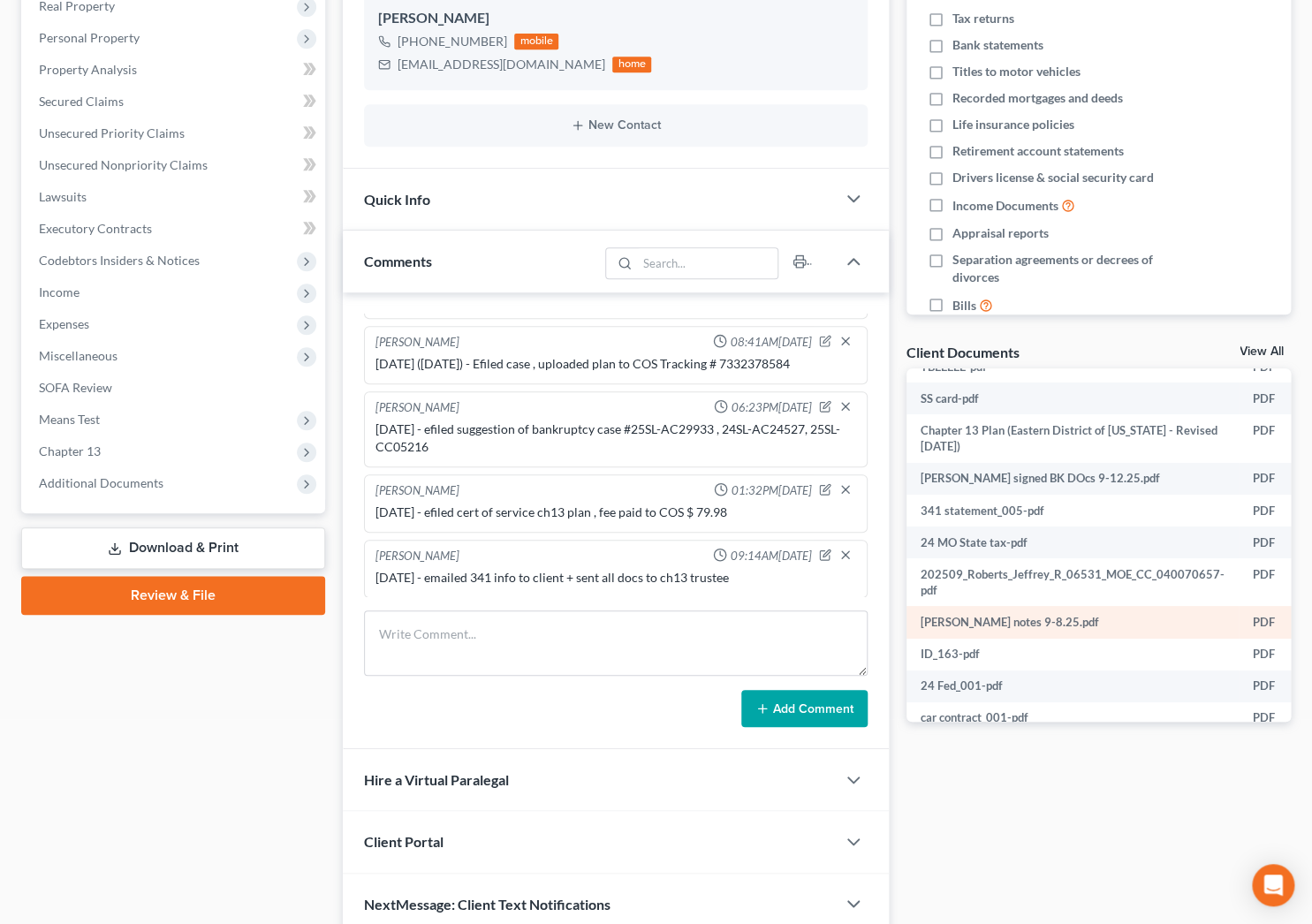
scroll to position [72, 0]
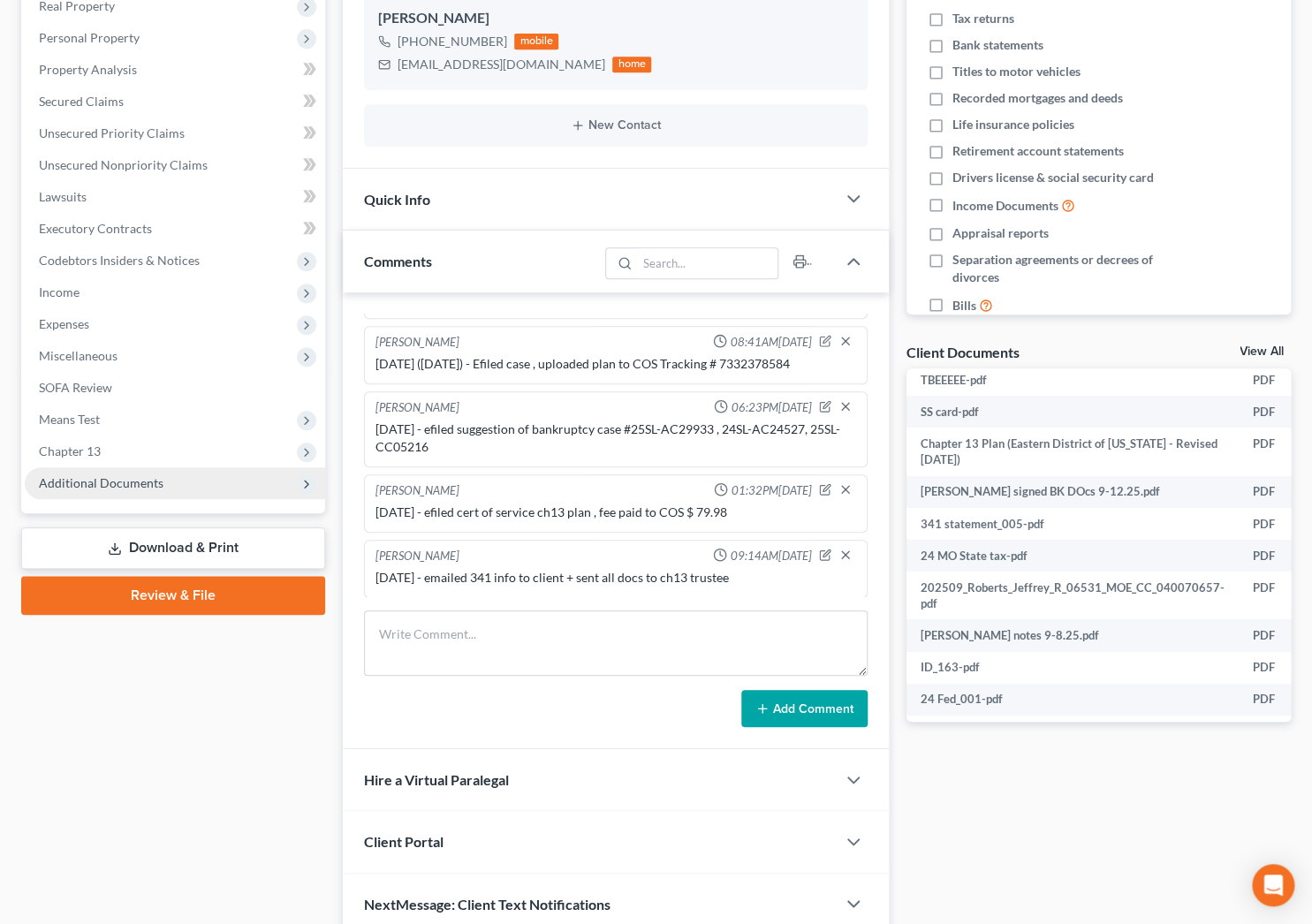
click at [105, 467] on span "Additional Documents" at bounding box center [174, 482] width 301 height 32
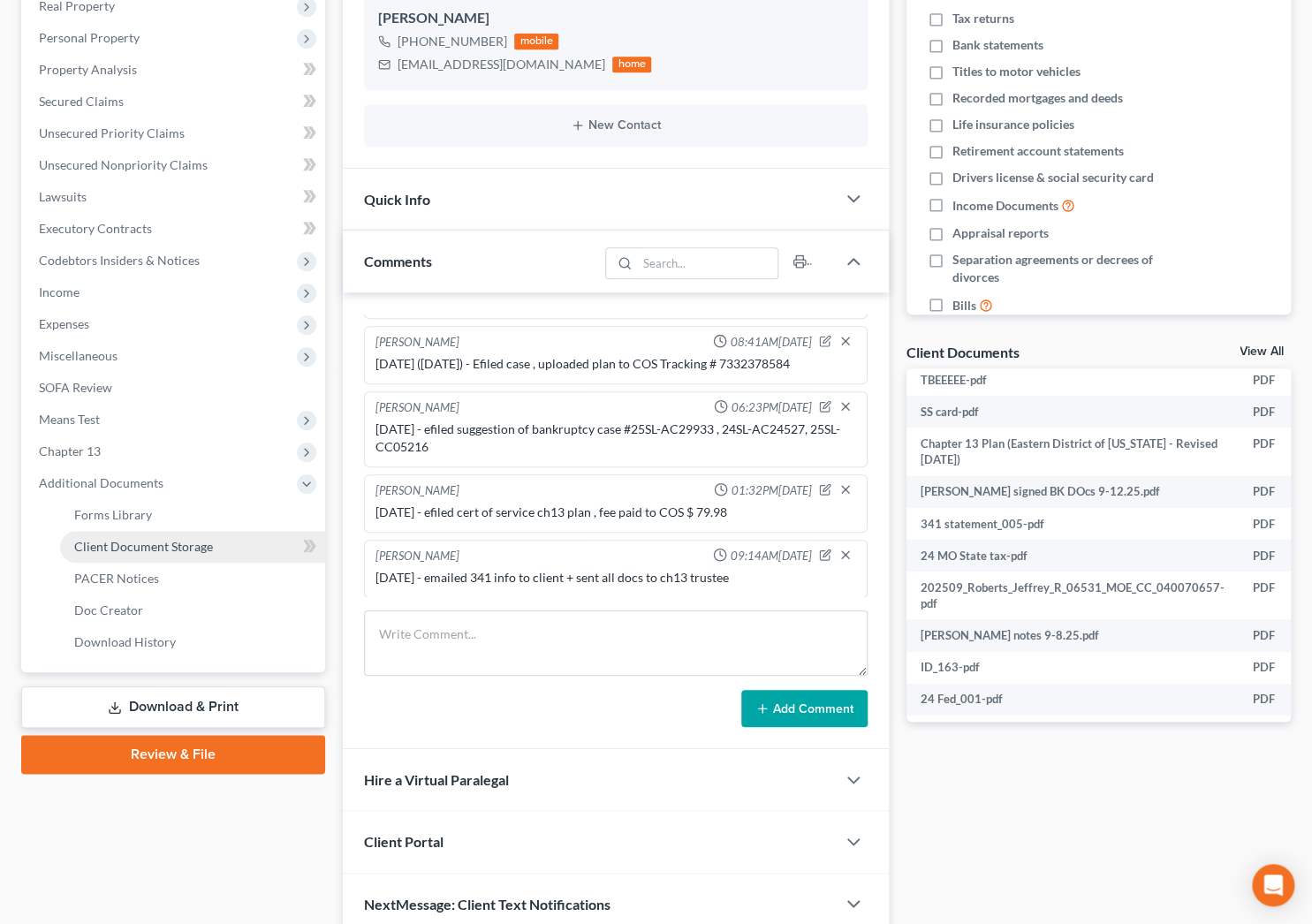
click at [144, 542] on span "Client Document Storage" at bounding box center [144, 546] width 139 height 15
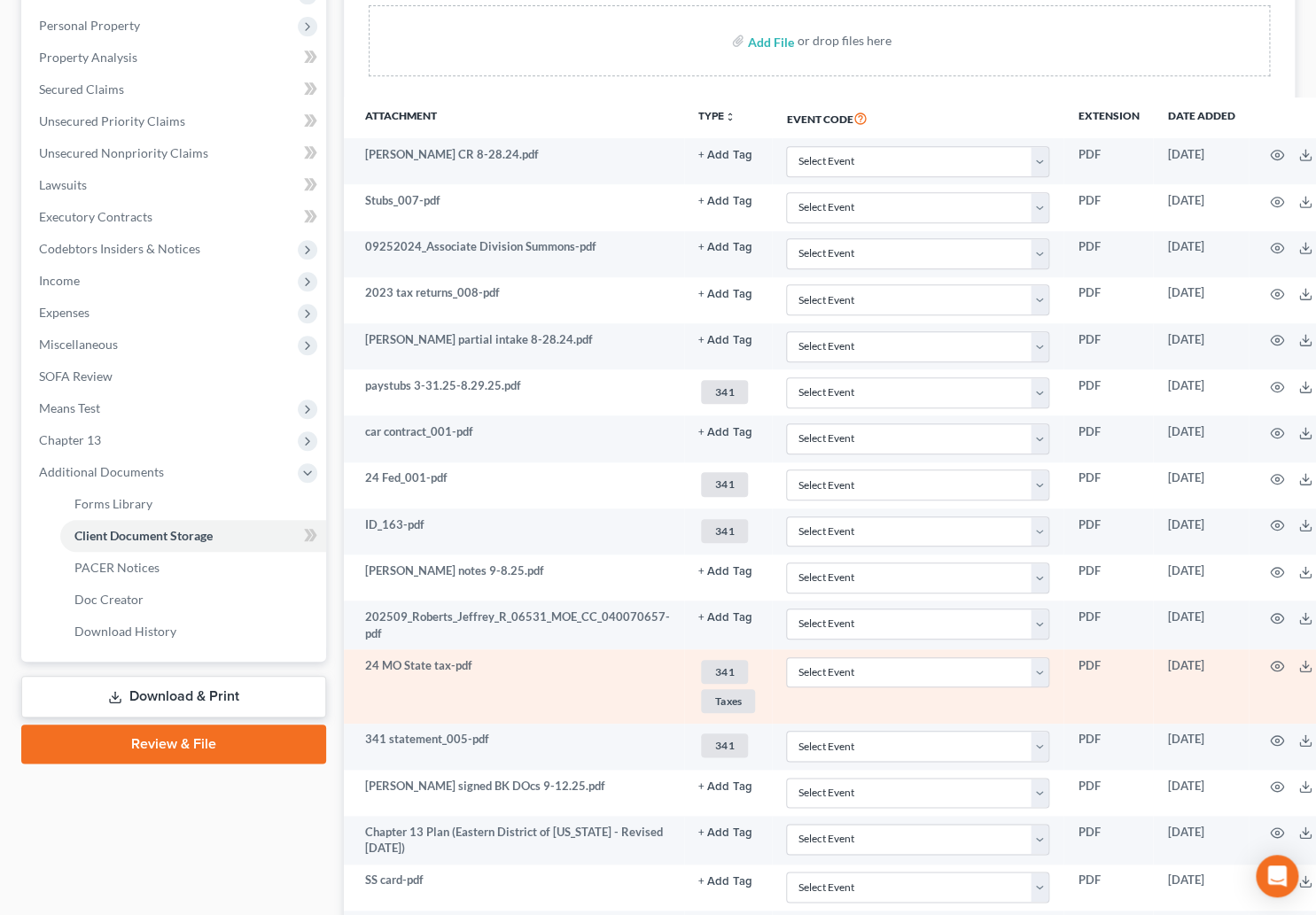
scroll to position [402, 0]
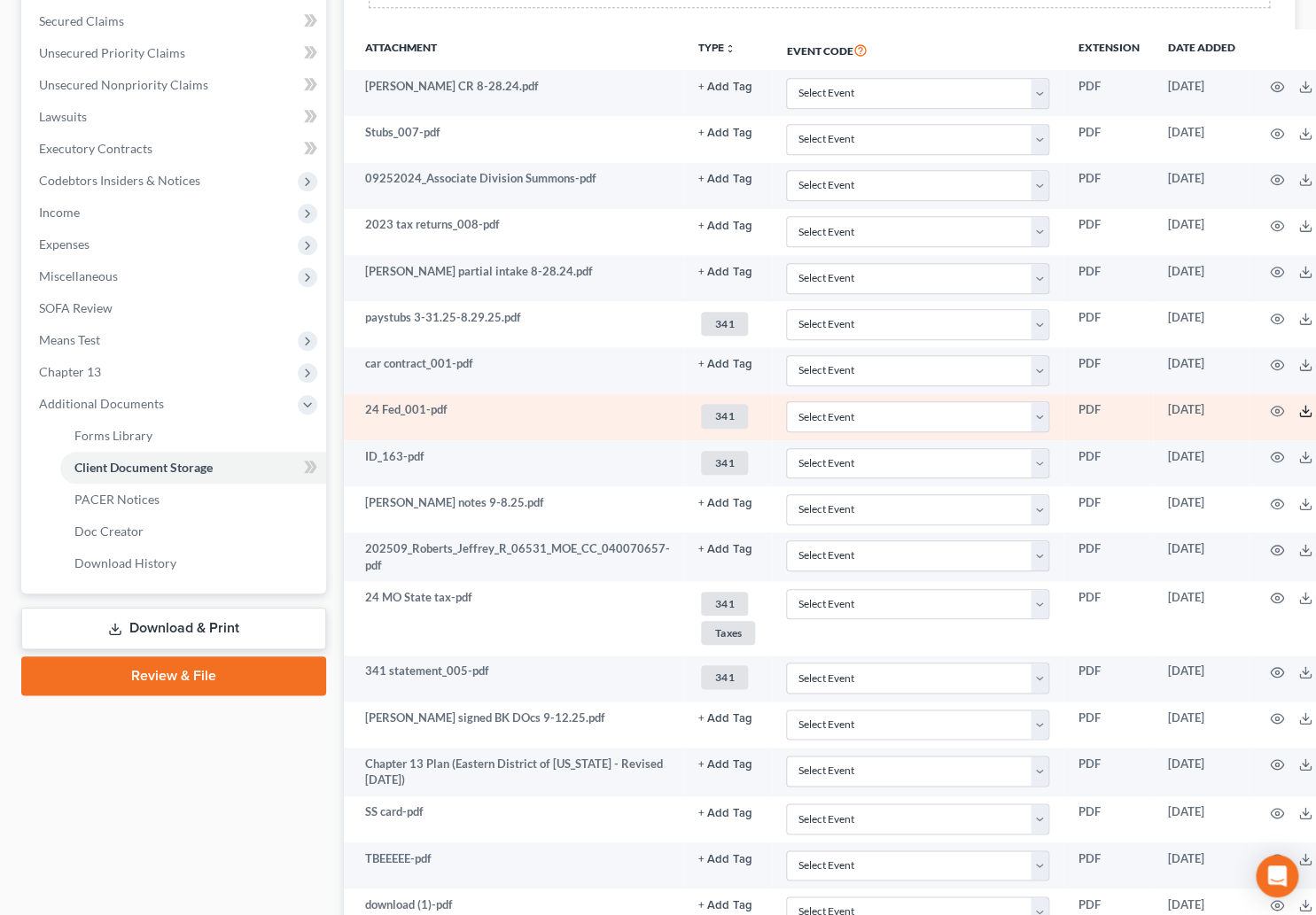
click at [1305, 406] on line at bounding box center [1305, 409] width 0 height 7
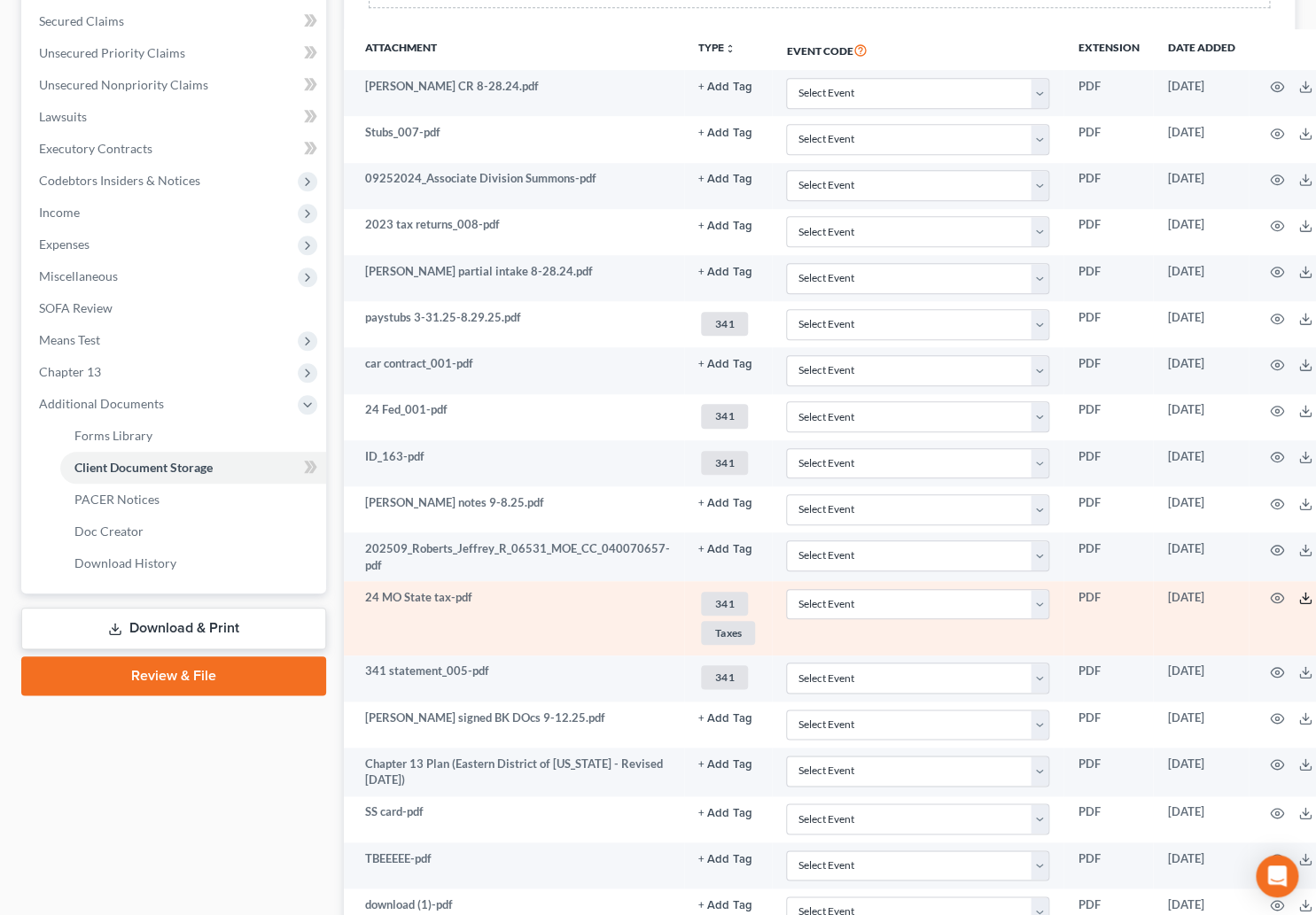
click at [1300, 600] on icon at bounding box center [1305, 601] width 11 height 4
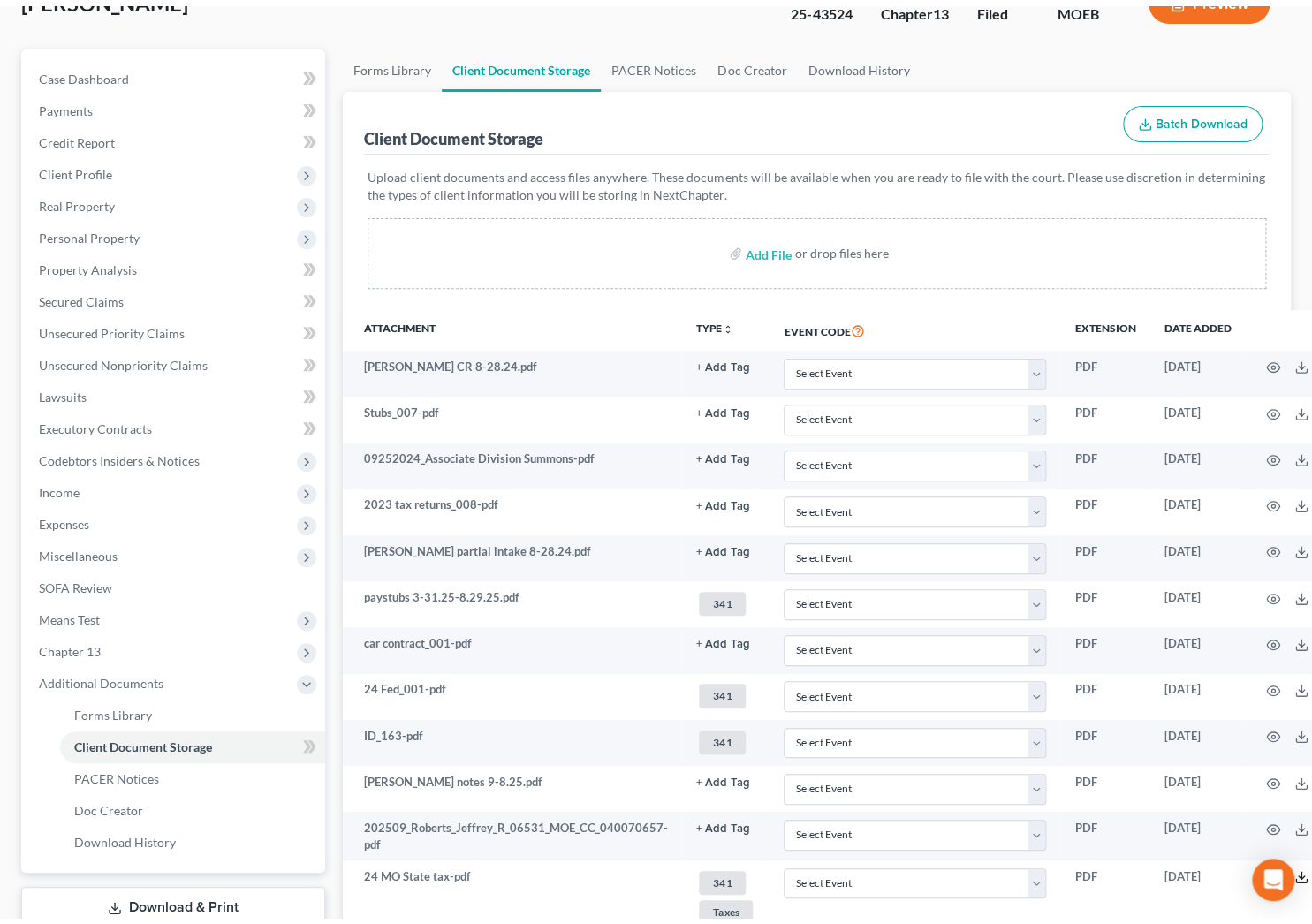
scroll to position [0, 0]
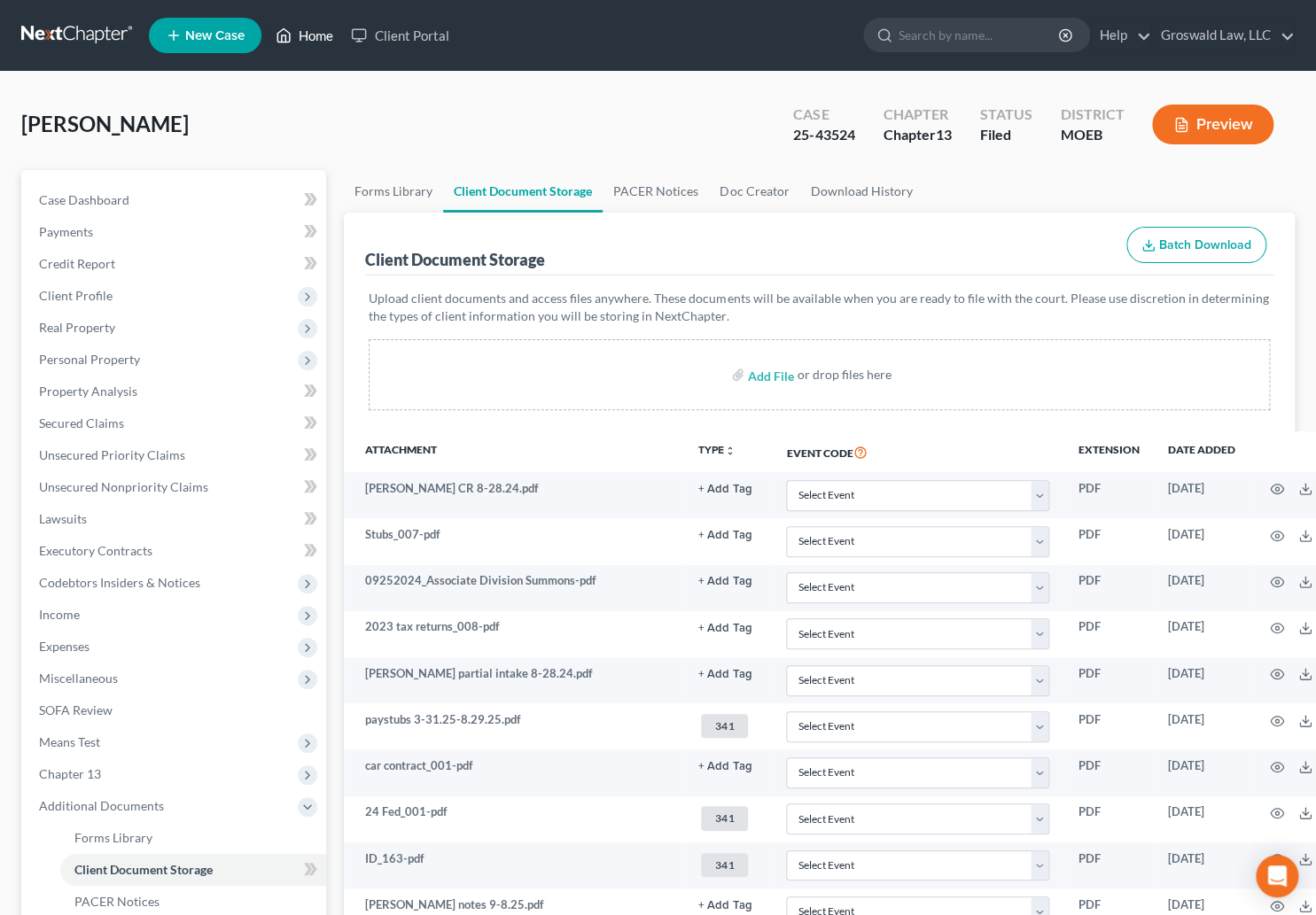
click at [303, 31] on link "Home" at bounding box center [304, 35] width 76 height 32
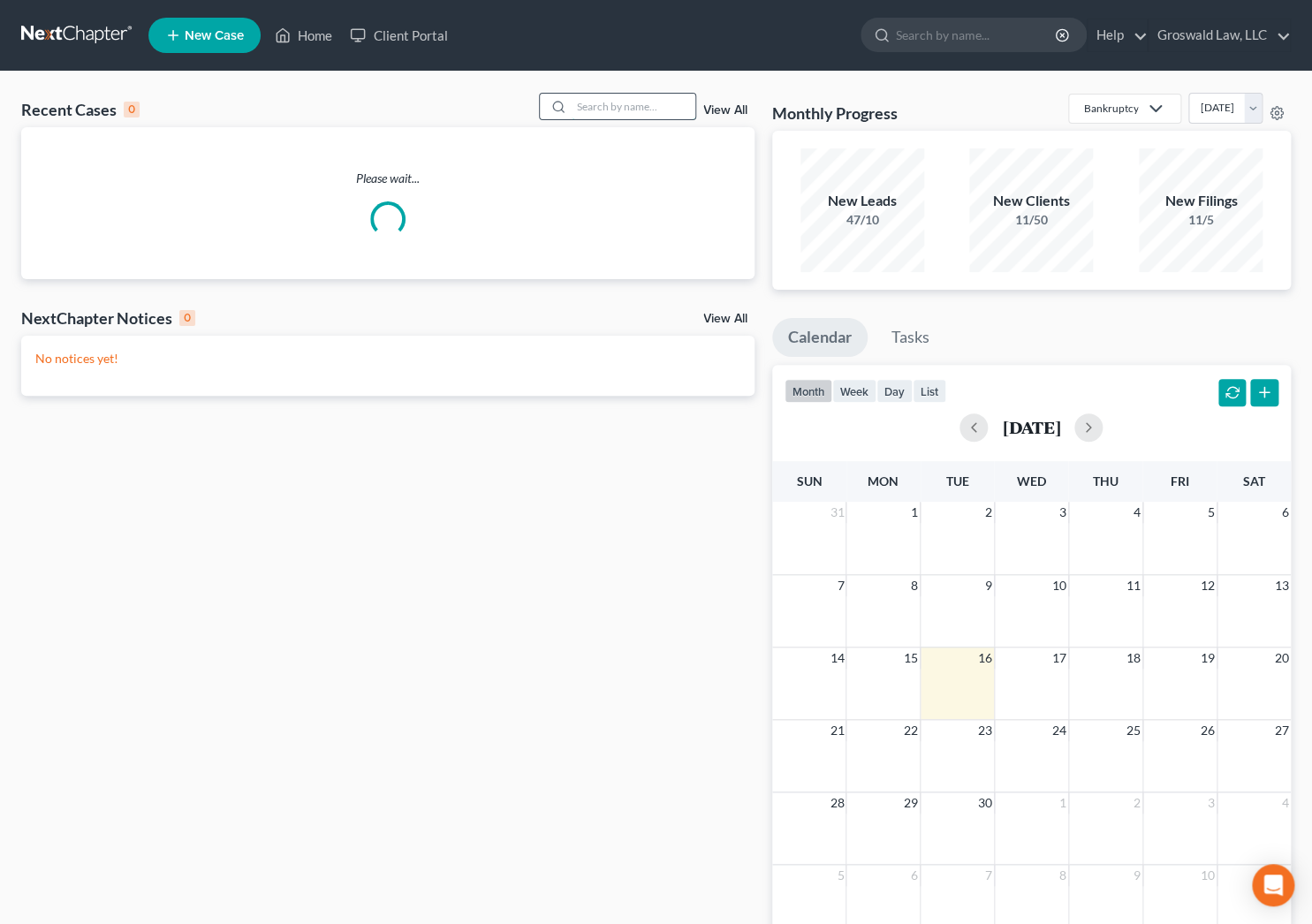
click at [591, 104] on input "search" at bounding box center [633, 106] width 124 height 25
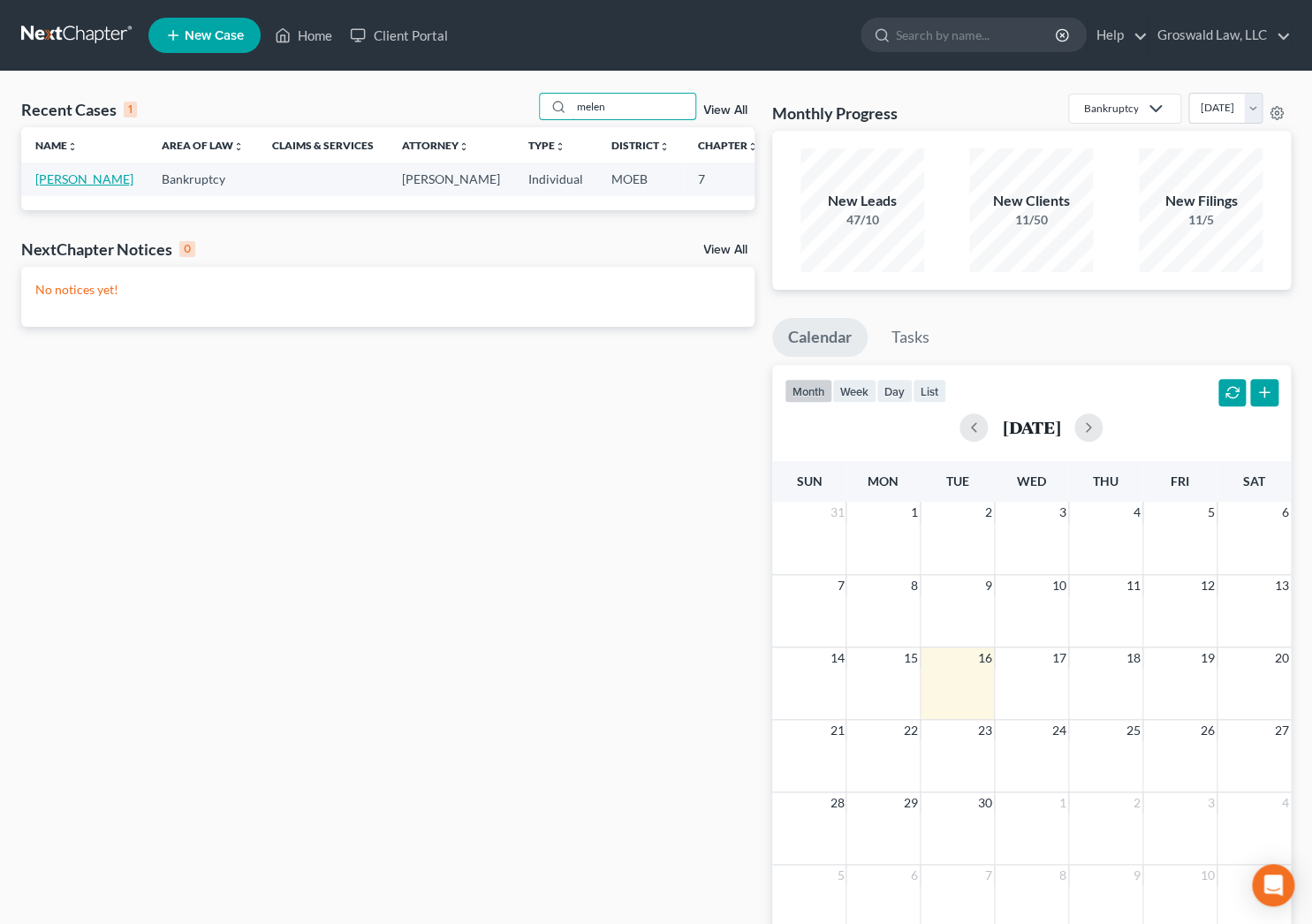
type input "melen"
click at [48, 186] on link "[PERSON_NAME]" at bounding box center [84, 179] width 98 height 15
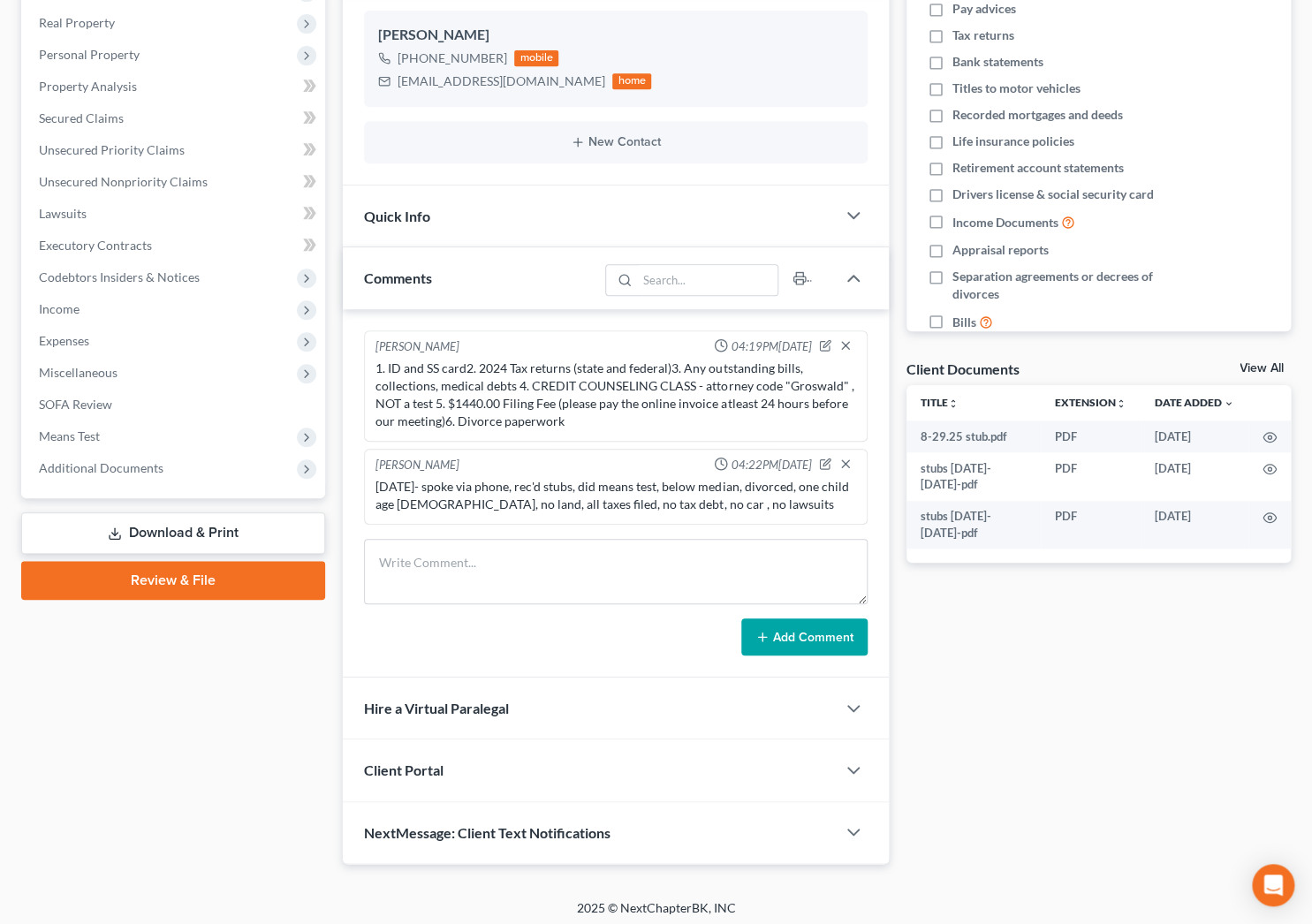
scroll to position [307, 0]
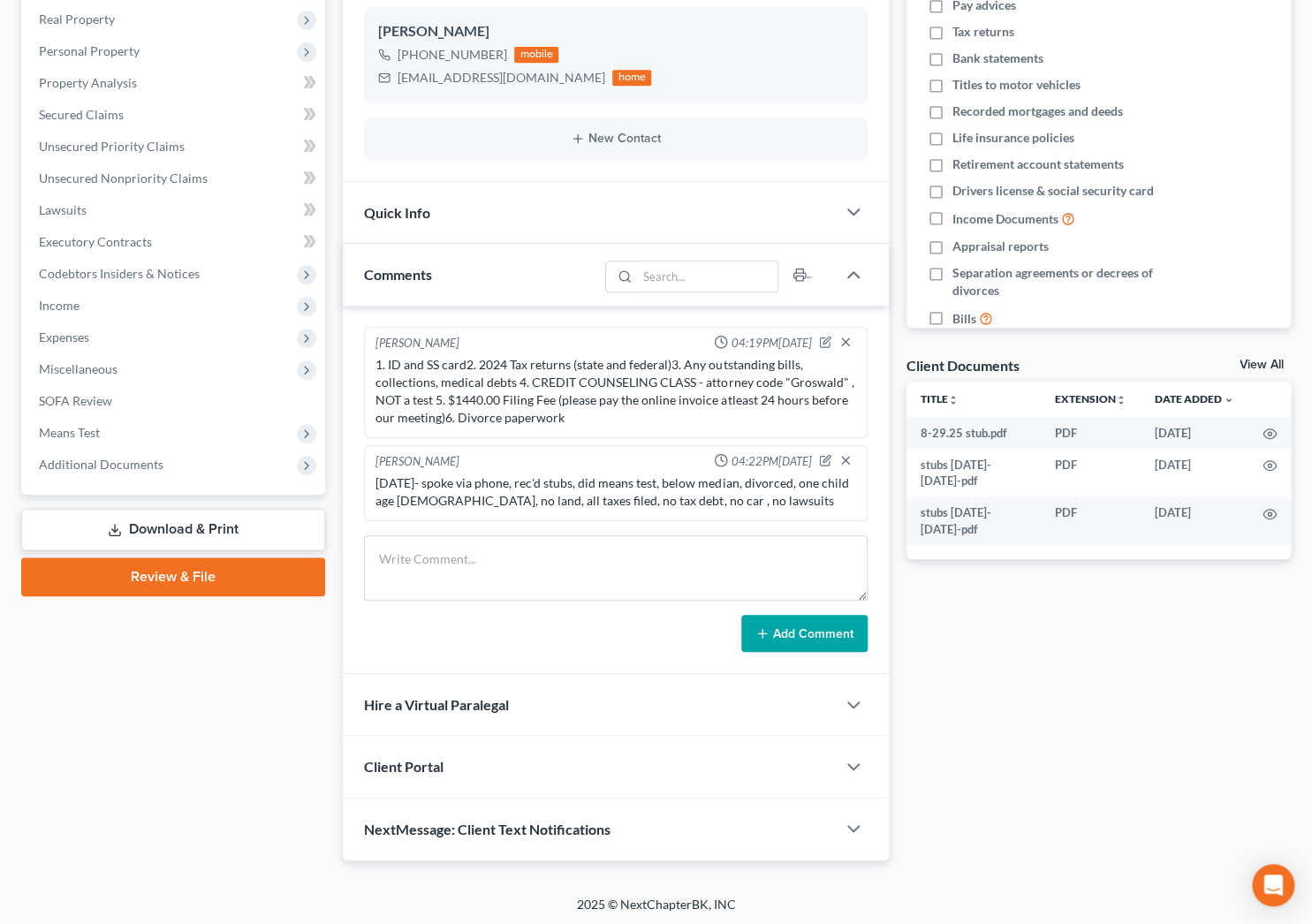
click at [1188, 702] on div "Docs Tasks Events Fees Timer 0% Completed Nothing here yet! Credit Counseling C…" at bounding box center [1098, 361] width 402 height 999
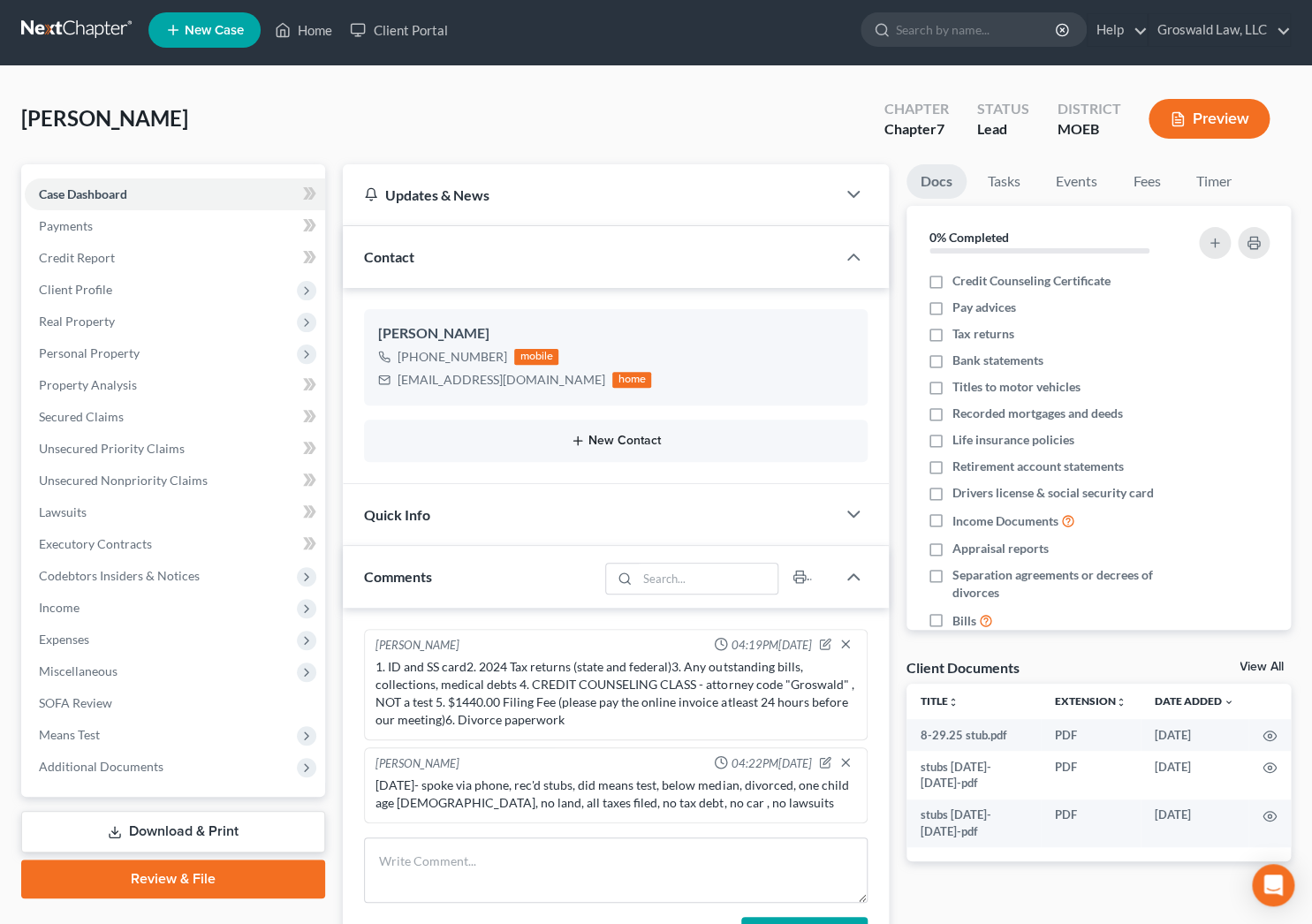
scroll to position [0, 0]
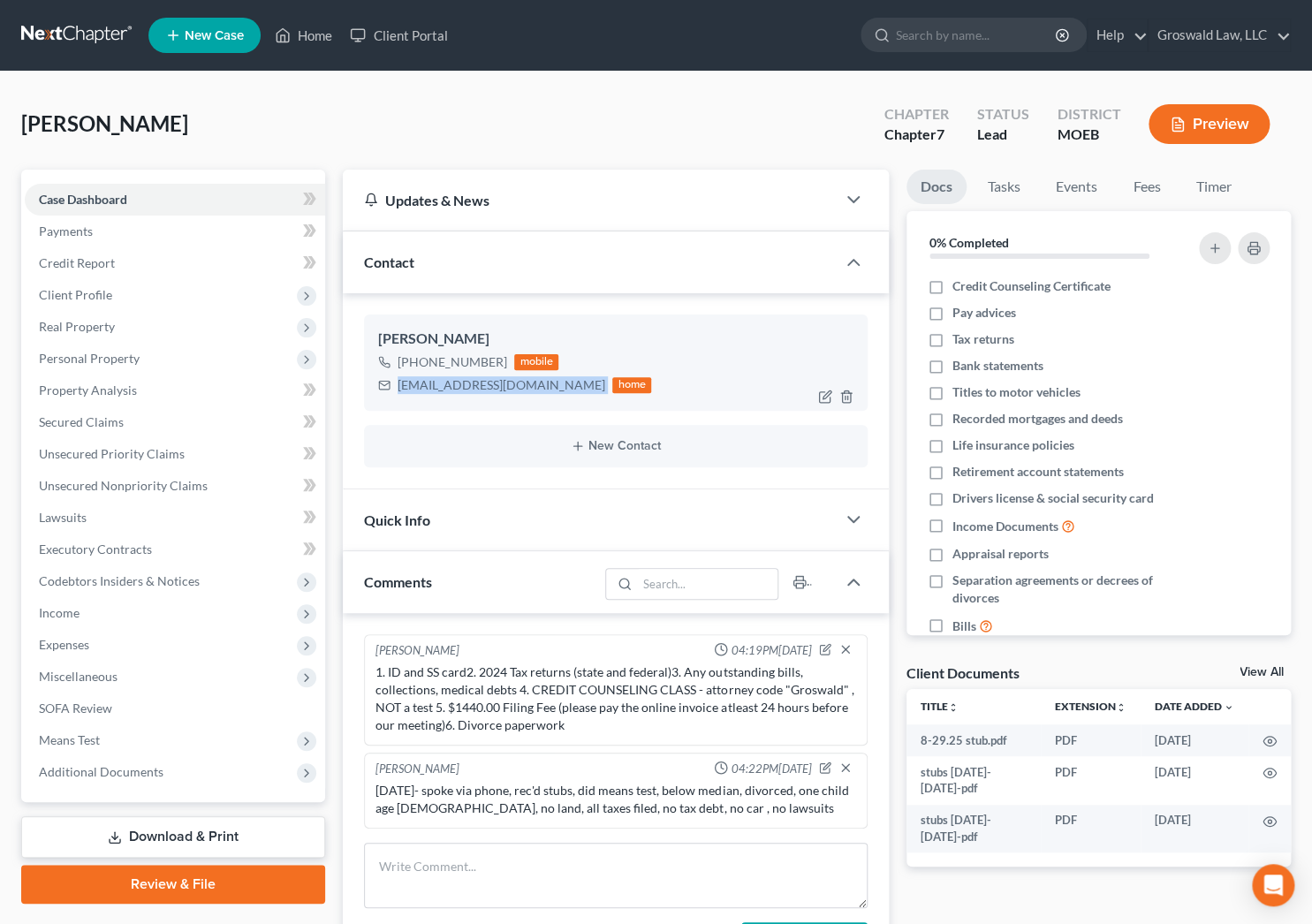
drag, startPoint x: 520, startPoint y: 386, endPoint x: 397, endPoint y: 395, distance: 123.3
click at [397, 395] on div "[PERSON_NAME] [PHONE_NUMBER] mobile [EMAIL_ADDRESS][DOMAIN_NAME] home" at bounding box center [615, 362] width 502 height 95
copy div "[EMAIL_ADDRESS][DOMAIN_NAME]"
drag, startPoint x: 299, startPoint y: 31, endPoint x: 399, endPoint y: 96, distance: 119.3
click at [299, 31] on link "Home" at bounding box center [303, 35] width 75 height 32
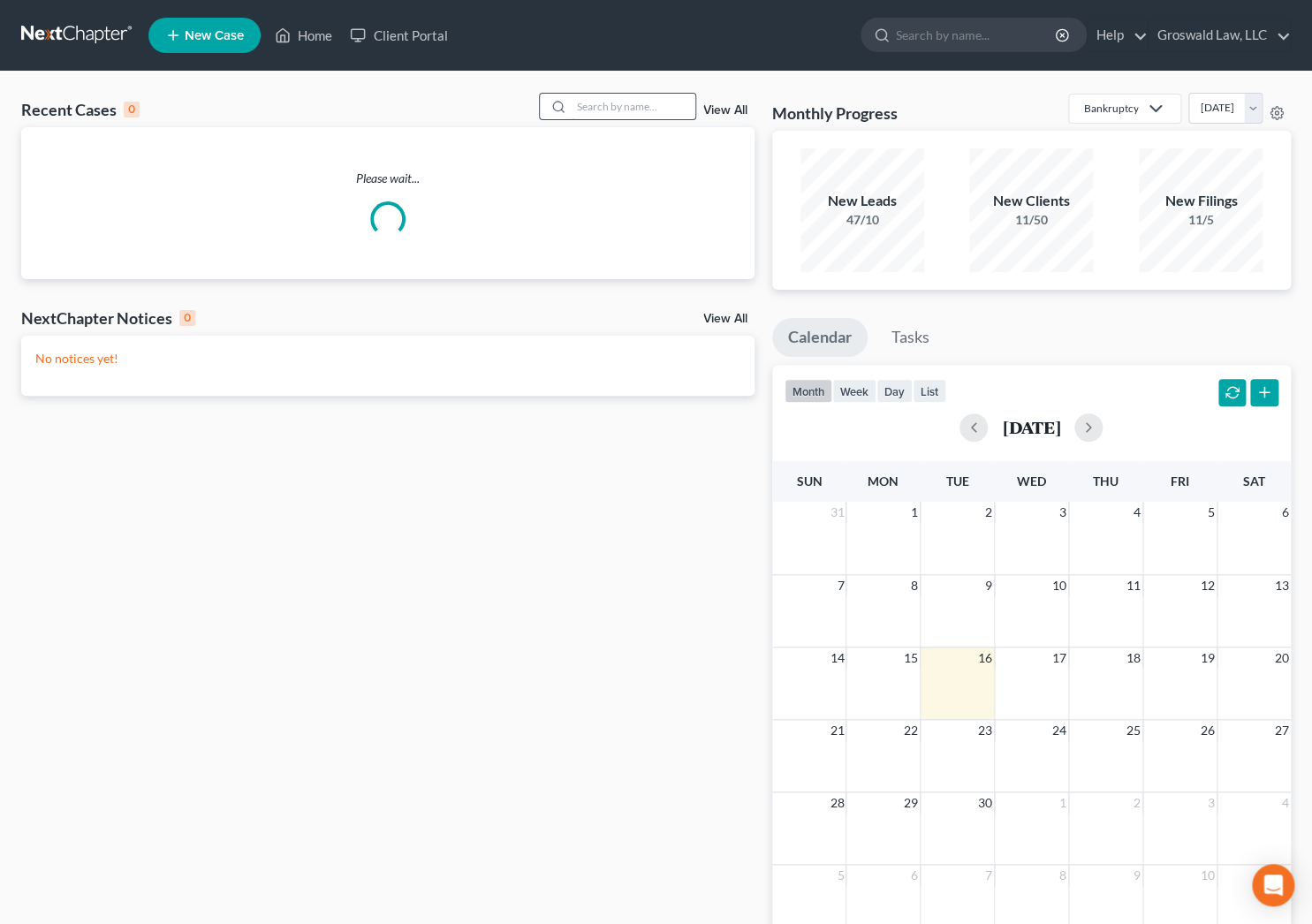
click at [610, 103] on input "search" at bounding box center [633, 106] width 124 height 25
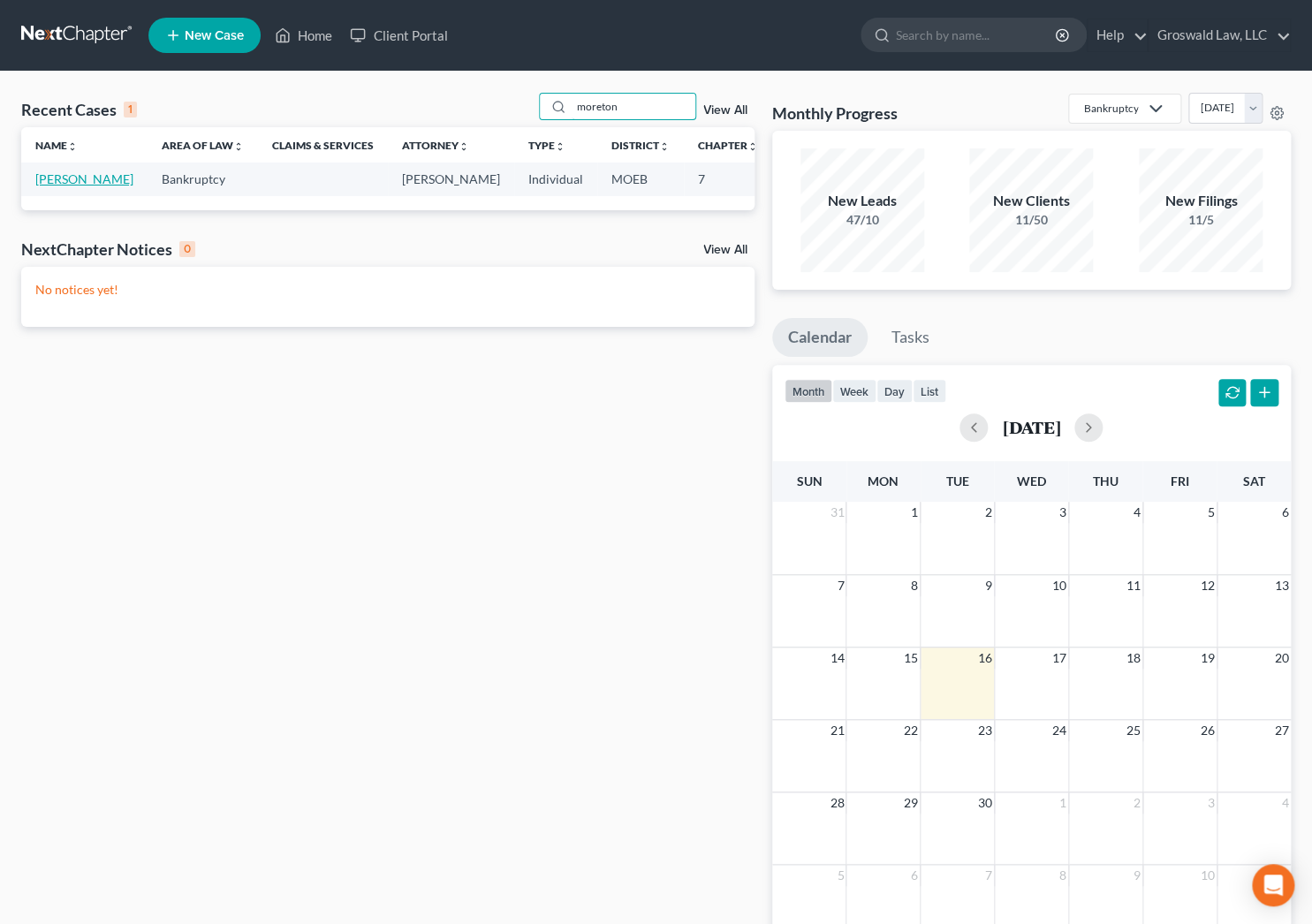
type input "moreton"
click at [54, 186] on link "[PERSON_NAME]" at bounding box center [84, 179] width 98 height 15
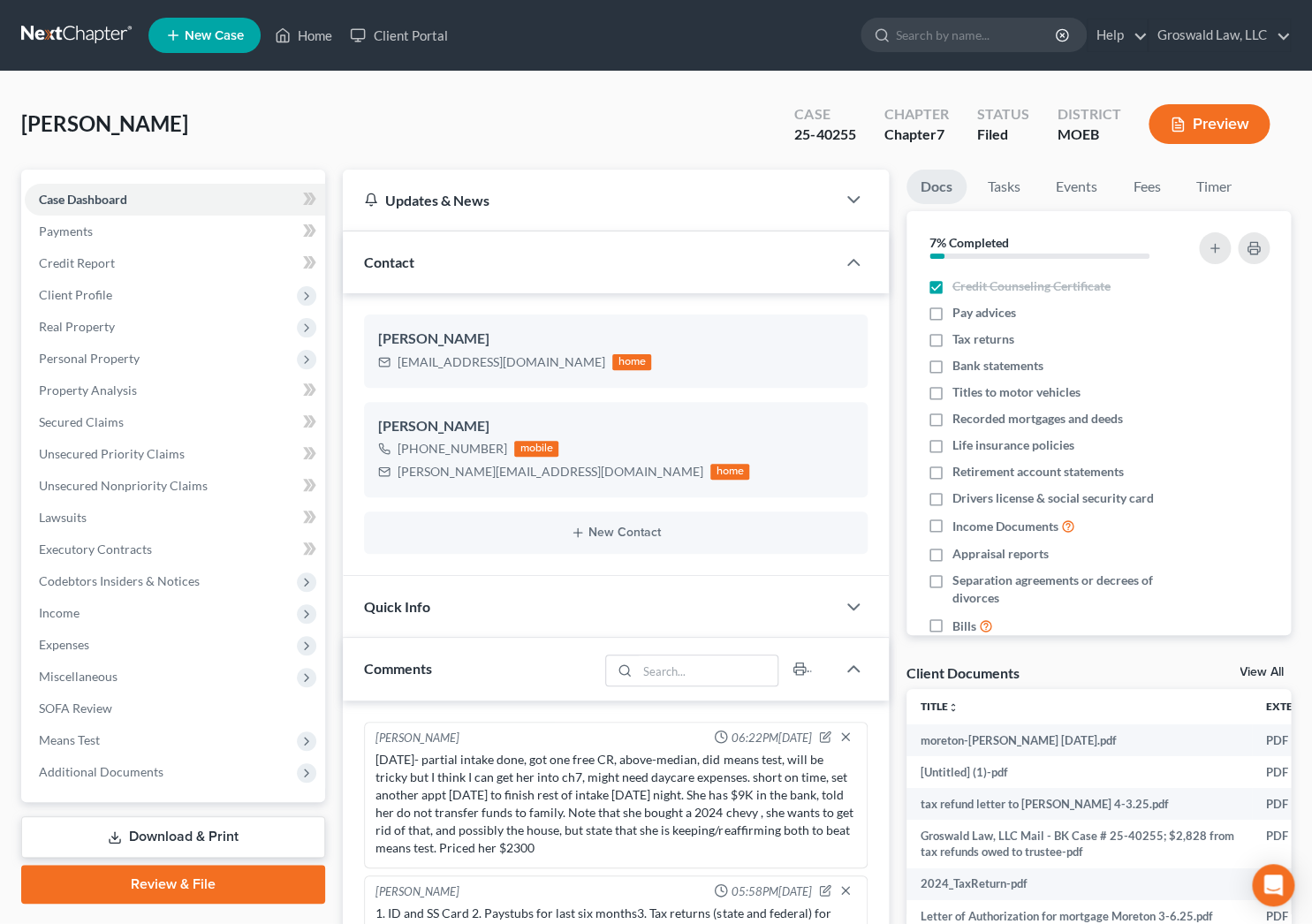
scroll to position [1132, 0]
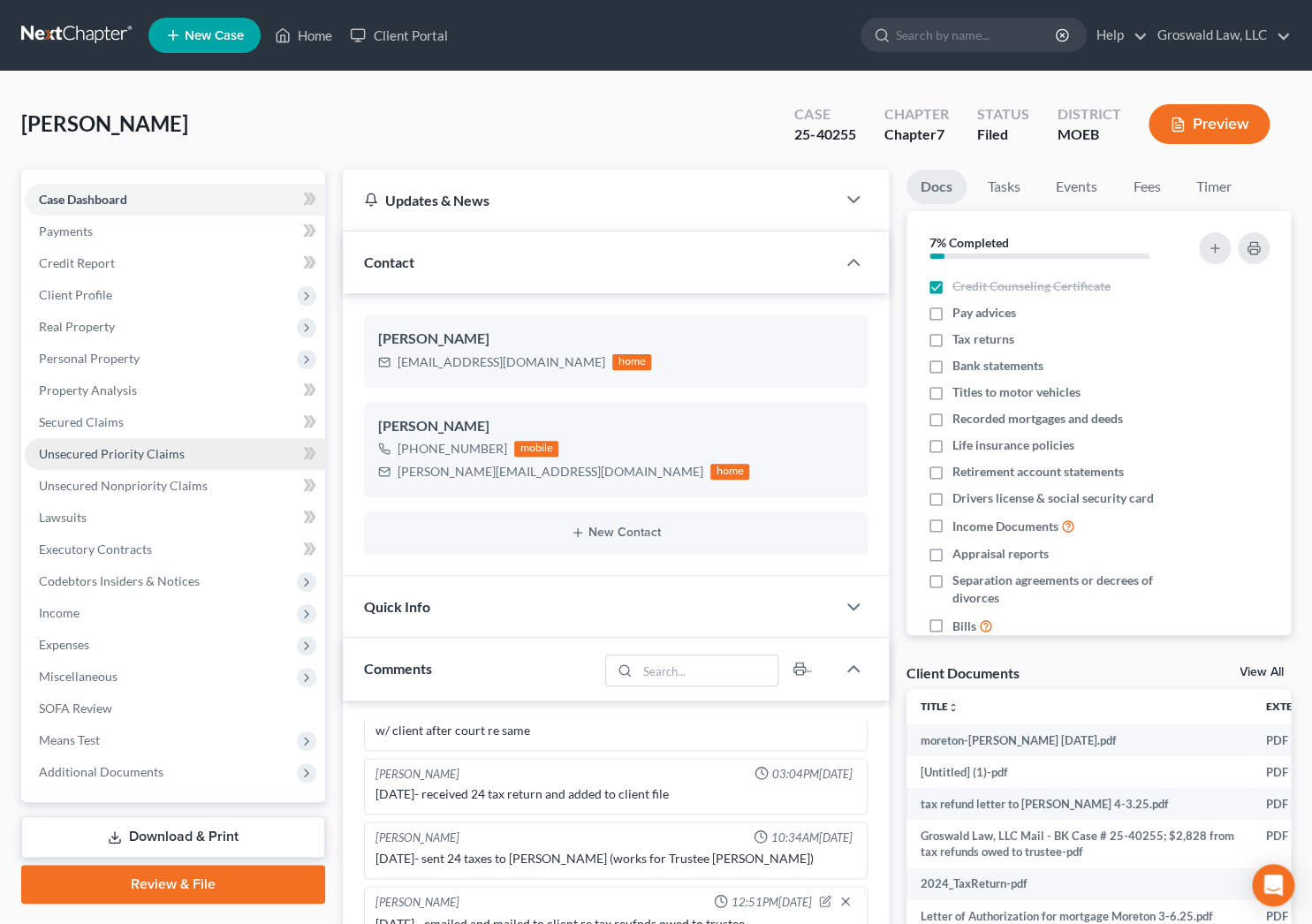
click at [129, 442] on link "Unsecured Priority Claims" at bounding box center [174, 453] width 301 height 32
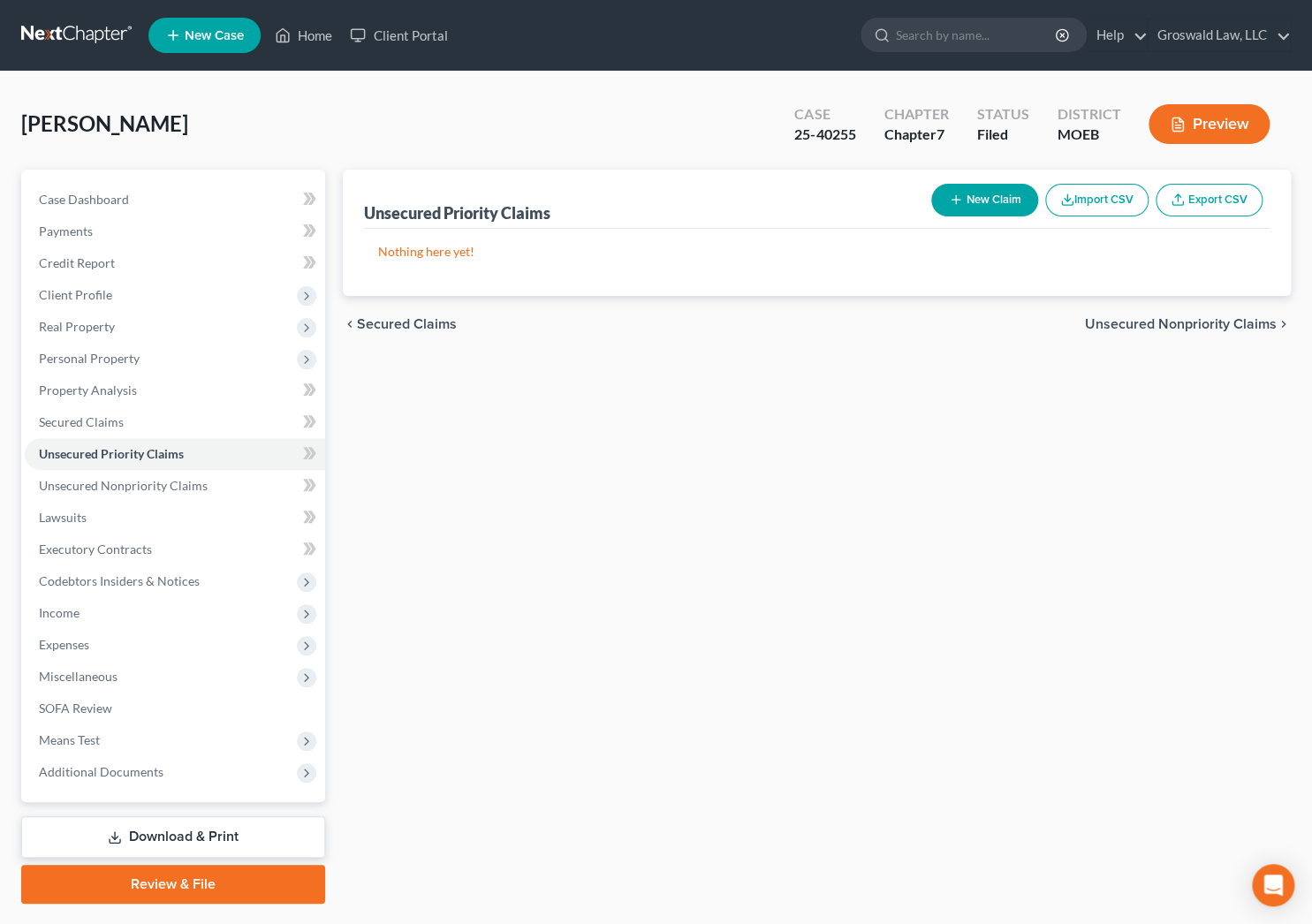
click at [808, 495] on div "Unsecured Priority Claims New Claim Import CSV Export CSV Nothing here yet! Pre…" at bounding box center [817, 537] width 966 height 734
click at [151, 452] on span "Unsecured Priority Claims" at bounding box center [111, 453] width 144 height 15
click at [123, 194] on span "Case Dashboard" at bounding box center [84, 199] width 90 height 15
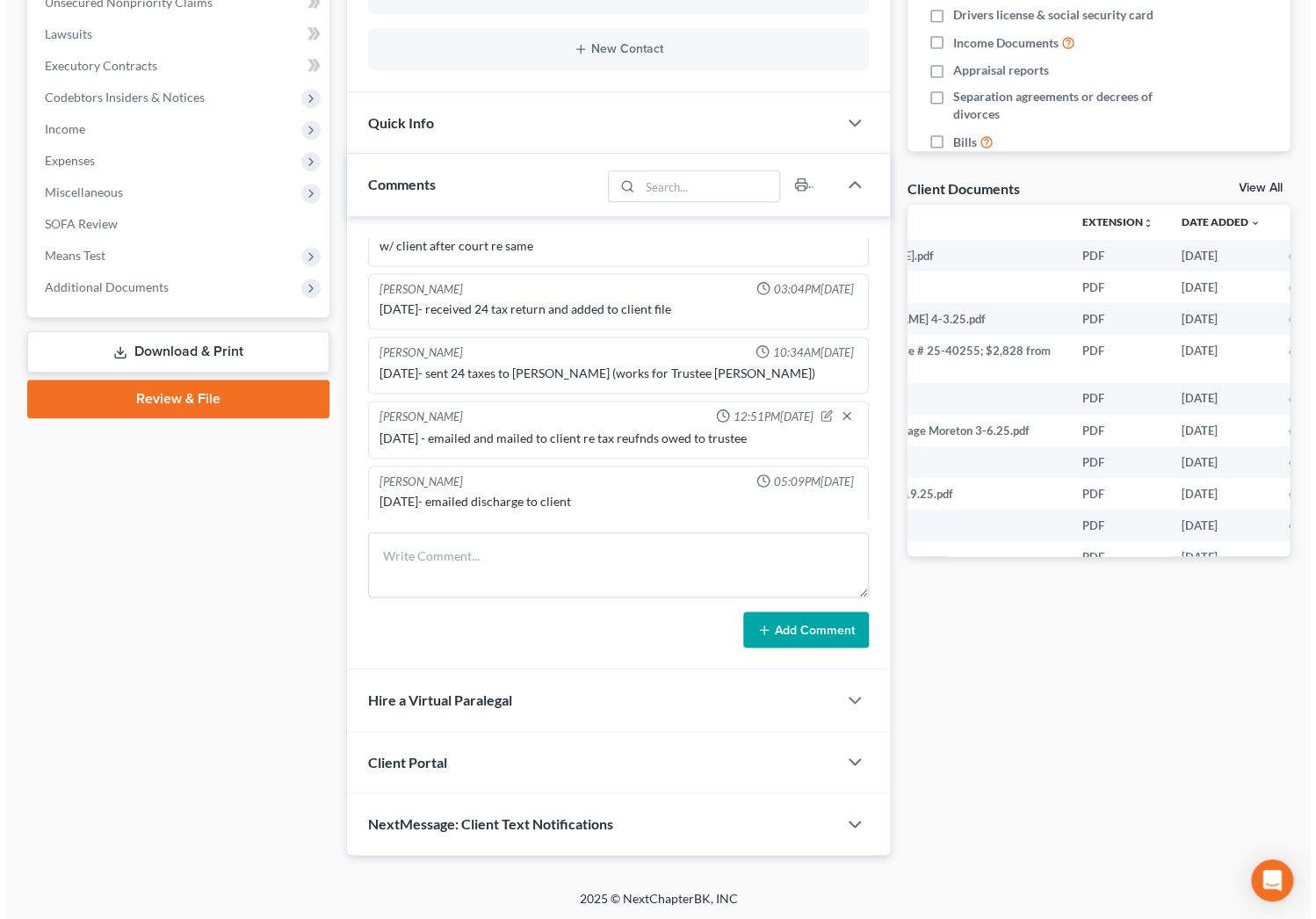
scroll to position [0, 215]
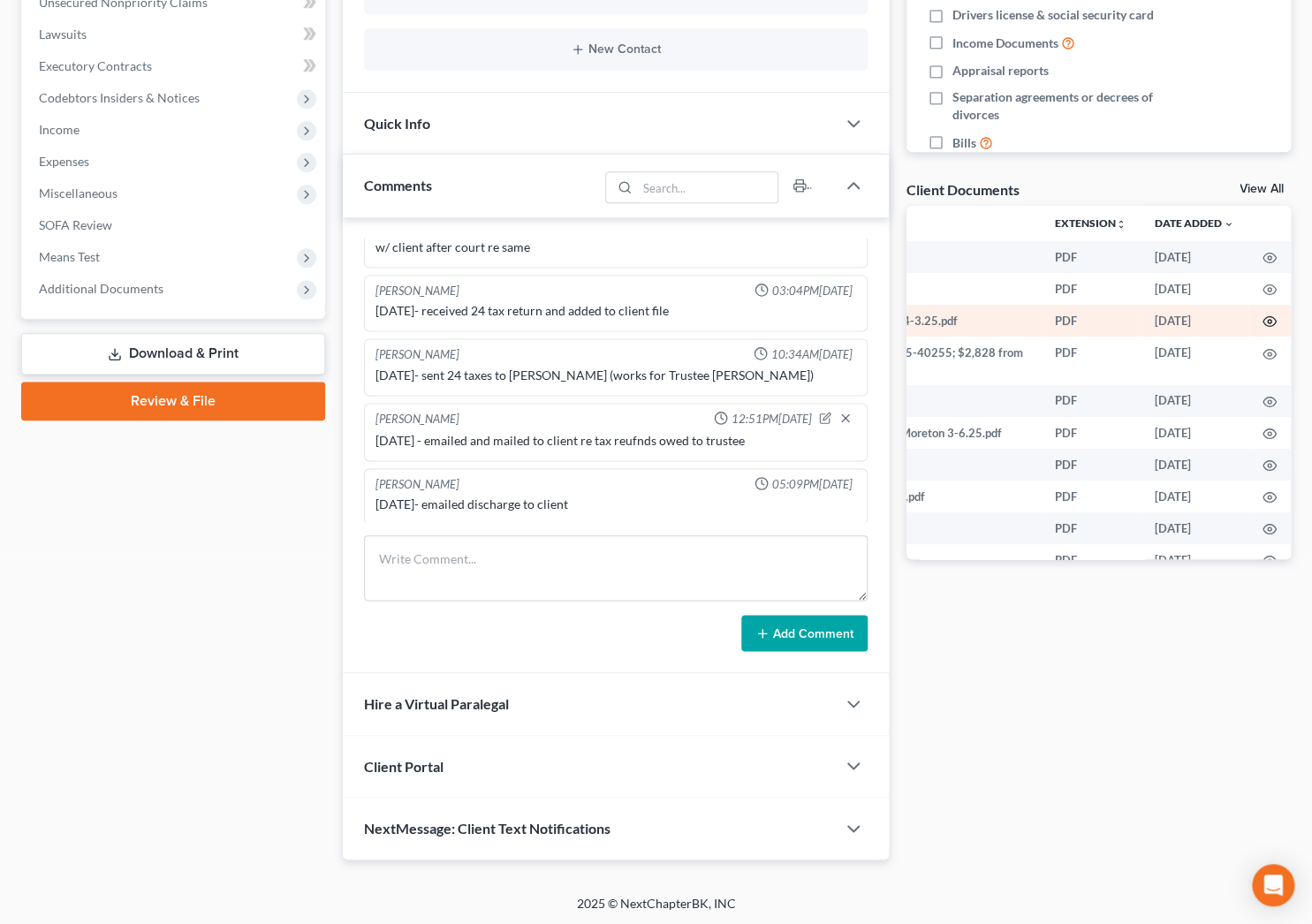
click at [1262, 319] on icon "button" at bounding box center [1269, 322] width 15 height 15
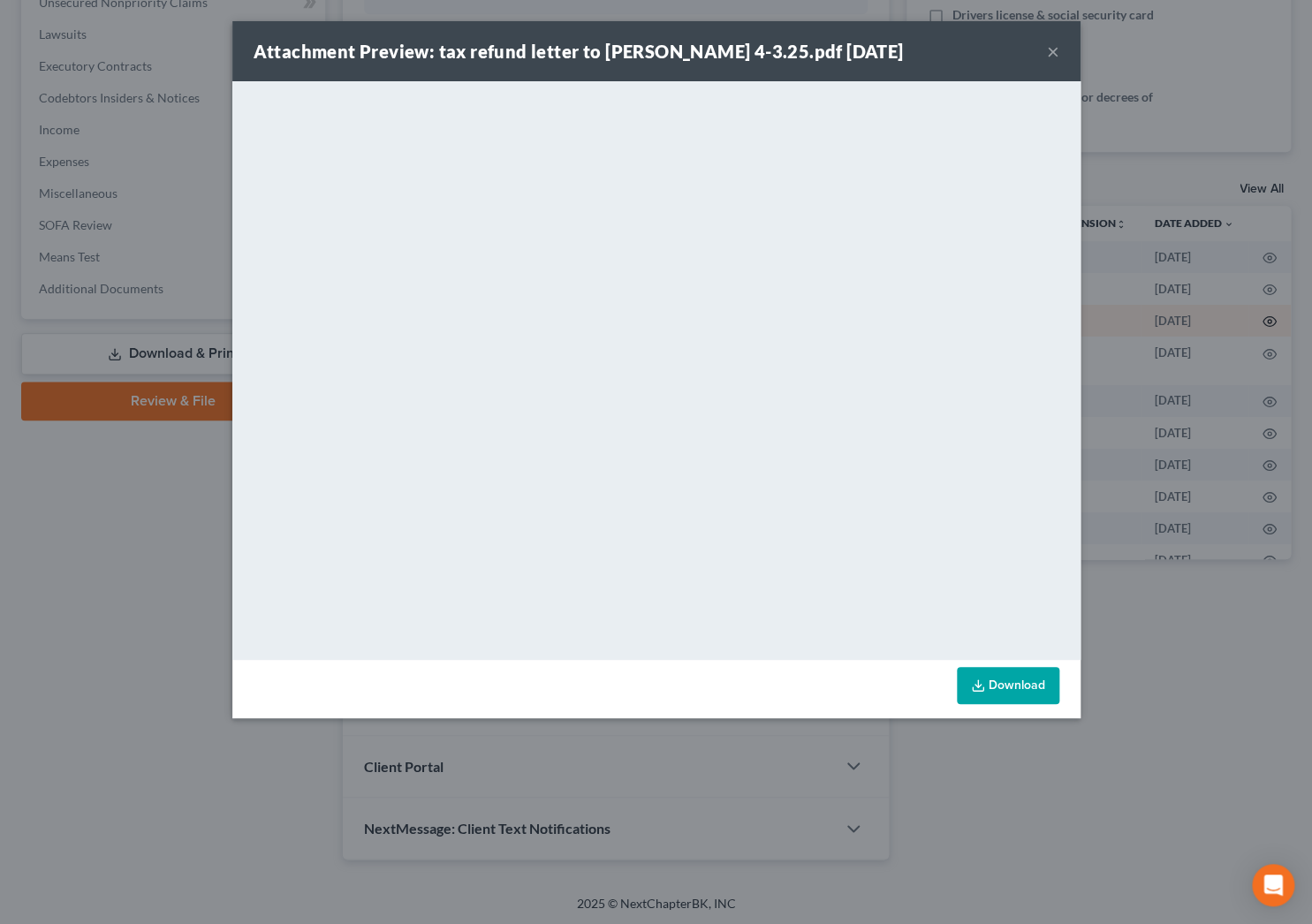
scroll to position [0, 213]
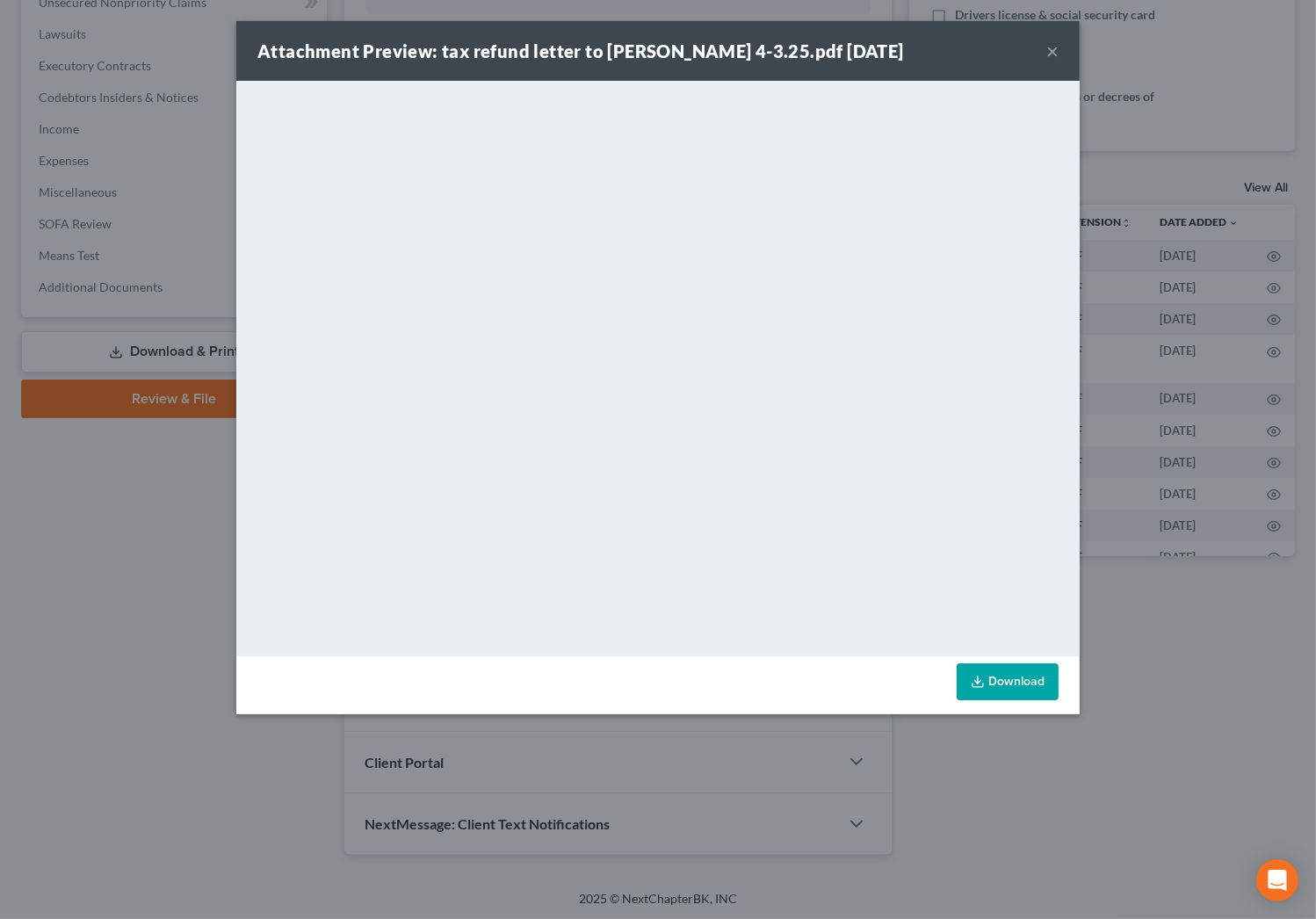
click at [1053, 52] on button "×" at bounding box center [1052, 51] width 13 height 21
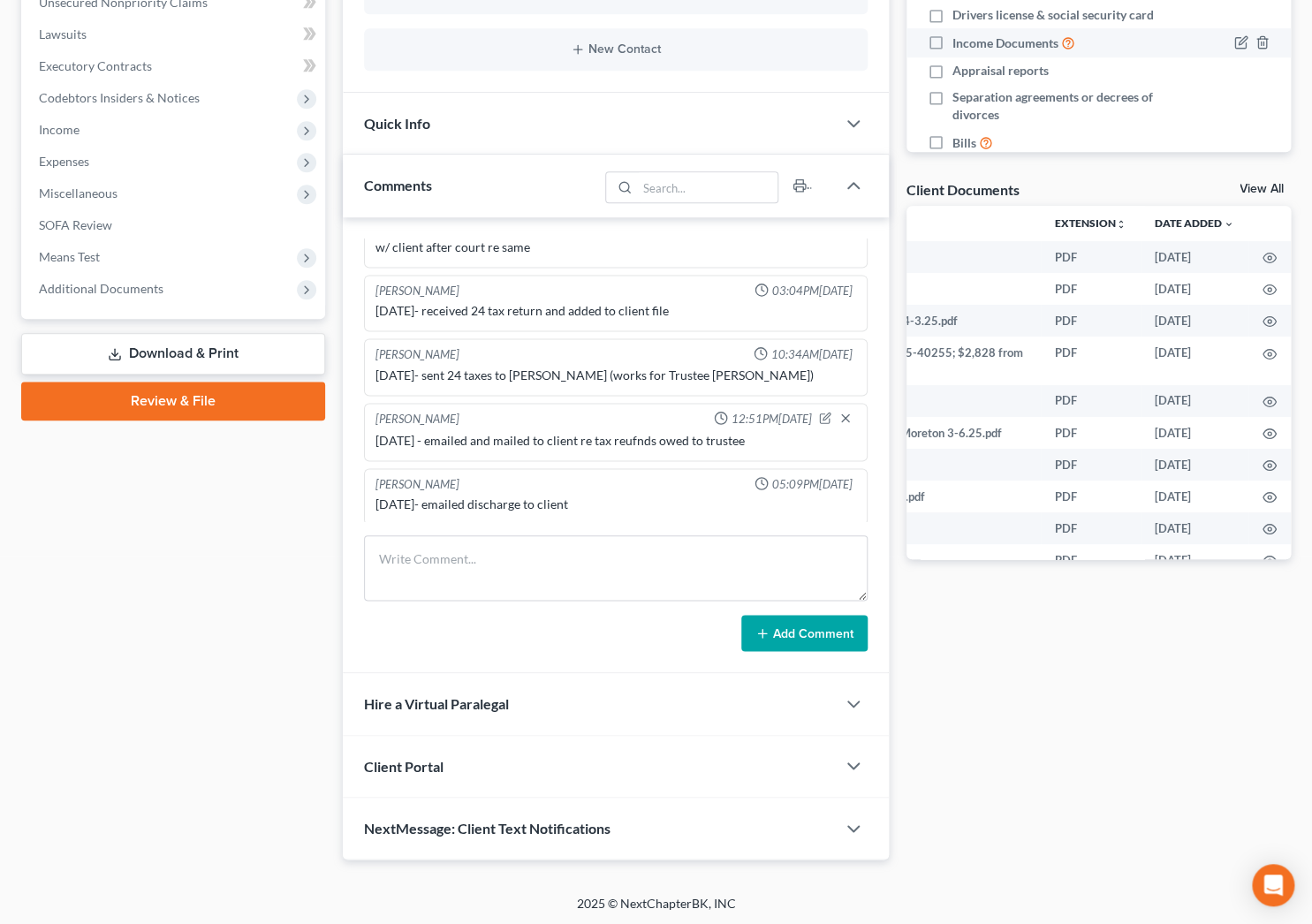
drag, startPoint x: 1000, startPoint y: 700, endPoint x: 1024, endPoint y: 51, distance: 649.4
click at [1000, 700] on div "Docs Tasks Events Fees Timer 7% Completed Nothing here yet! Credit Counseling C…" at bounding box center [1098, 273] width 402 height 1174
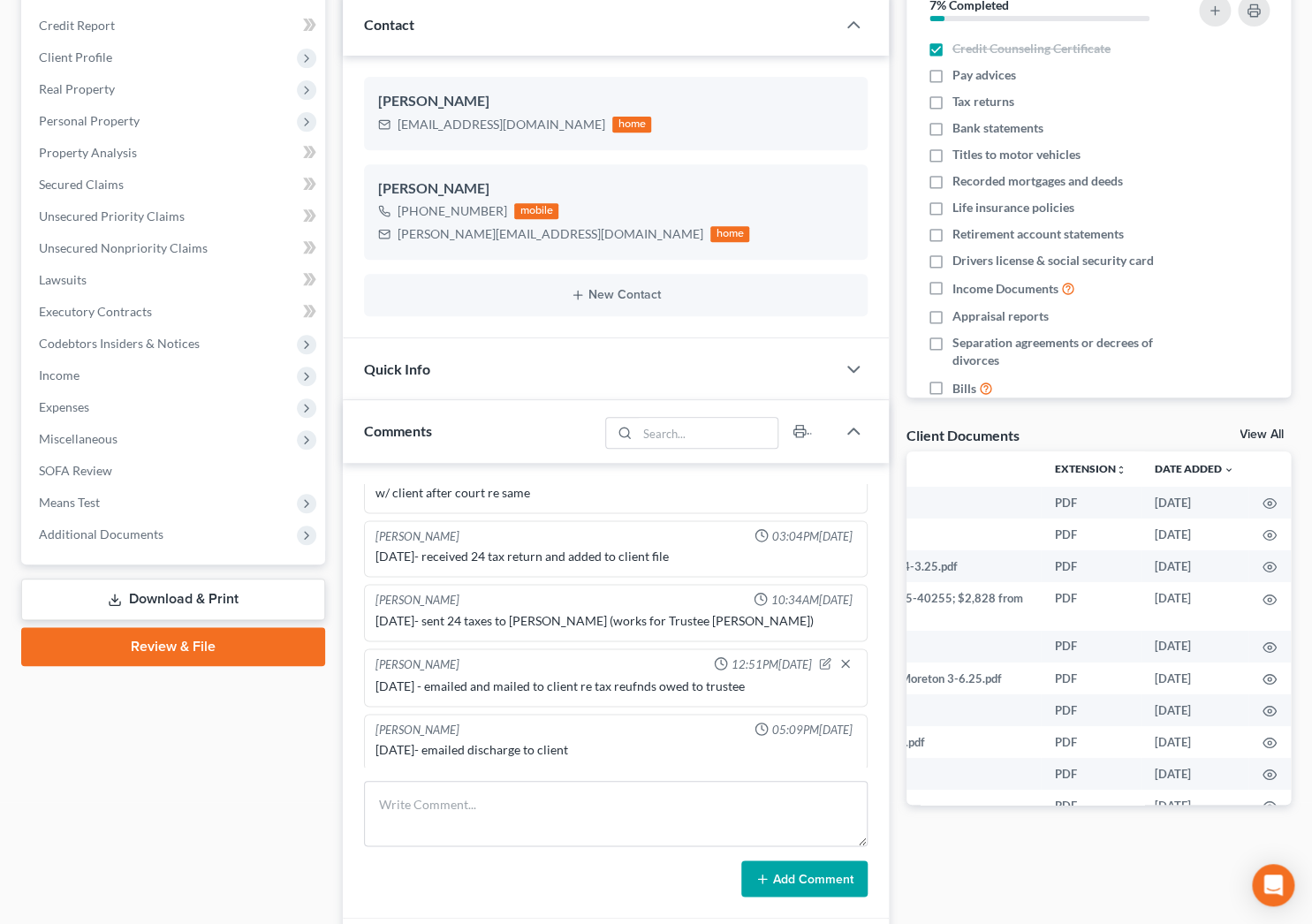
scroll to position [0, 0]
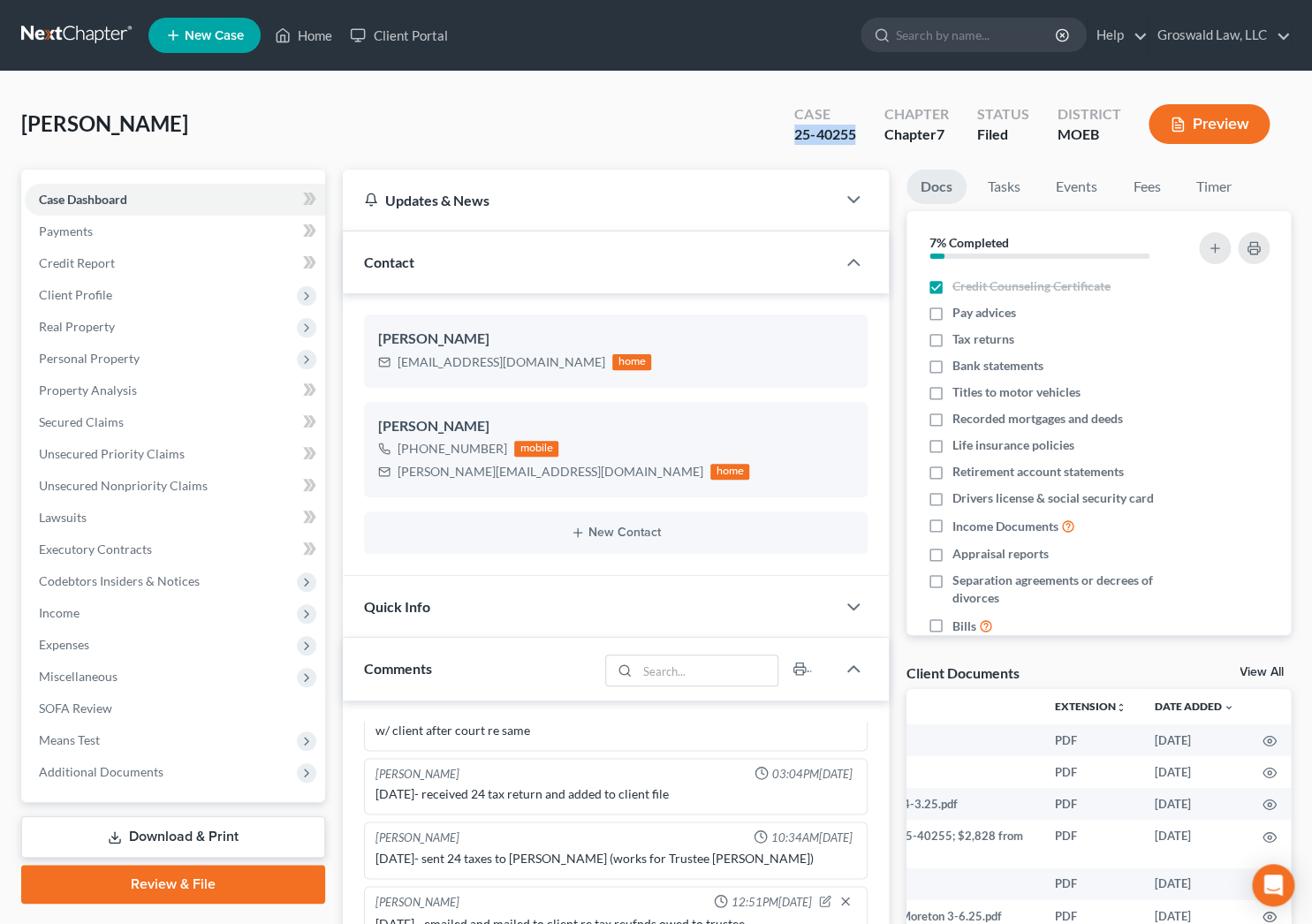
drag, startPoint x: 769, startPoint y: 127, endPoint x: 839, endPoint y: 154, distance: 75.0
click at [860, 131] on div "[PERSON_NAME] Upgraded Case 25-40255 Chapter Chapter 7 Status Filed District MO…" at bounding box center [655, 131] width 1269 height 77
copy div "25-40255"
click at [301, 43] on link "Home" at bounding box center [303, 35] width 75 height 32
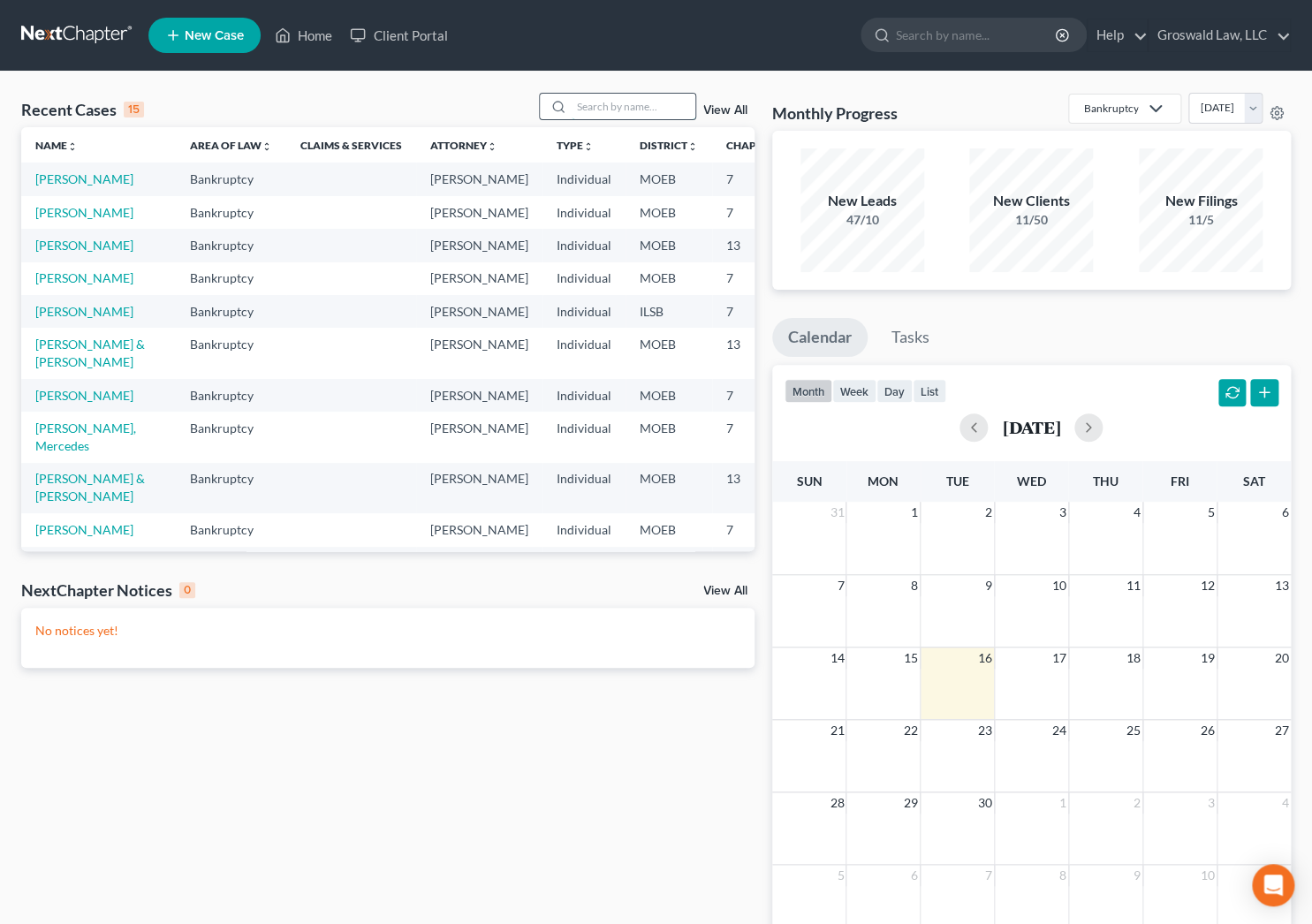
click at [615, 107] on input "search" at bounding box center [633, 106] width 124 height 25
type input "[PERSON_NAME]"
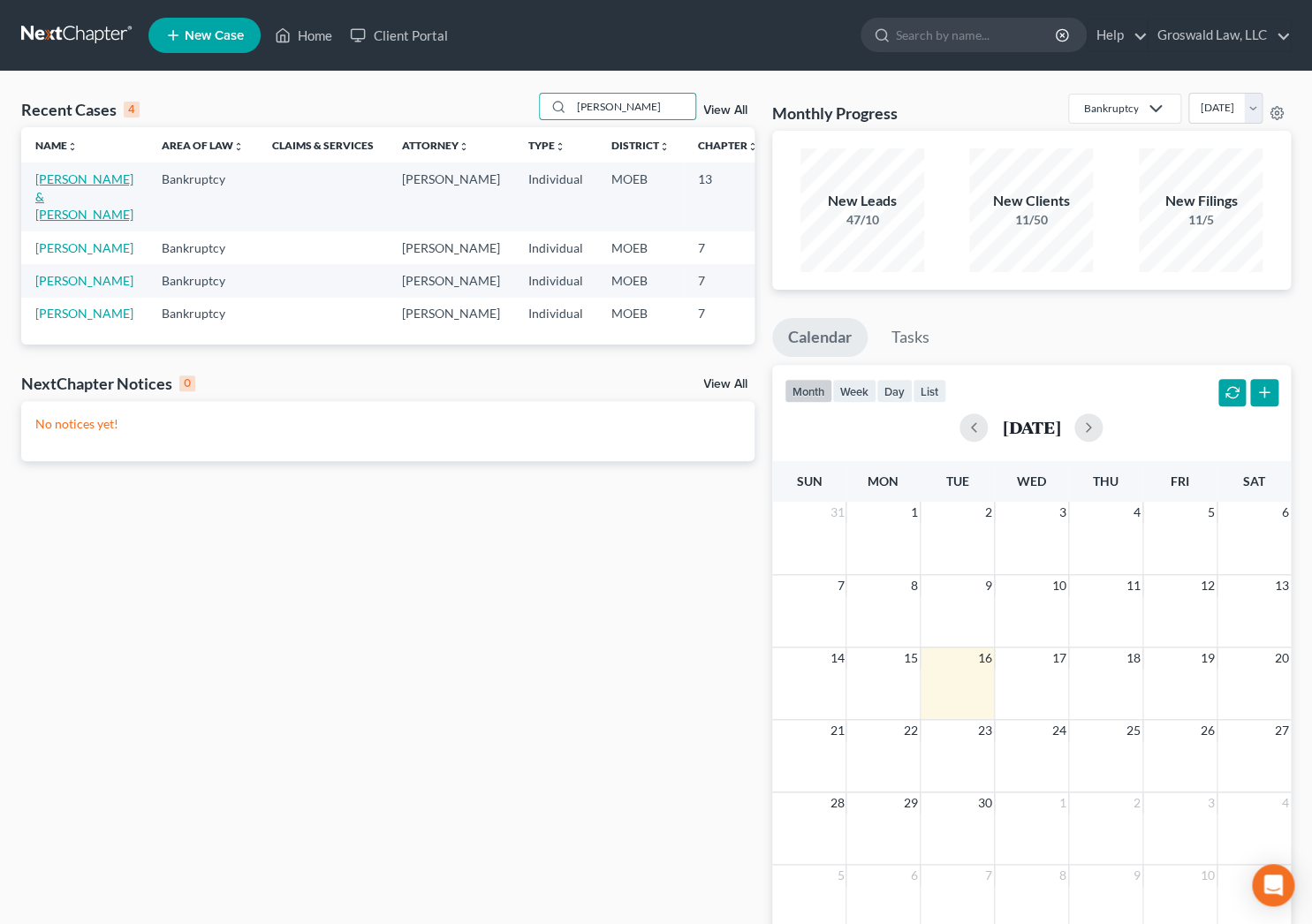
click at [52, 201] on link "[PERSON_NAME] & [PERSON_NAME]" at bounding box center [84, 196] width 98 height 50
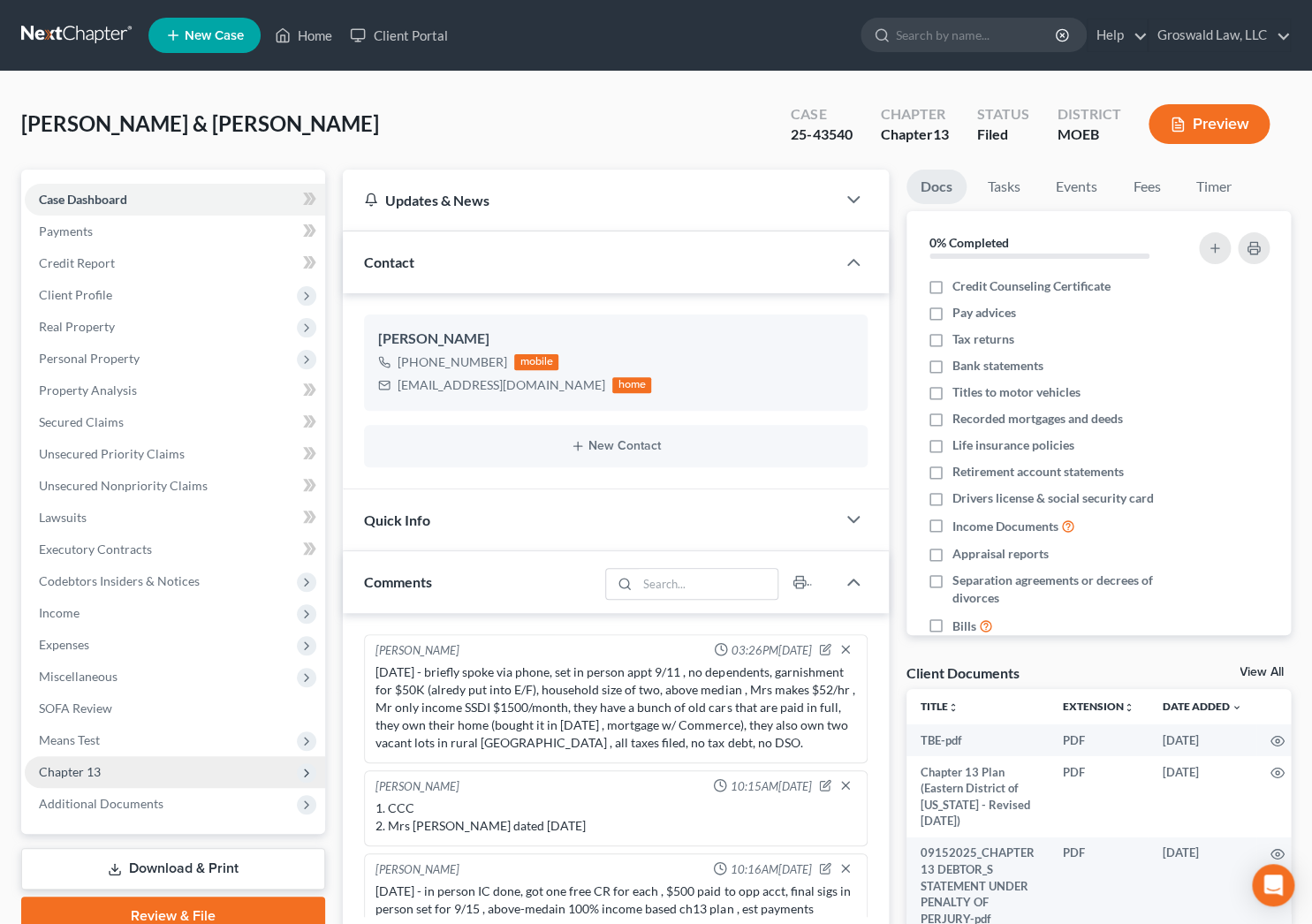
scroll to position [372, 0]
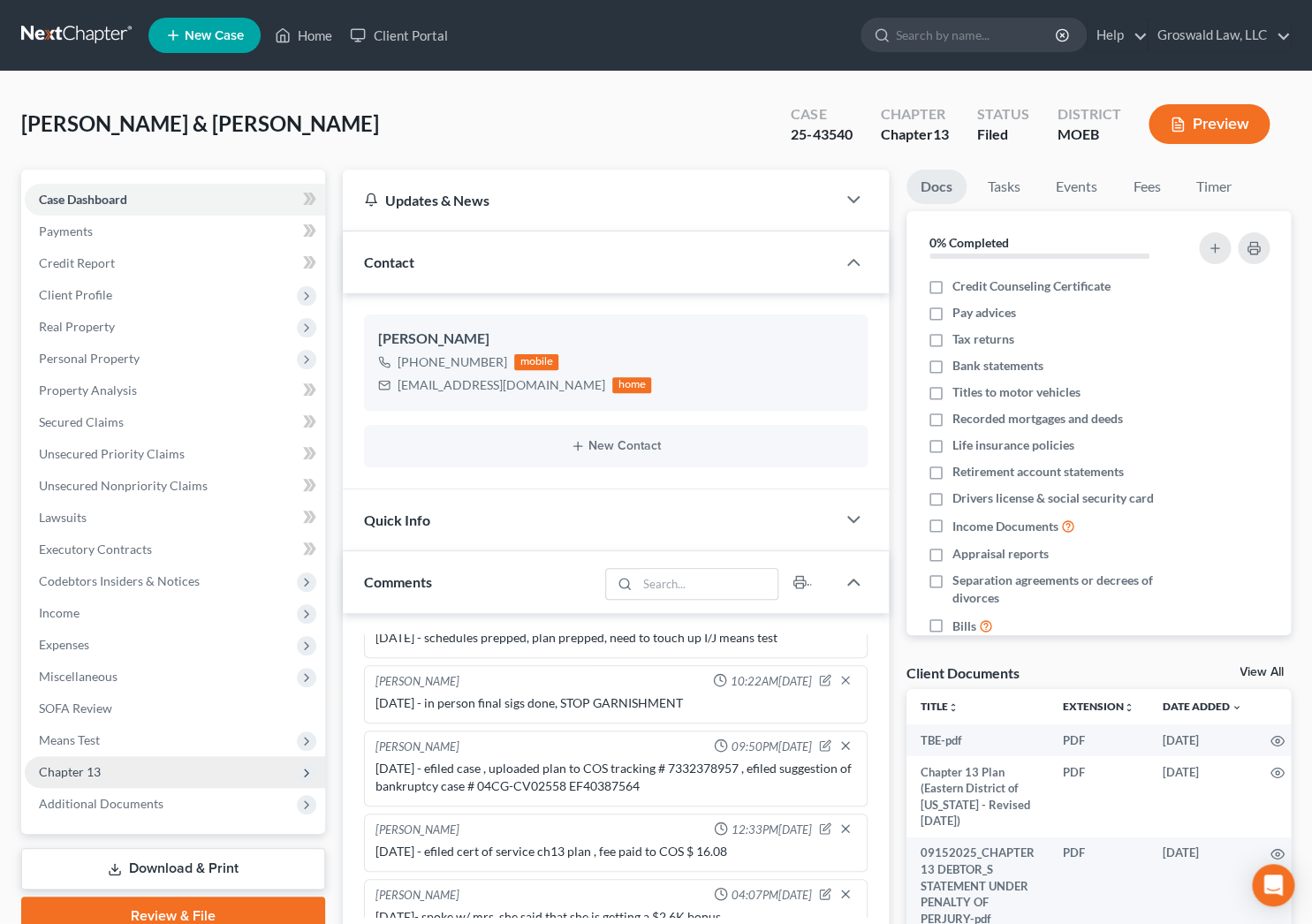
click at [128, 771] on span "Chapter 13" at bounding box center [174, 771] width 301 height 32
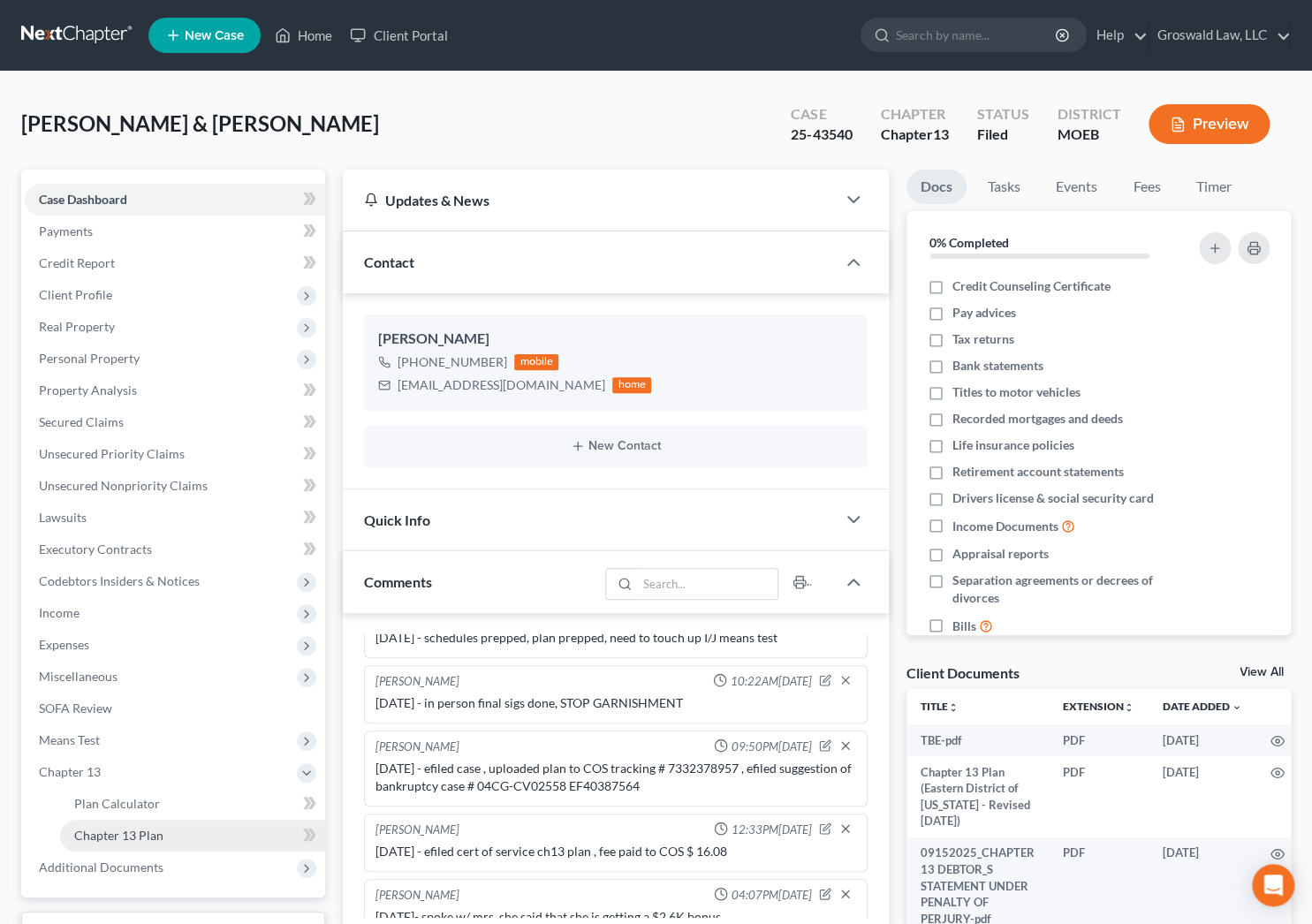
click at [162, 839] on link "Chapter 13 Plan" at bounding box center [193, 835] width 265 height 32
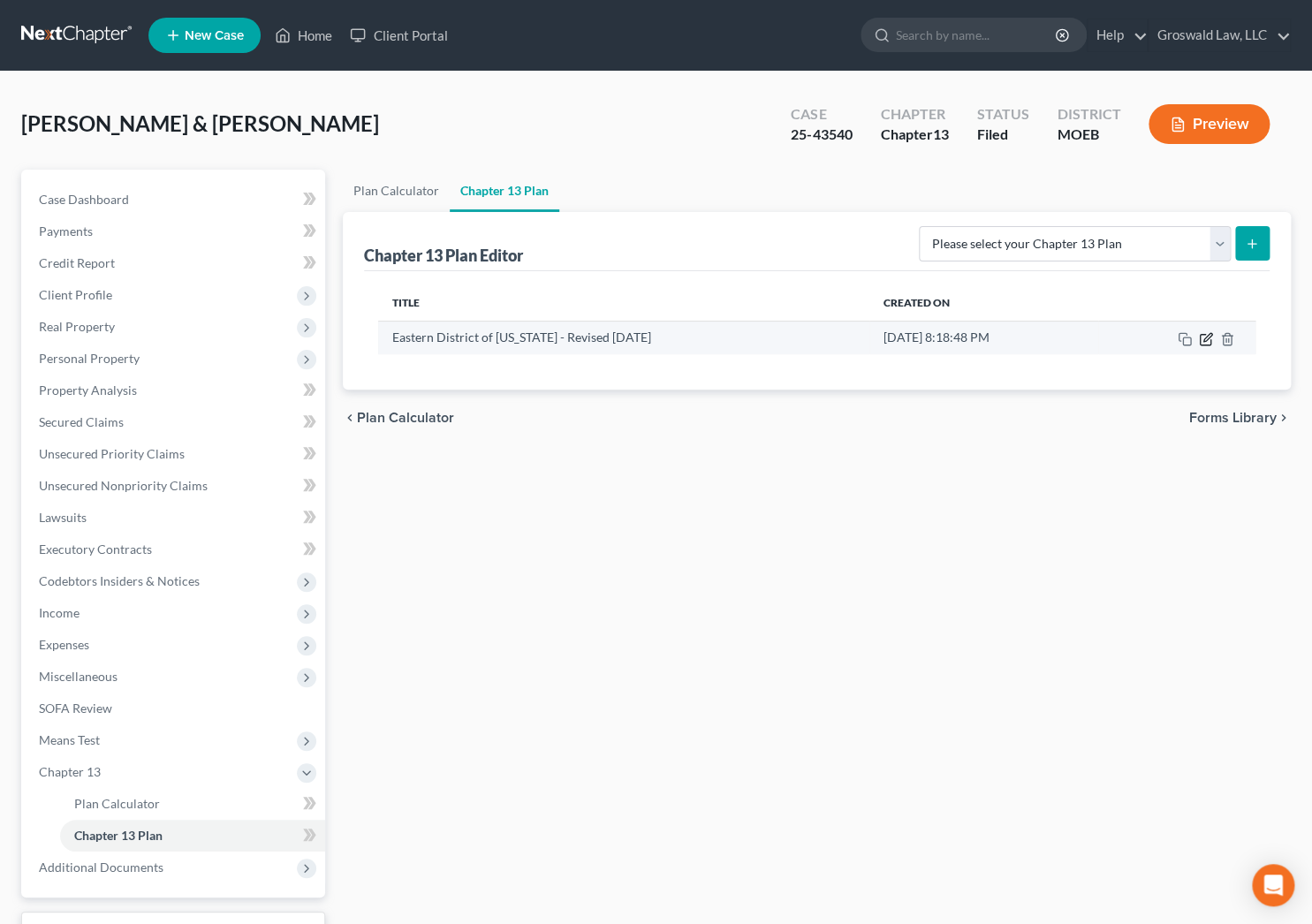
click at [1209, 335] on icon "button" at bounding box center [1206, 340] width 15 height 15
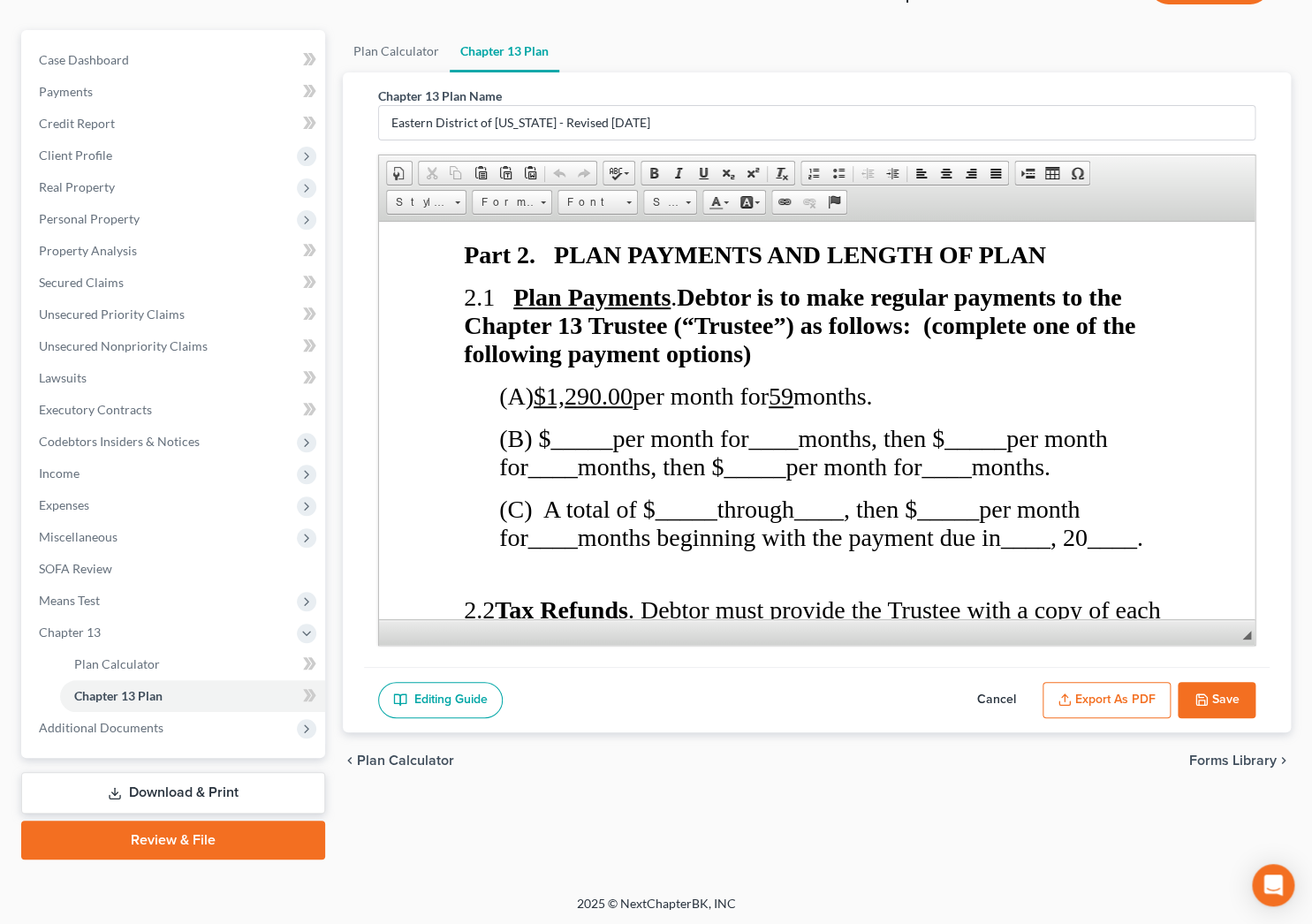
scroll to position [1606, 0]
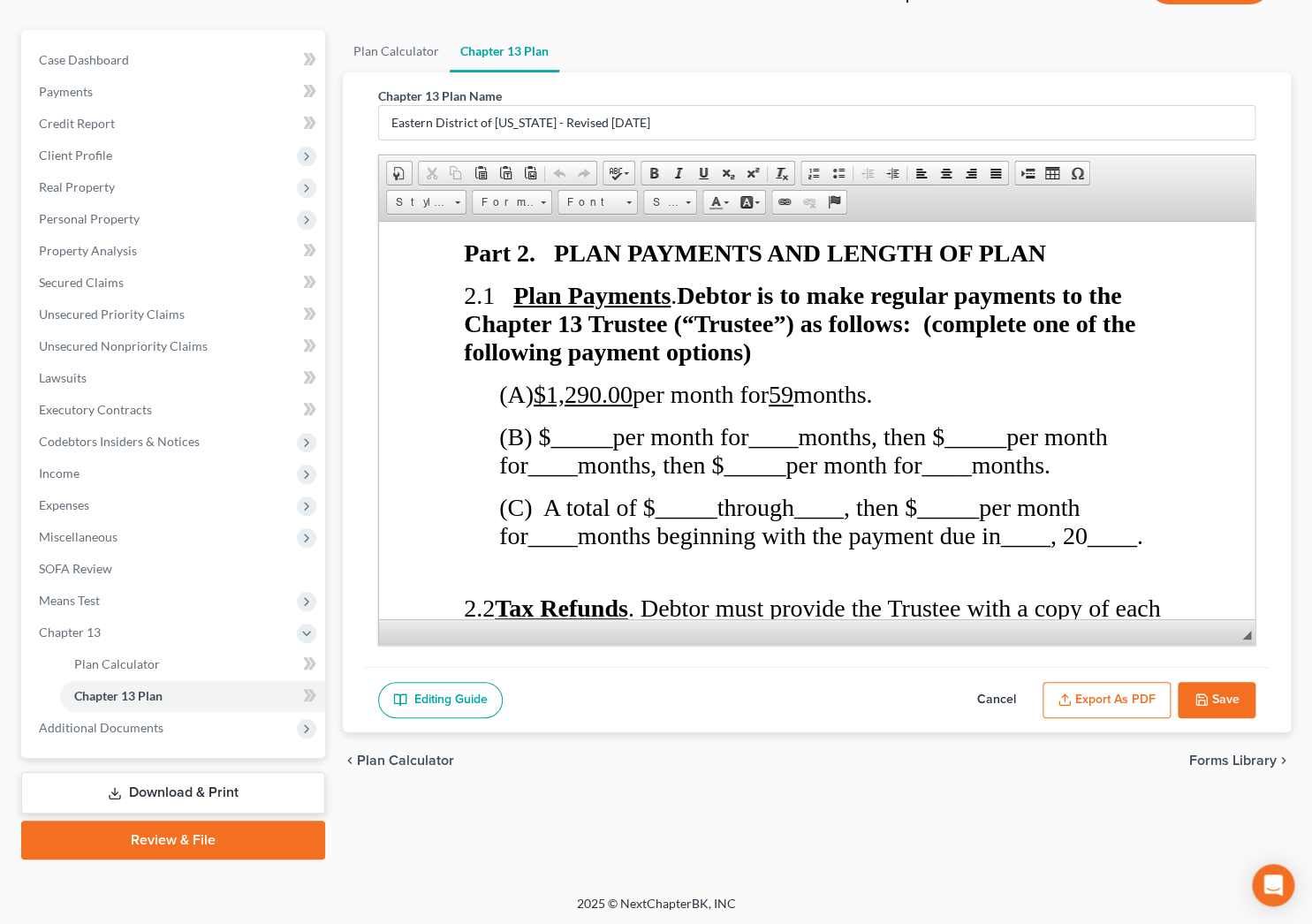
click at [995, 539] on span "per month for" at bounding box center [789, 521] width 581 height 55
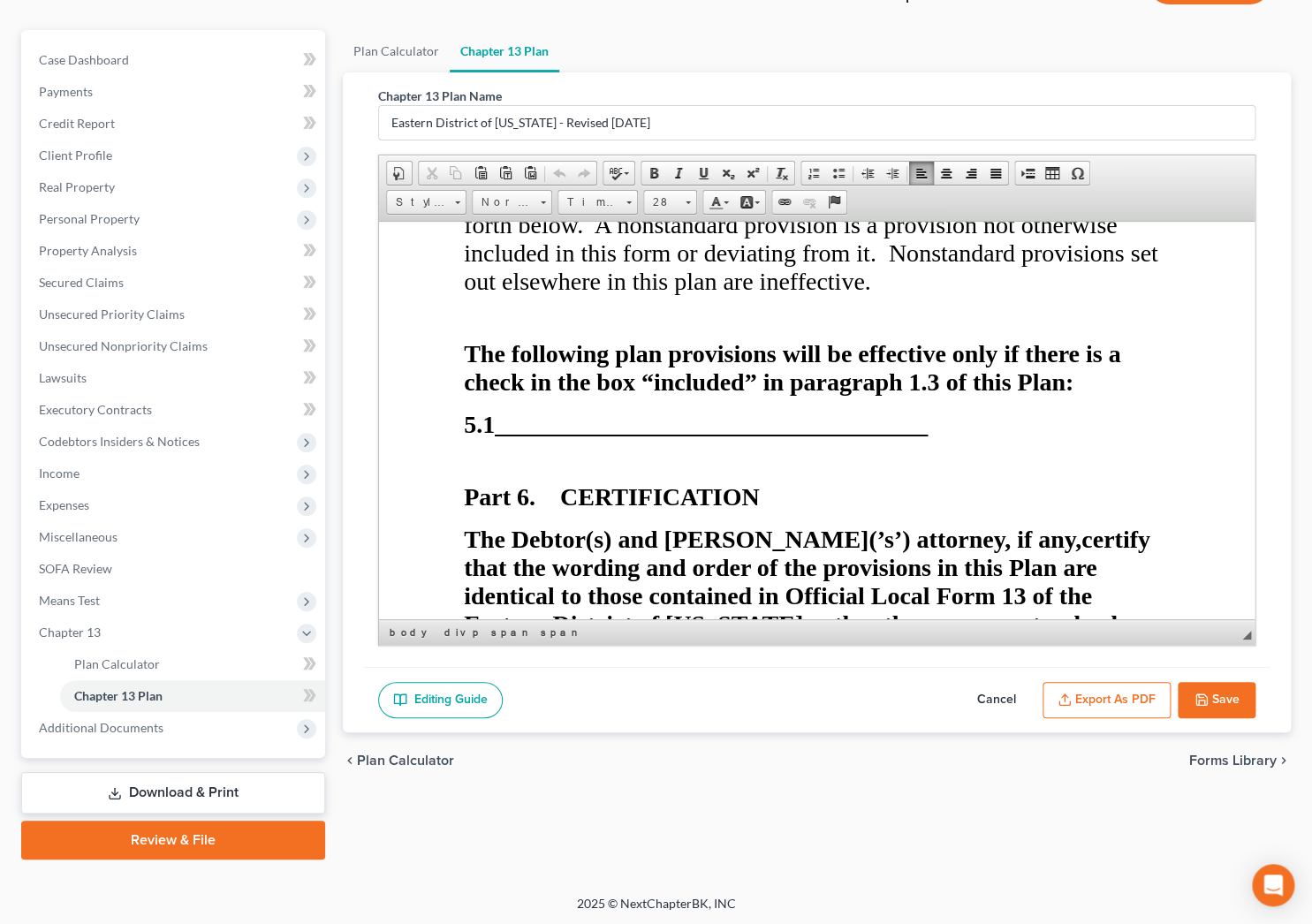
scroll to position [10504, 0]
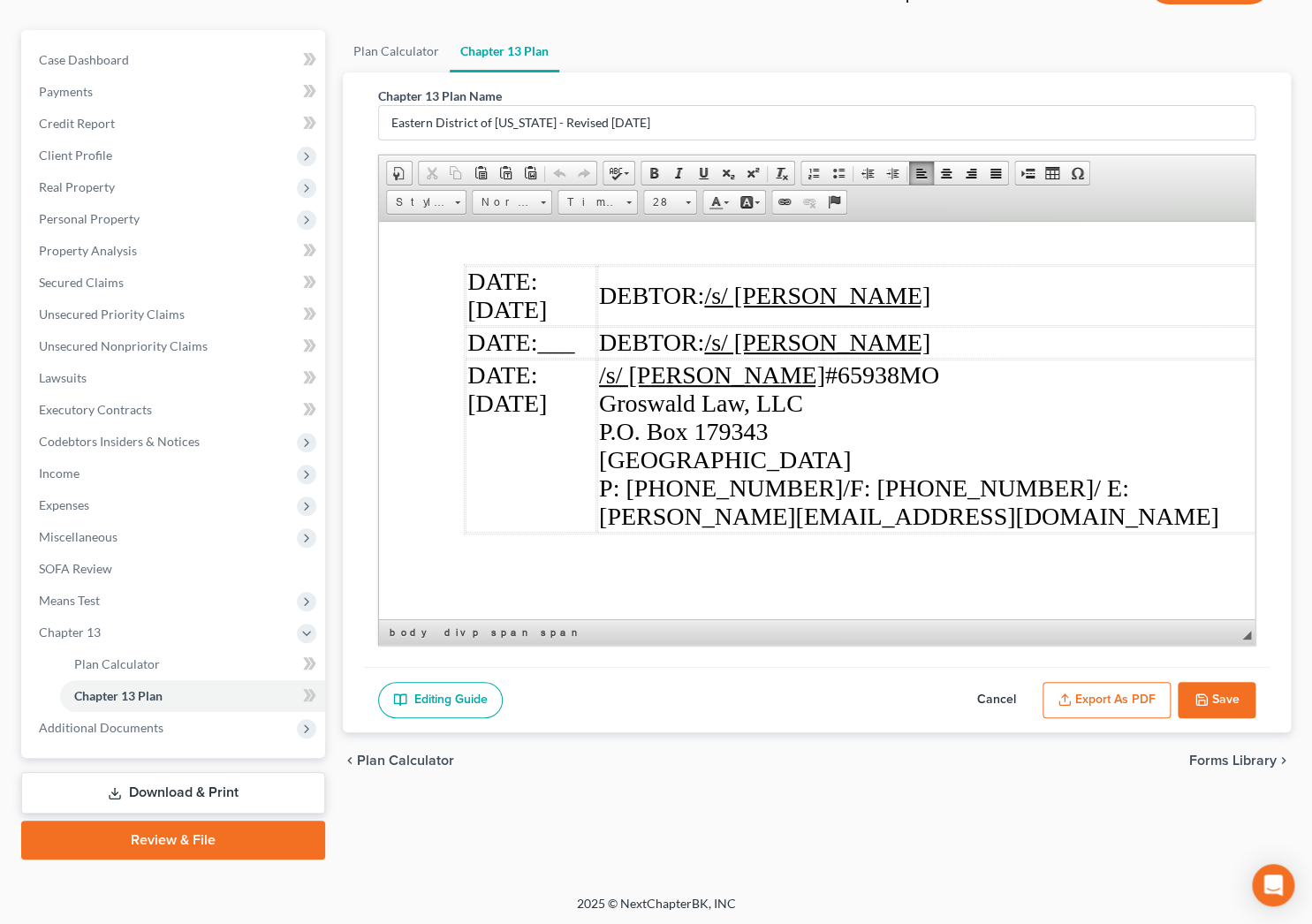
click at [1098, 475] on td "/s/ [PERSON_NAME] #65938MO Groswald Law, LLC P.O. [GEOGRAPHIC_DATA] P: [PHONE_N…" at bounding box center [926, 445] width 659 height 174
click at [1237, 455] on td "/s/ [PERSON_NAME] #65938MO Groswald Law, LLC P.O. [GEOGRAPHIC_DATA] P: [PHONE_N…" at bounding box center [926, 445] width 659 height 174
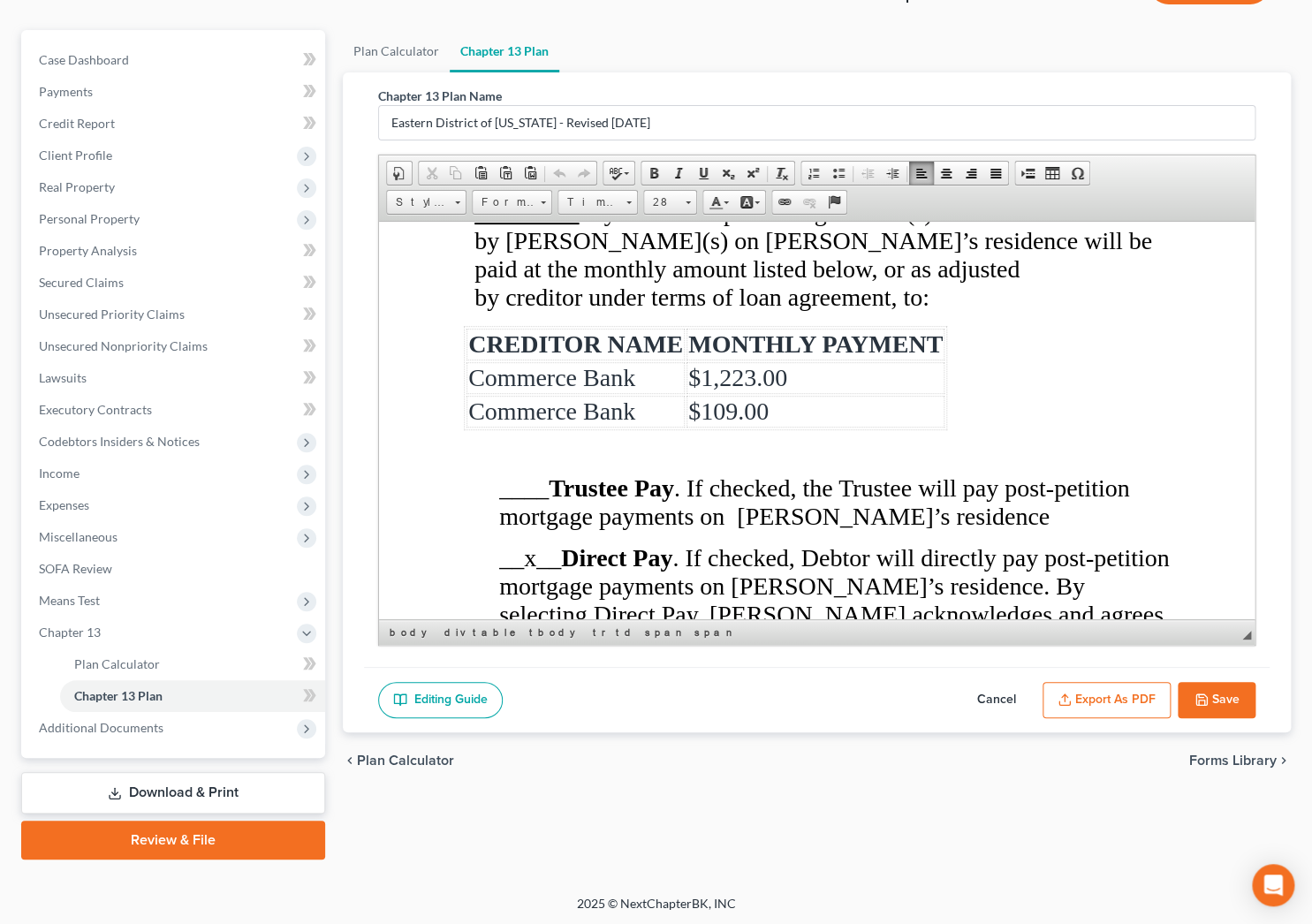
scroll to position [4079, 0]
click at [1219, 706] on button "Save" at bounding box center [1217, 700] width 78 height 37
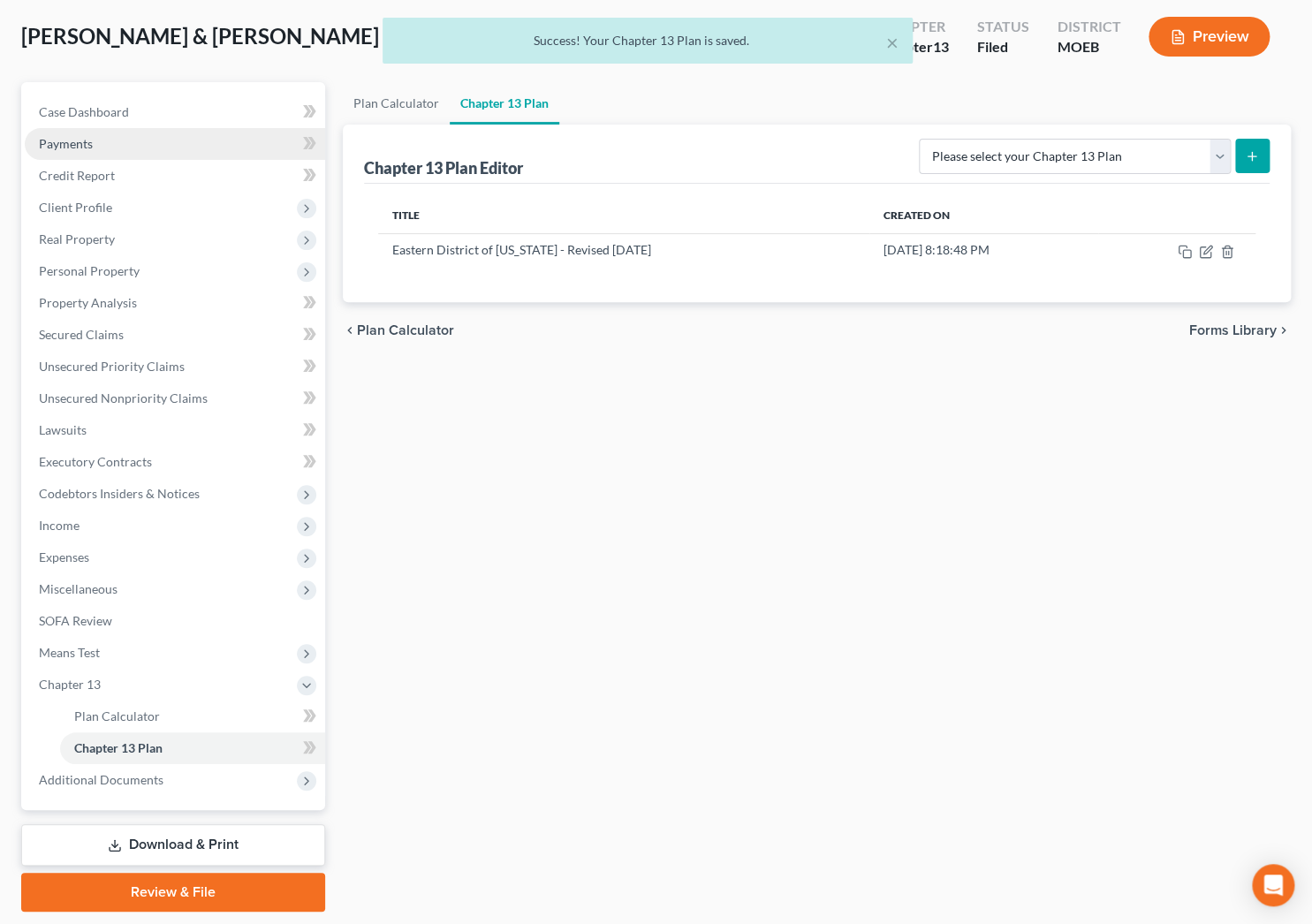
scroll to position [59, 0]
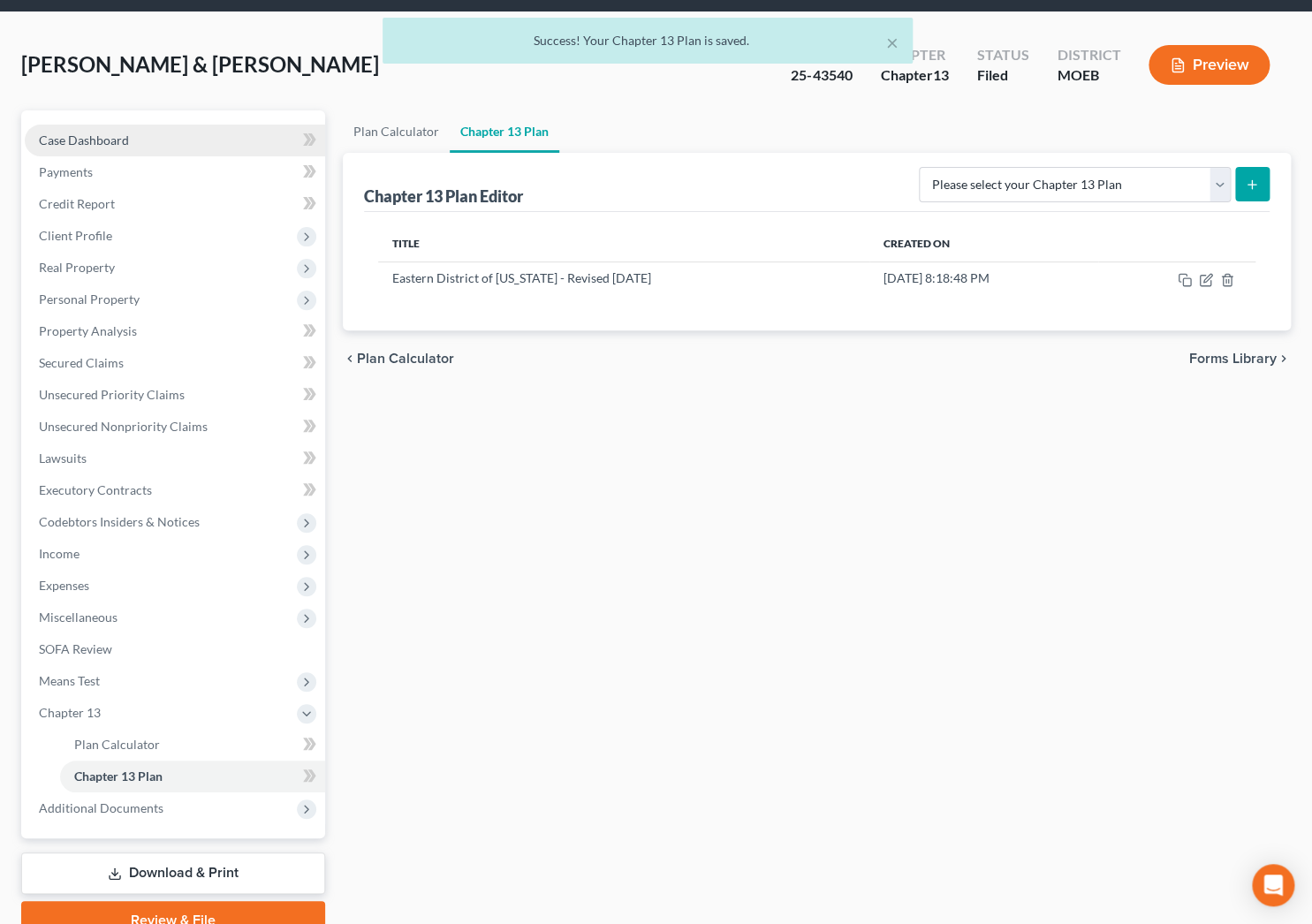
click at [142, 134] on link "Case Dashboard" at bounding box center [174, 140] width 301 height 32
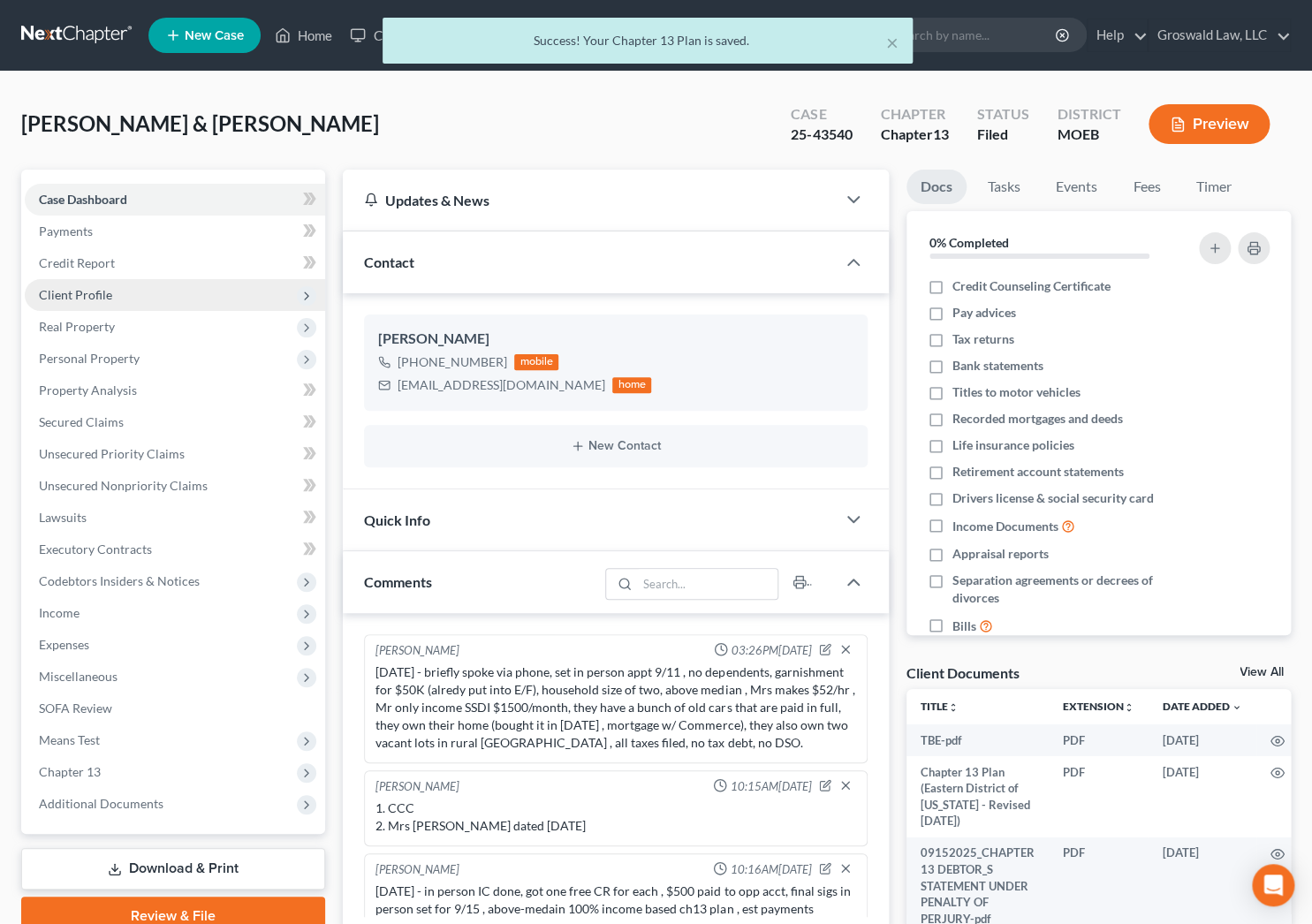
scroll to position [372, 0]
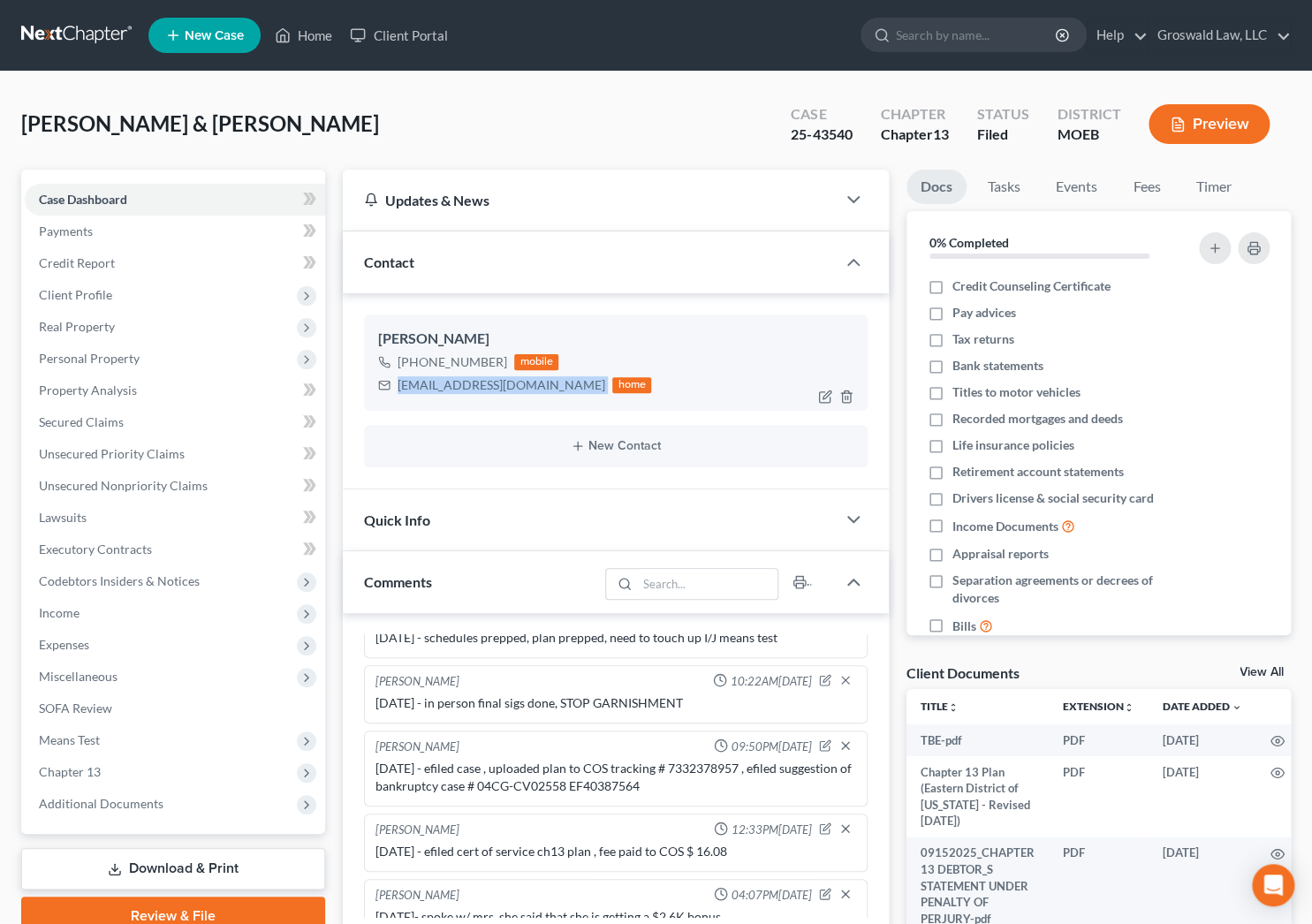
drag, startPoint x: 550, startPoint y: 383, endPoint x: 386, endPoint y: 383, distance: 164.0
click at [396, 393] on div "[EMAIL_ADDRESS][DOMAIN_NAME] home" at bounding box center [514, 384] width 273 height 23
copy div "[EMAIL_ADDRESS][DOMAIN_NAME]"
click at [767, 843] on div "[DATE] - efiled cert of service ch13 plan , fee paid to COS $ 16.08" at bounding box center [615, 851] width 480 height 17
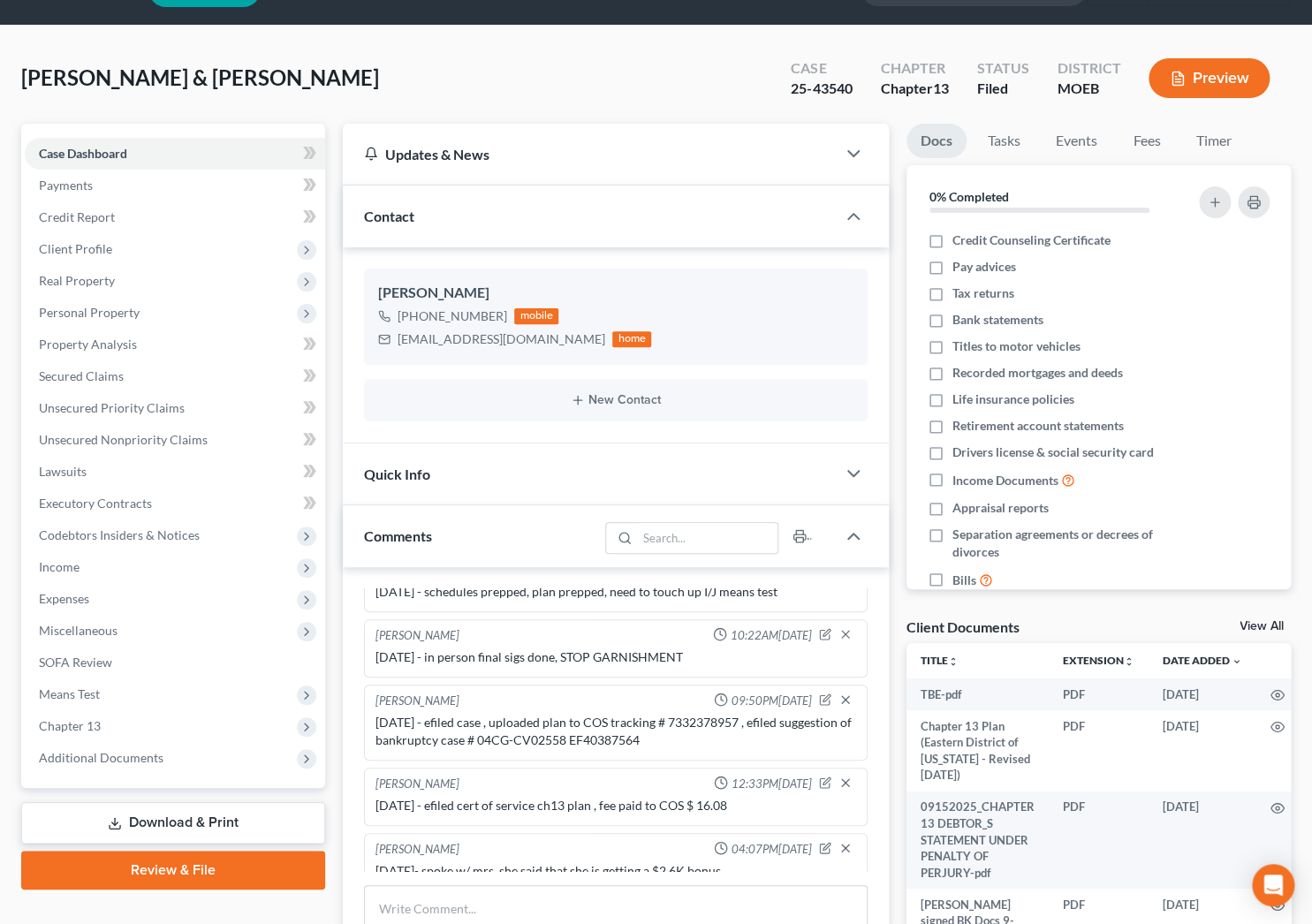
scroll to position [397, 0]
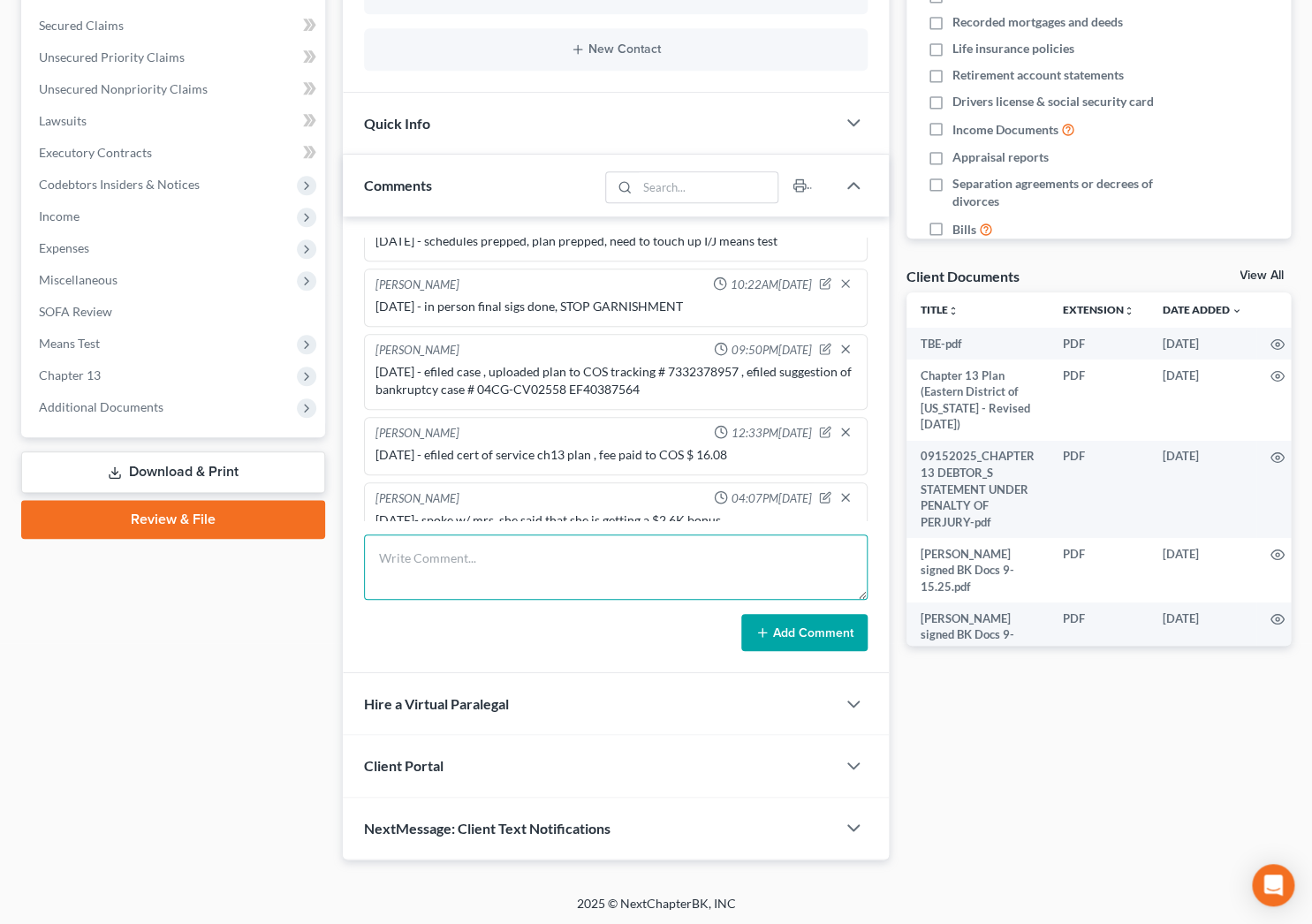
click at [433, 562] on textarea at bounding box center [615, 567] width 502 height 65
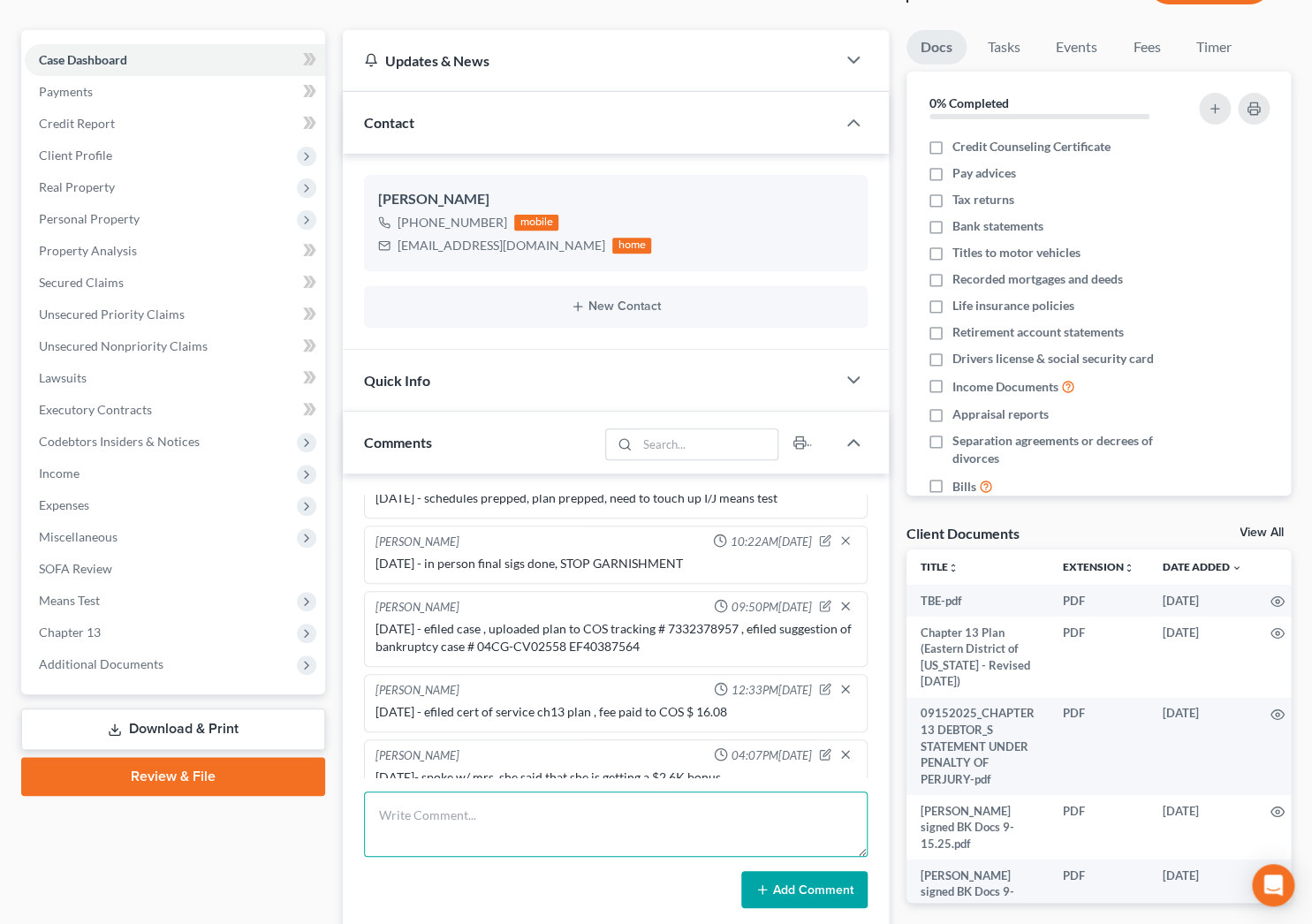
scroll to position [0, 0]
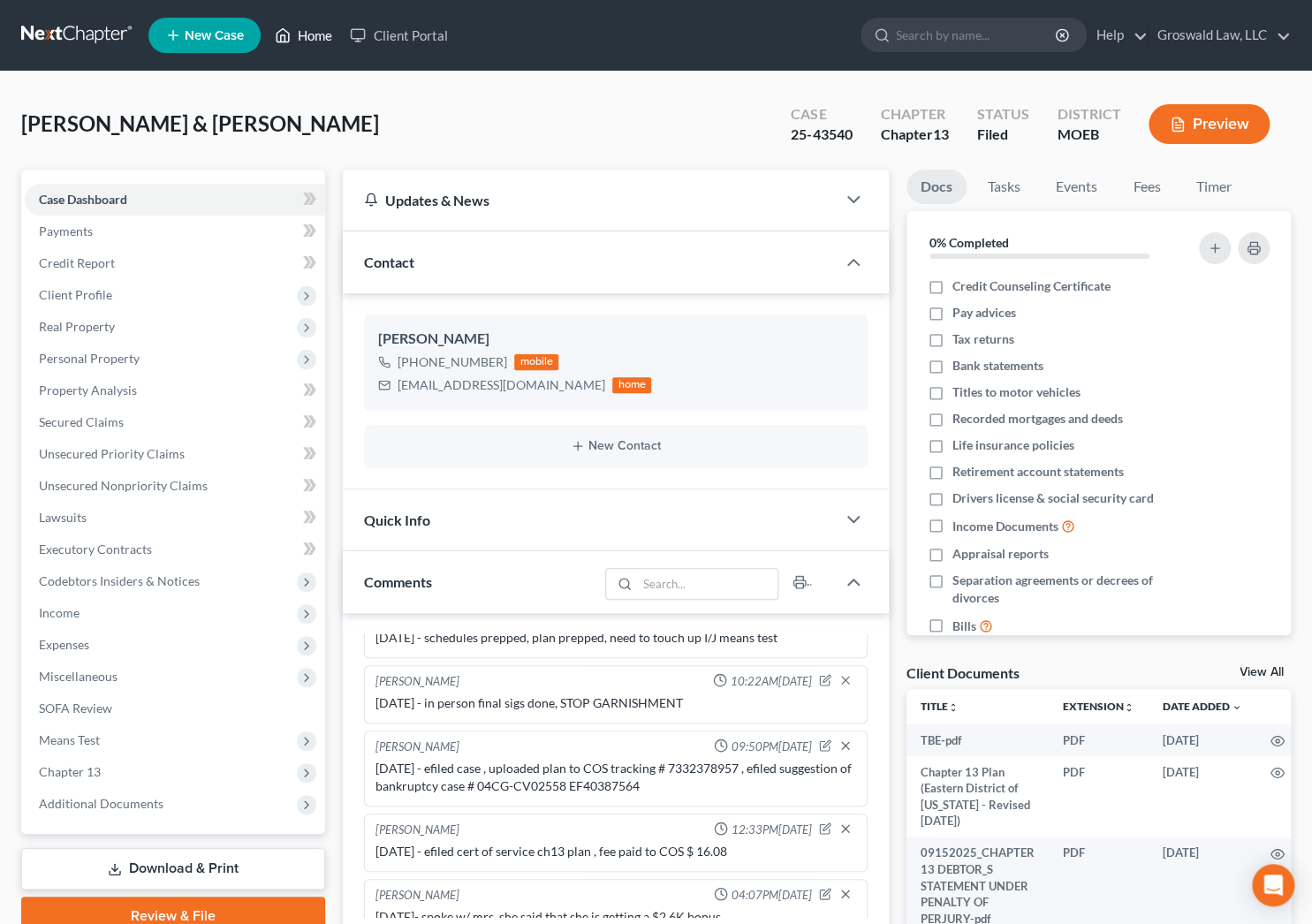
click at [289, 32] on icon at bounding box center [283, 35] width 13 height 14
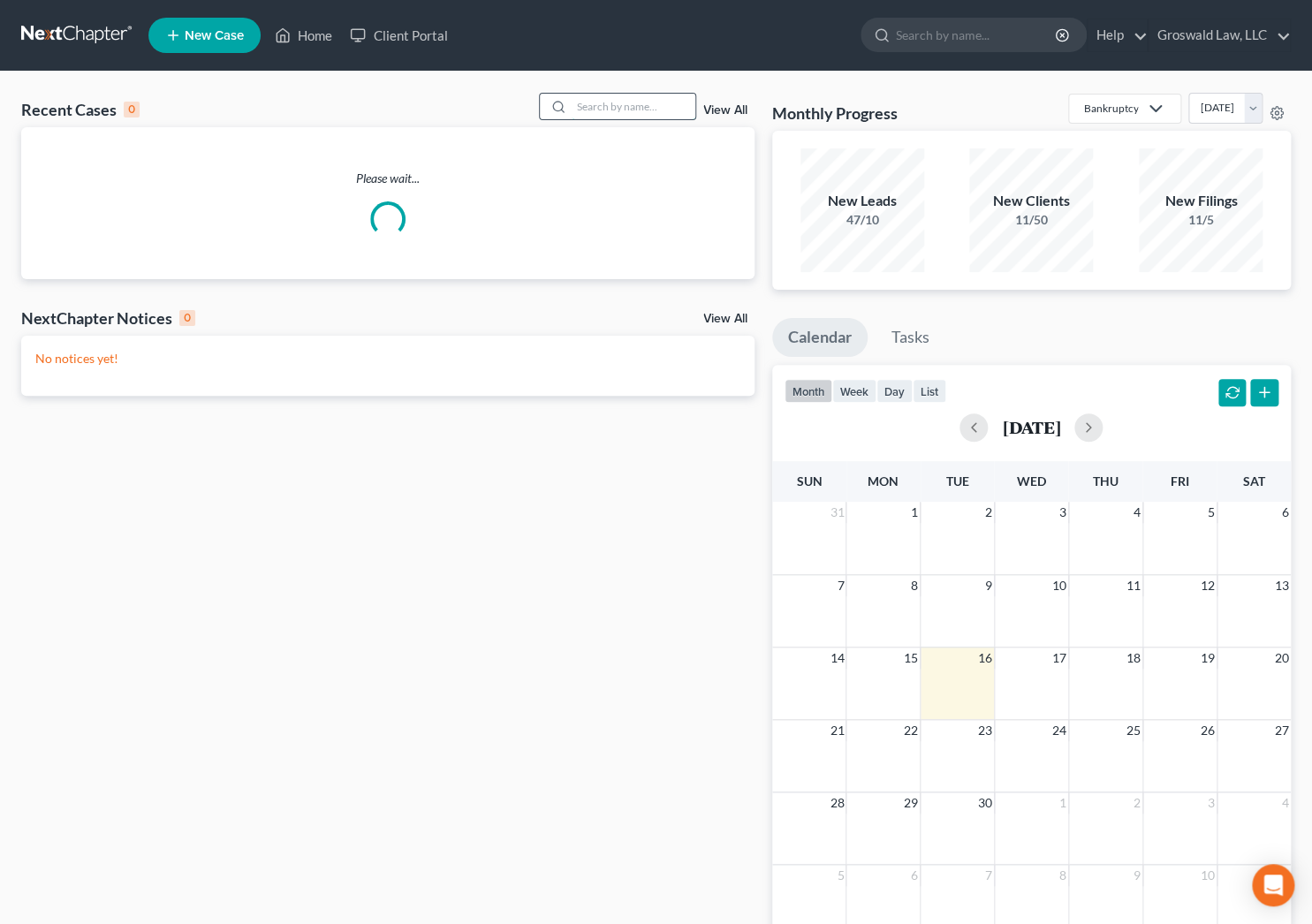
drag, startPoint x: 610, startPoint y: 96, endPoint x: 613, endPoint y: 106, distance: 10.4
click at [610, 97] on input "search" at bounding box center [633, 106] width 124 height 25
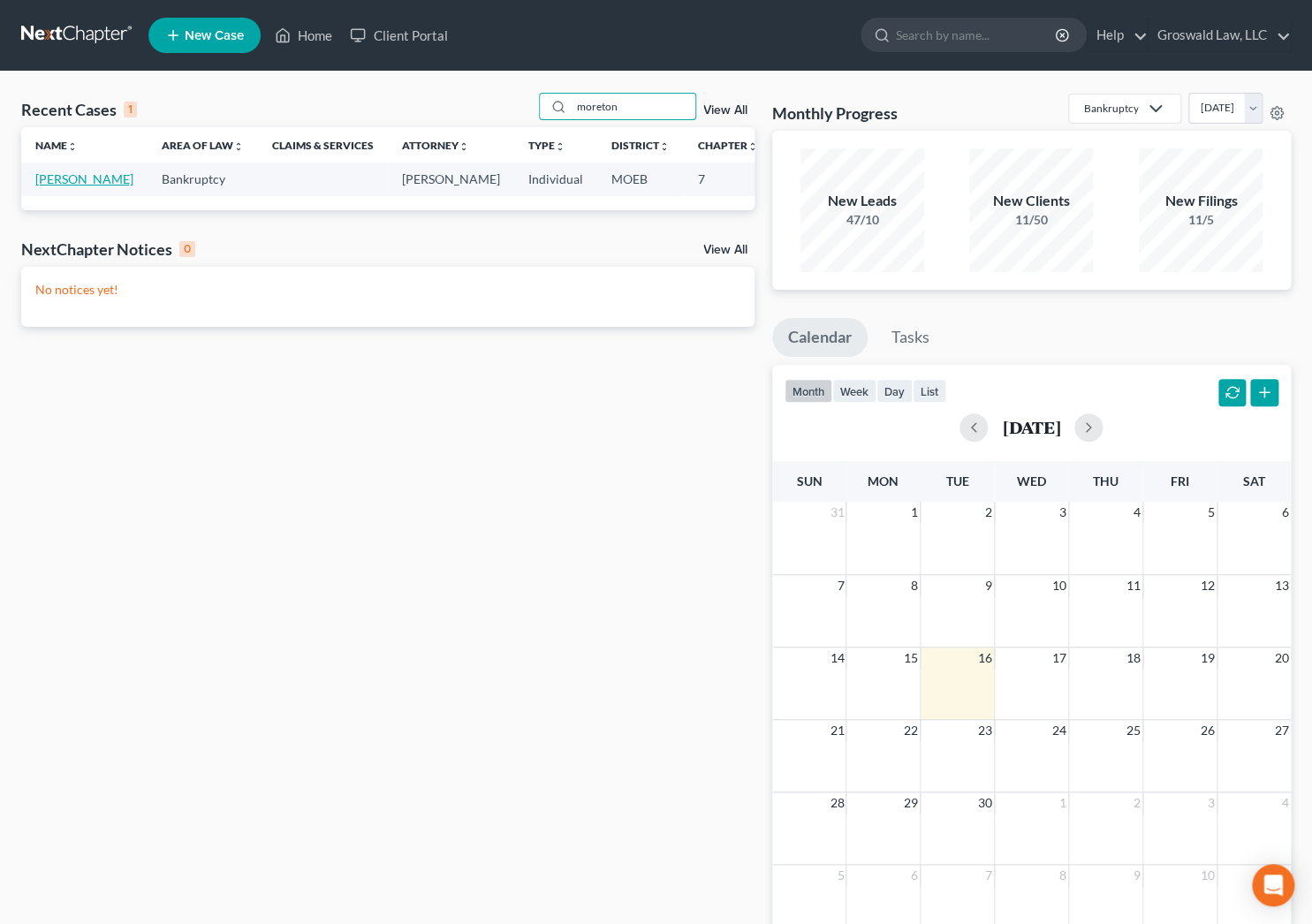
type input "moreton"
click at [77, 186] on link "[PERSON_NAME]" at bounding box center [84, 179] width 98 height 15
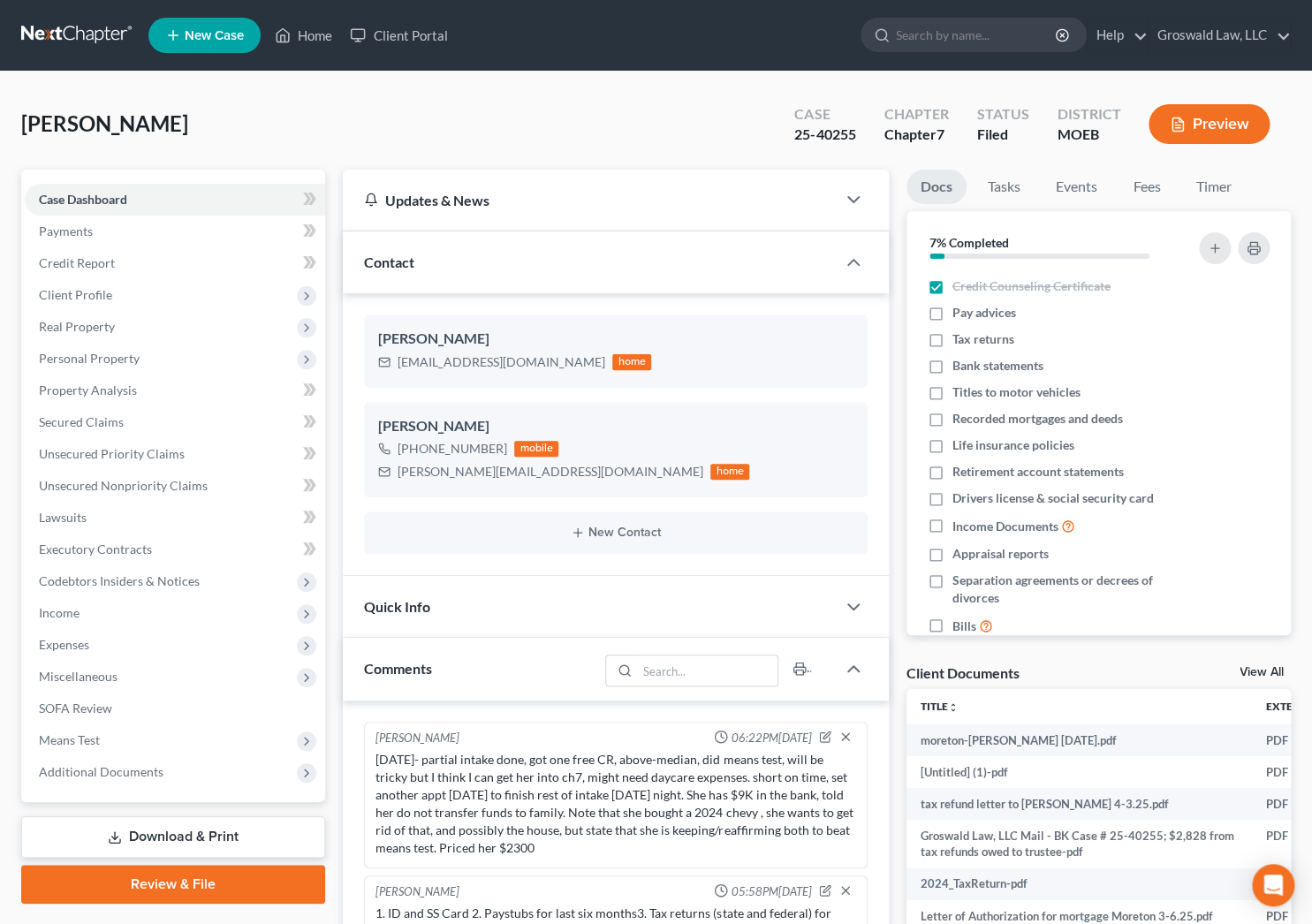
scroll to position [1132, 0]
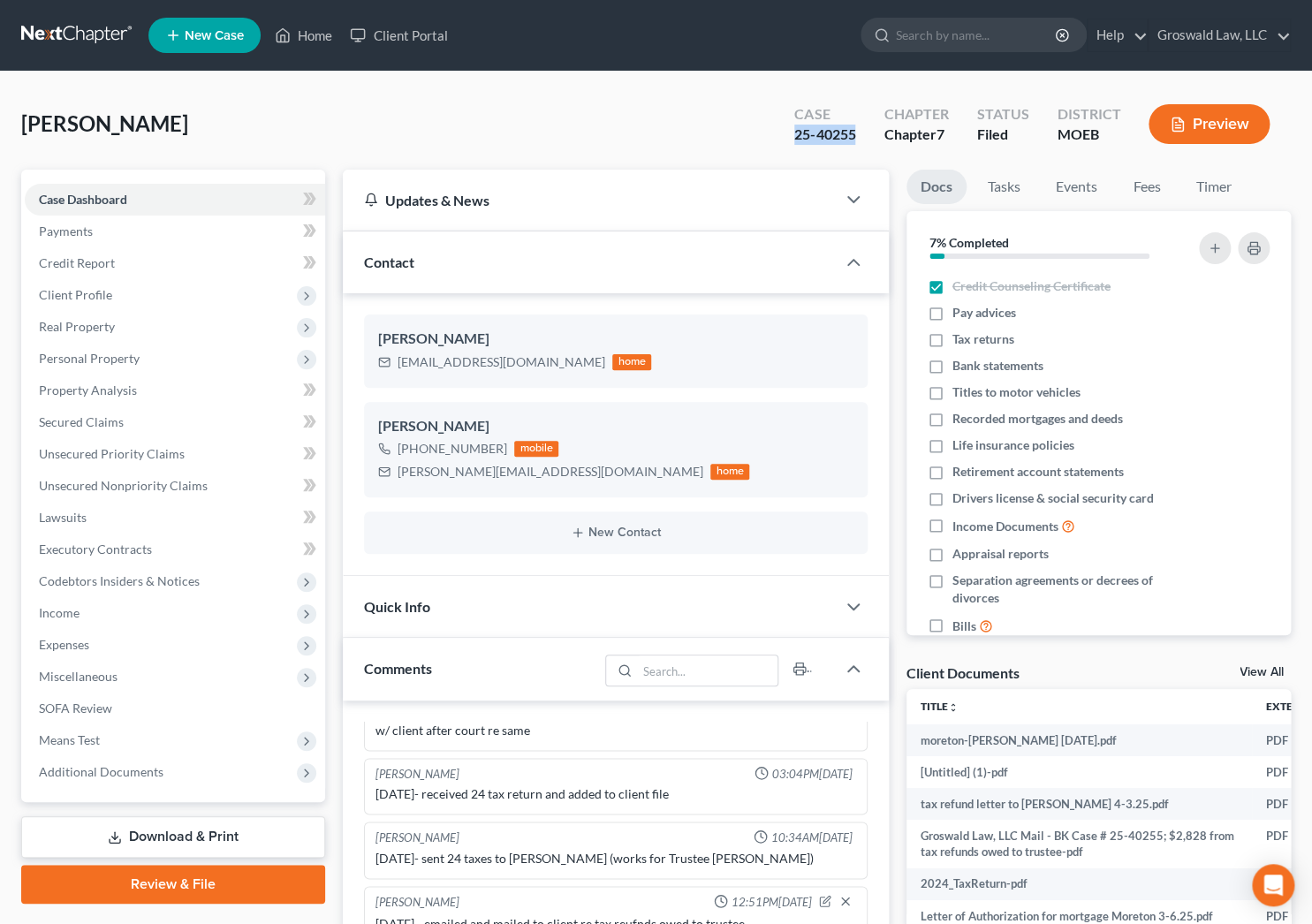
drag, startPoint x: 783, startPoint y: 138, endPoint x: 861, endPoint y: 140, distance: 78.0
click at [861, 140] on div "Case 25-40255" at bounding box center [825, 125] width 89 height 52
copy div "25-40255"
